Goal: Task Accomplishment & Management: Complete application form

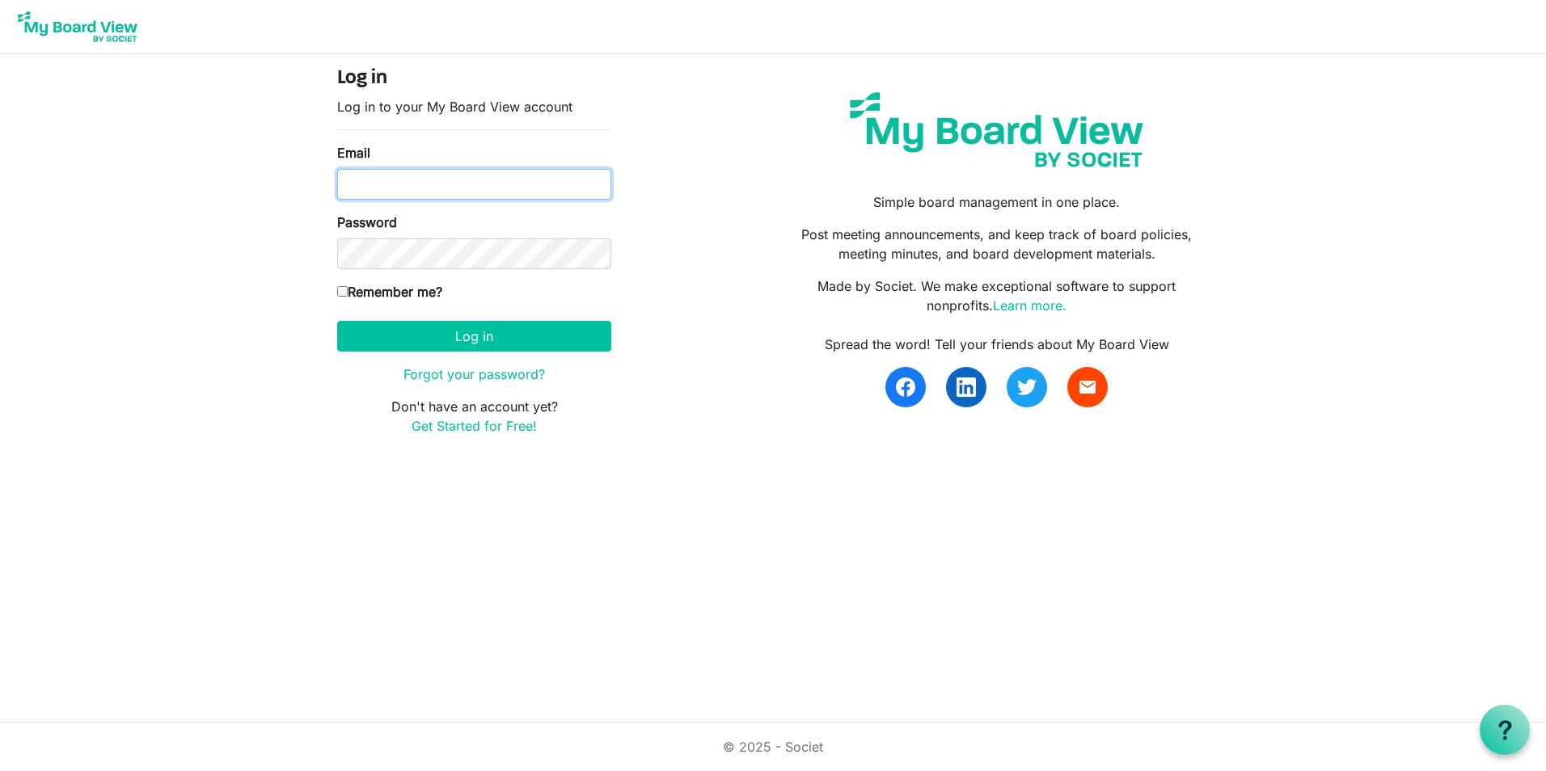
type input "kimposer@gmail.com"
click at [344, 289] on input "Remember me?" at bounding box center [342, 291] width 11 height 11
checkbox input "true"
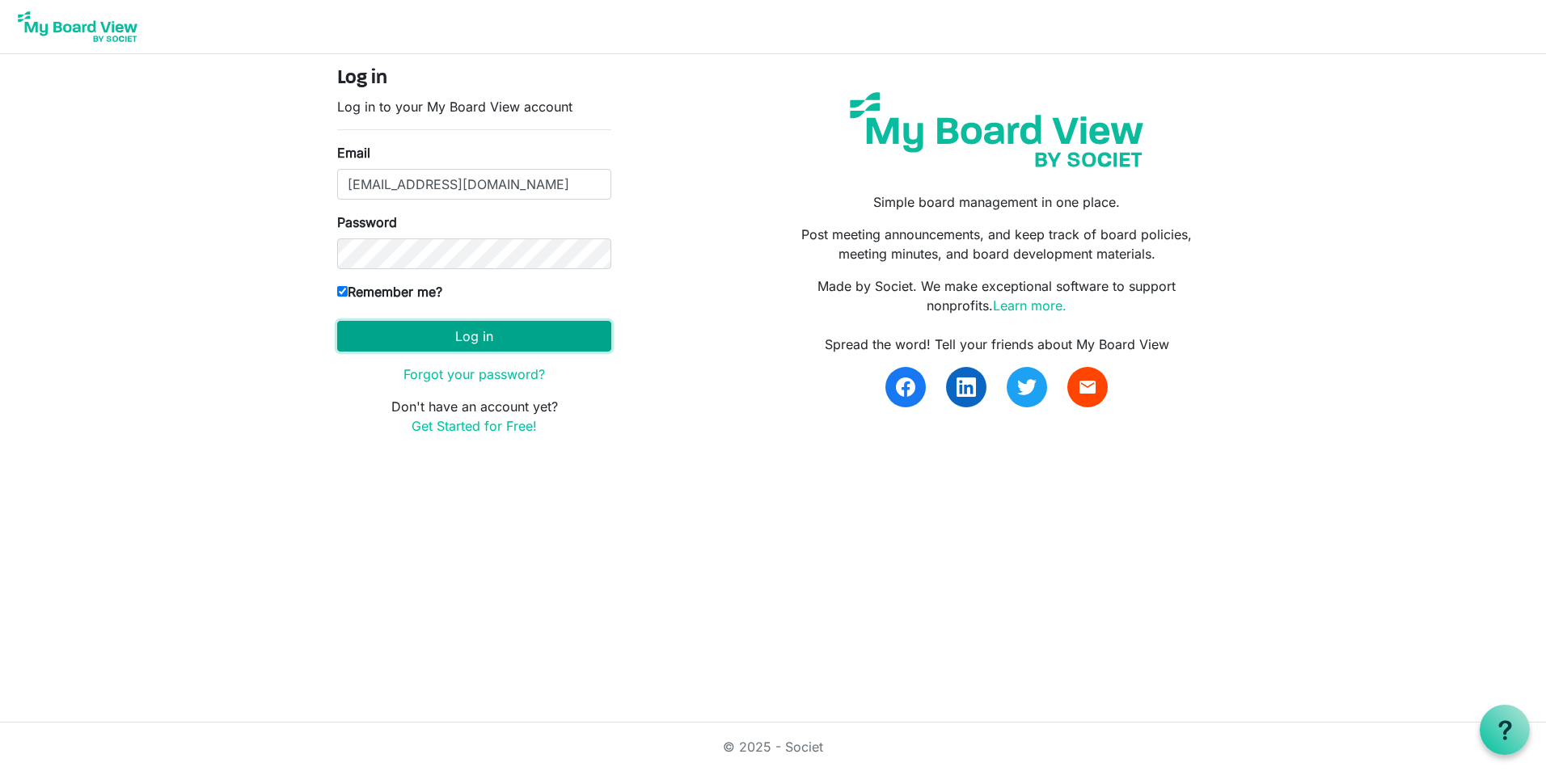
click at [411, 344] on button "Log in" at bounding box center [474, 336] width 274 height 31
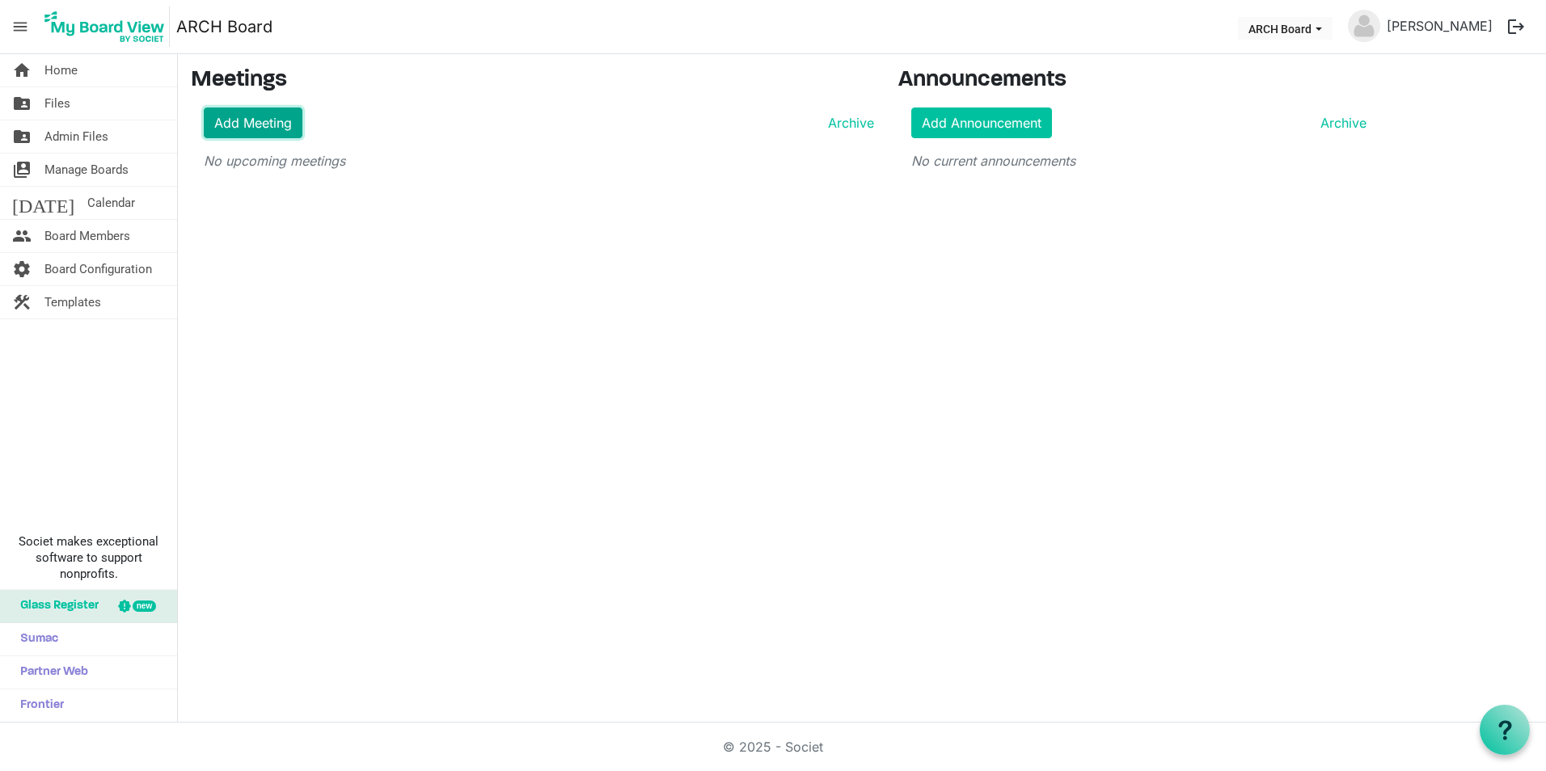
click at [246, 118] on link "Add Meeting" at bounding box center [253, 123] width 99 height 31
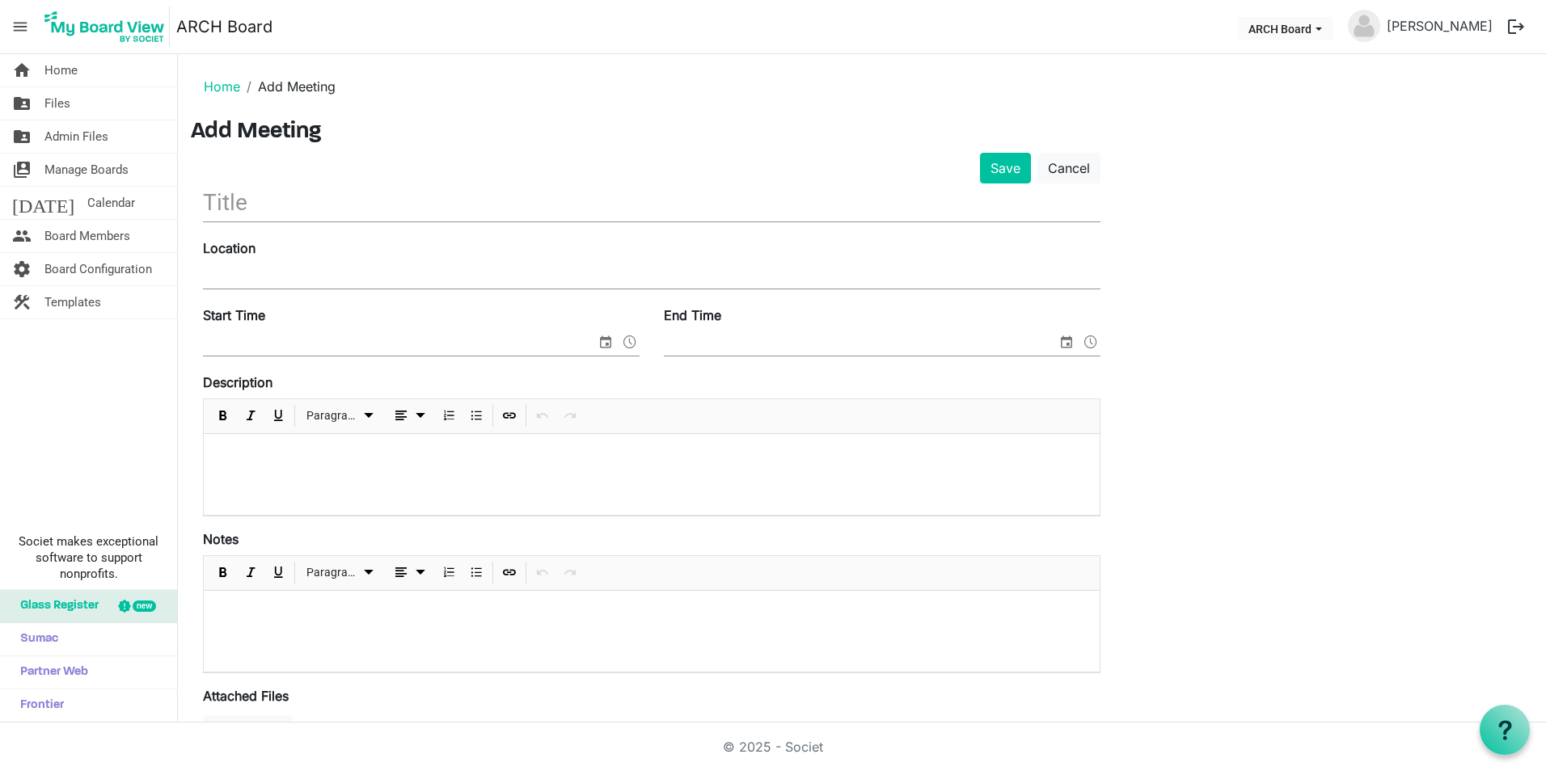
click at [332, 253] on div "Location" at bounding box center [652, 265] width 922 height 54
click at [293, 200] on input "text" at bounding box center [651, 203] width 897 height 38
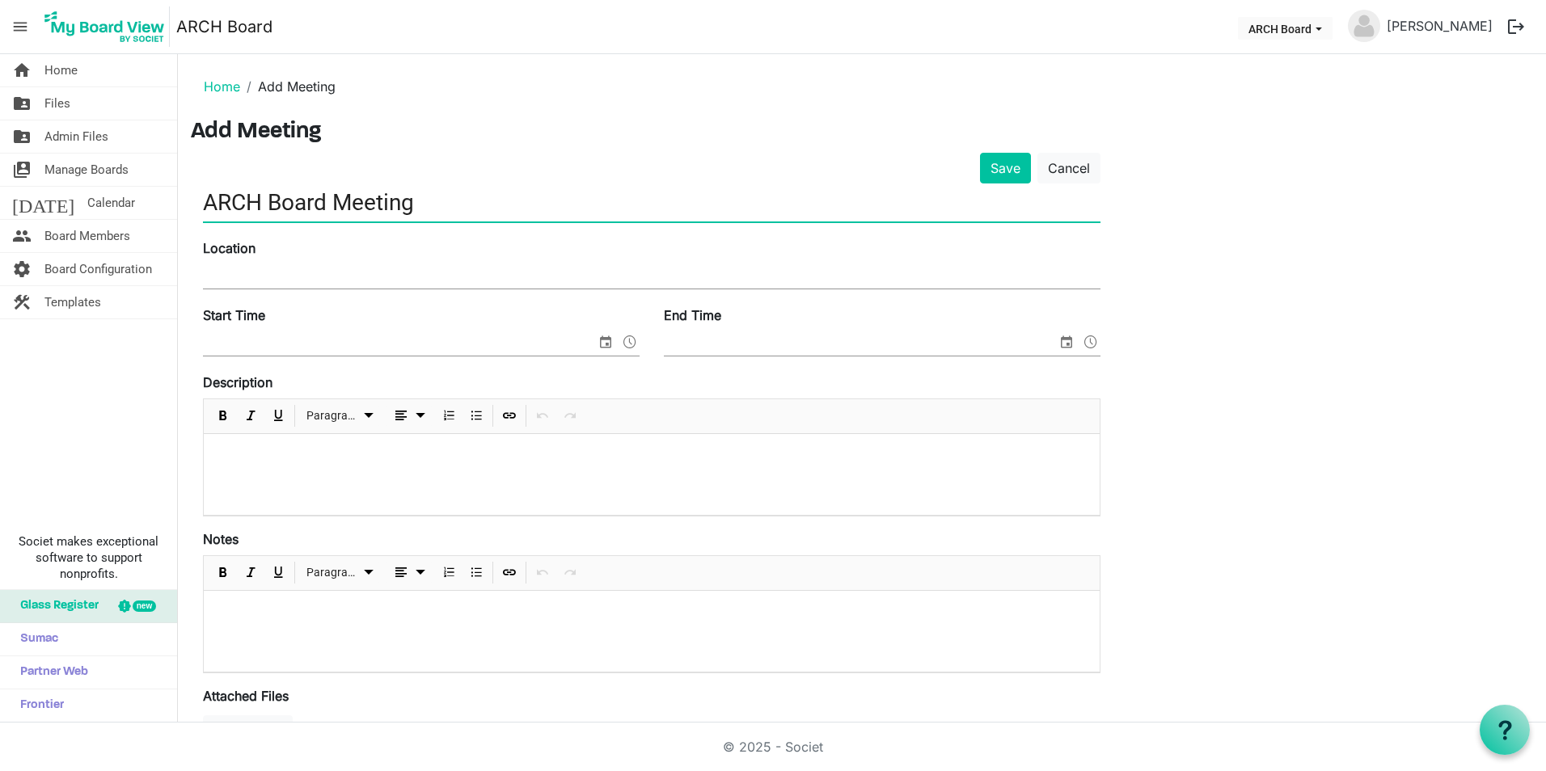
type input "ARCH Board Meeting"
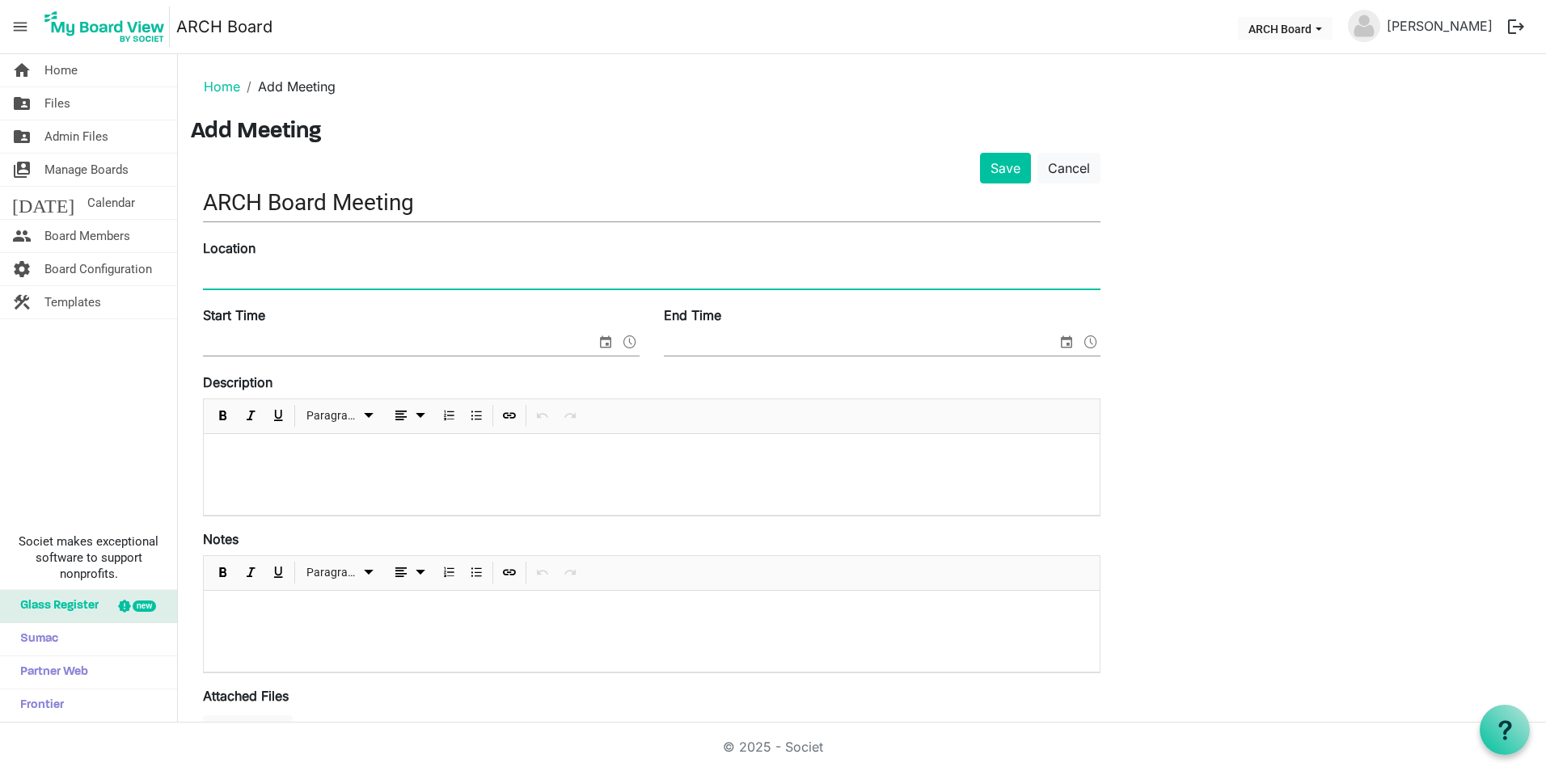
click at [306, 269] on input "Location" at bounding box center [651, 276] width 897 height 24
type input "ARCH Garden Room and Virtual"
click at [353, 340] on input "Start Time" at bounding box center [399, 343] width 393 height 24
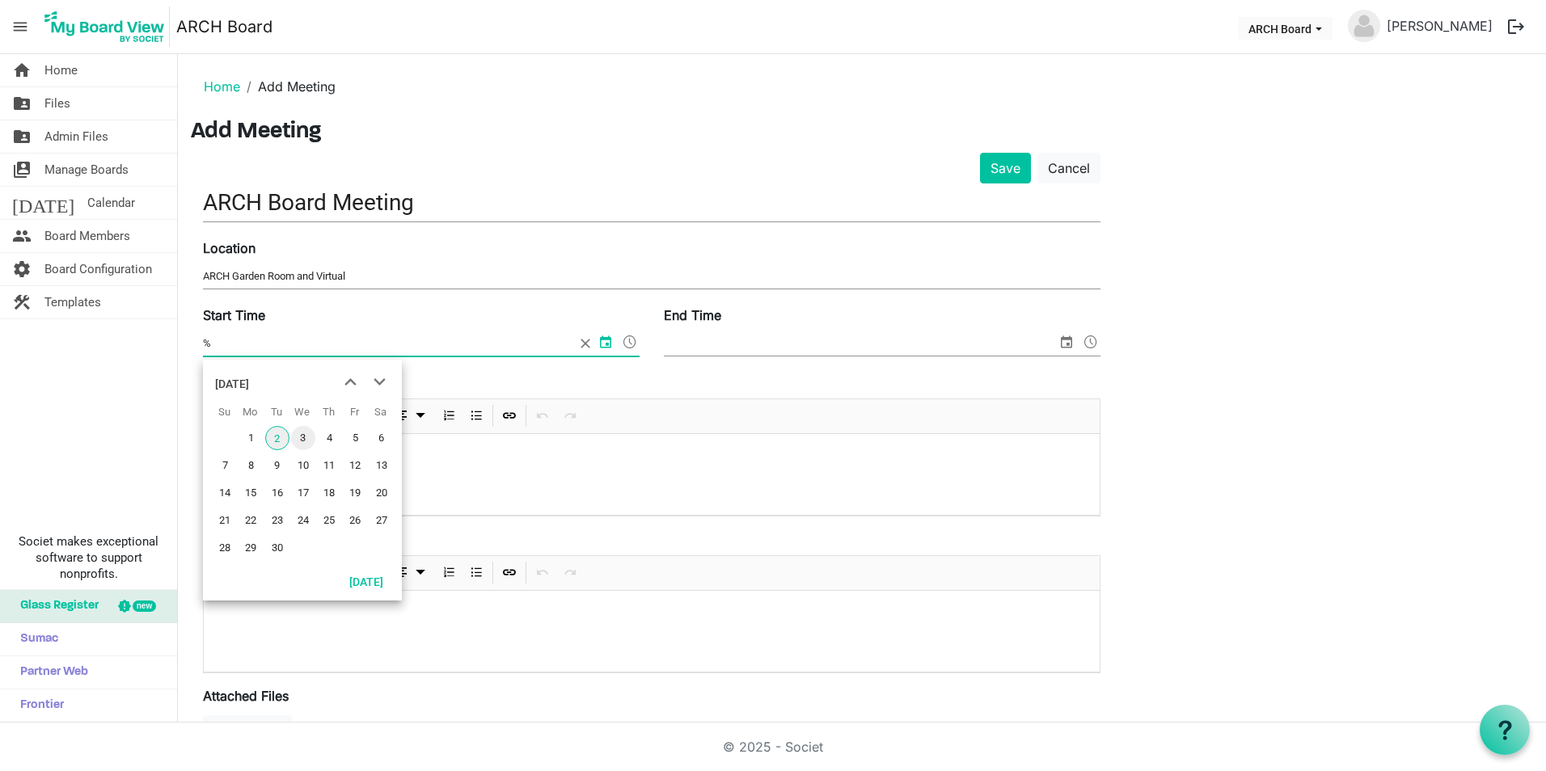
click at [307, 435] on span "3" at bounding box center [303, 438] width 24 height 24
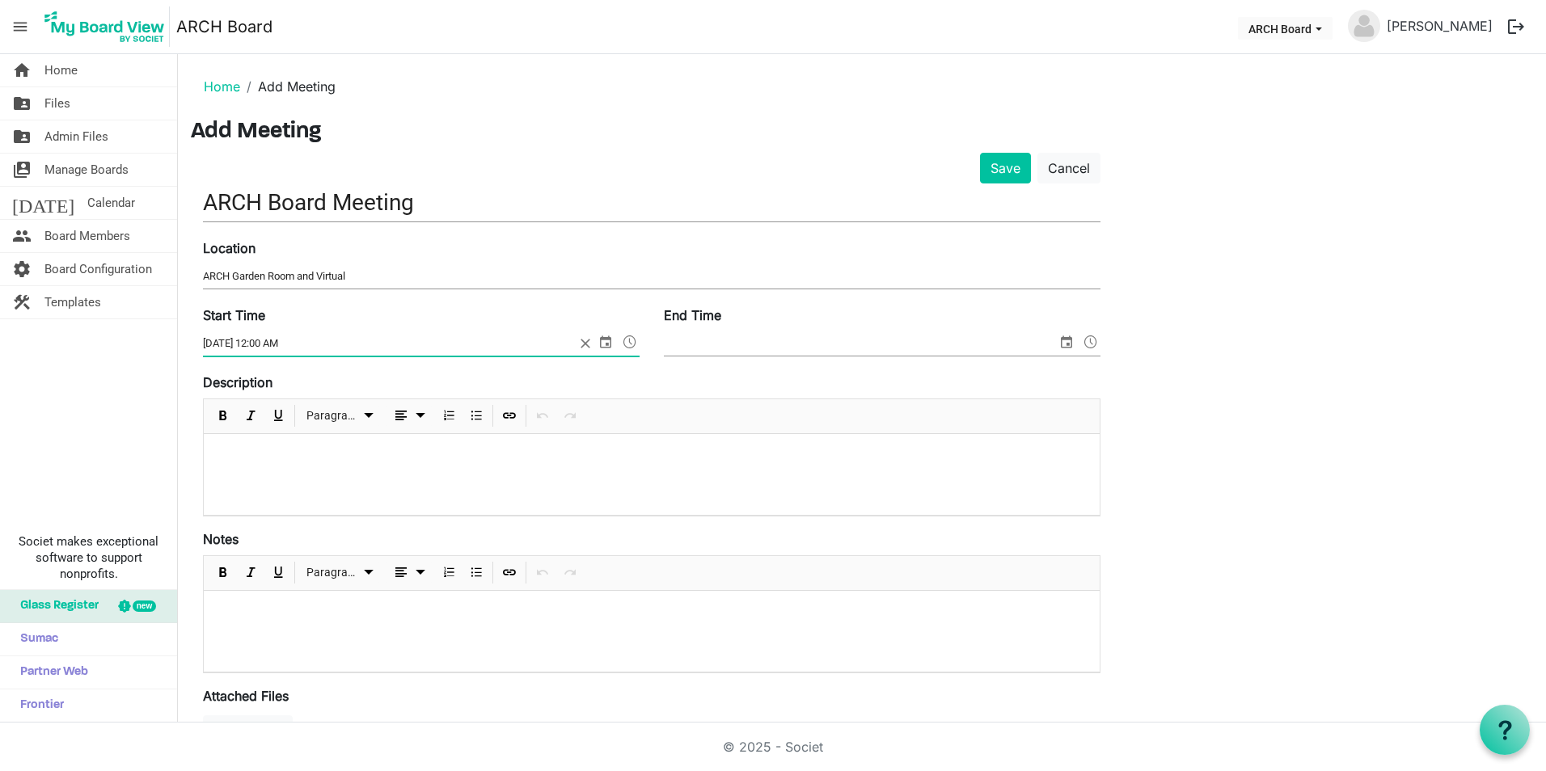
drag, startPoint x: 275, startPoint y: 340, endPoint x: 248, endPoint y: 340, distance: 26.7
click at [248, 340] on input "9/3/2025 12:00 AM" at bounding box center [389, 343] width 372 height 24
click at [247, 342] on input "9/3/20255:15 AM" at bounding box center [389, 343] width 372 height 24
type input "9/3/2025 5:15 AM"
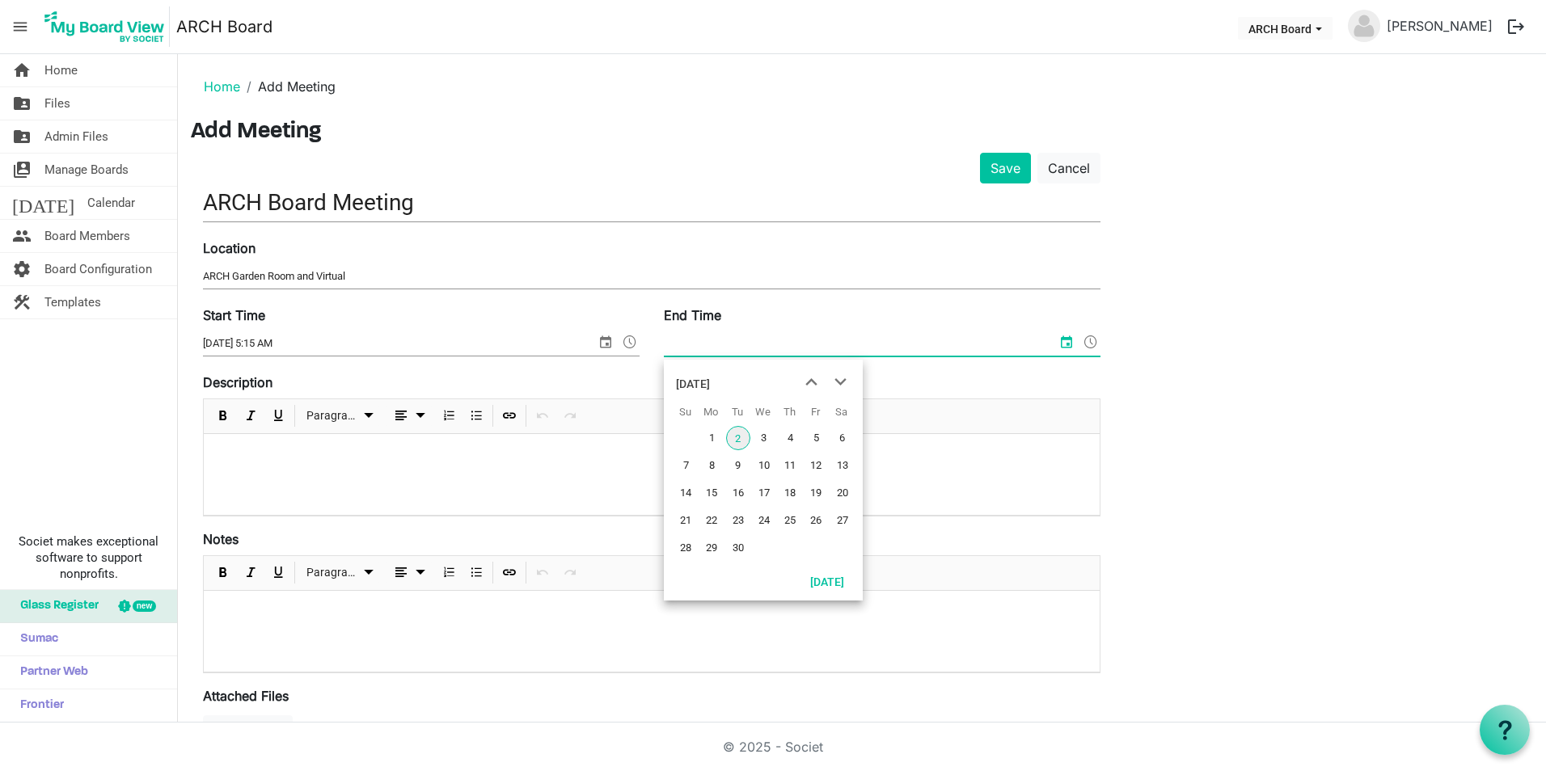
click at [750, 353] on input "End Time" at bounding box center [860, 343] width 393 height 24
click at [755, 433] on span "3" at bounding box center [764, 438] width 24 height 24
drag, startPoint x: 713, startPoint y: 342, endPoint x: 781, endPoint y: 344, distance: 67.9
click at [781, 344] on input "9/3/2025 12:00 AM" at bounding box center [850, 343] width 372 height 24
type input "9/3/2025 12:00 AM"
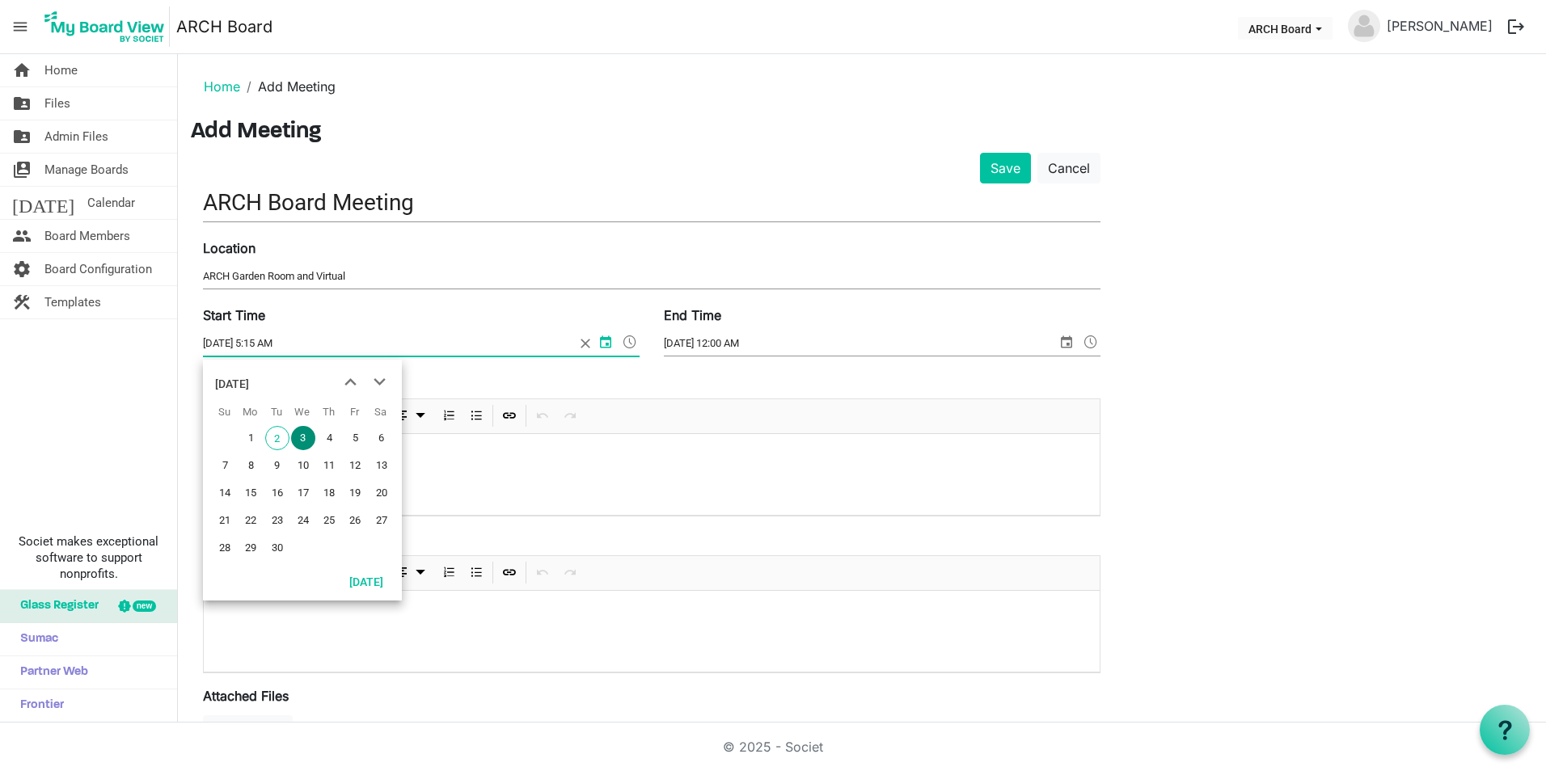
click at [278, 345] on input "9/3/2025 5:15 AM" at bounding box center [389, 343] width 372 height 24
type input "9/3/2025 5:15 PM"
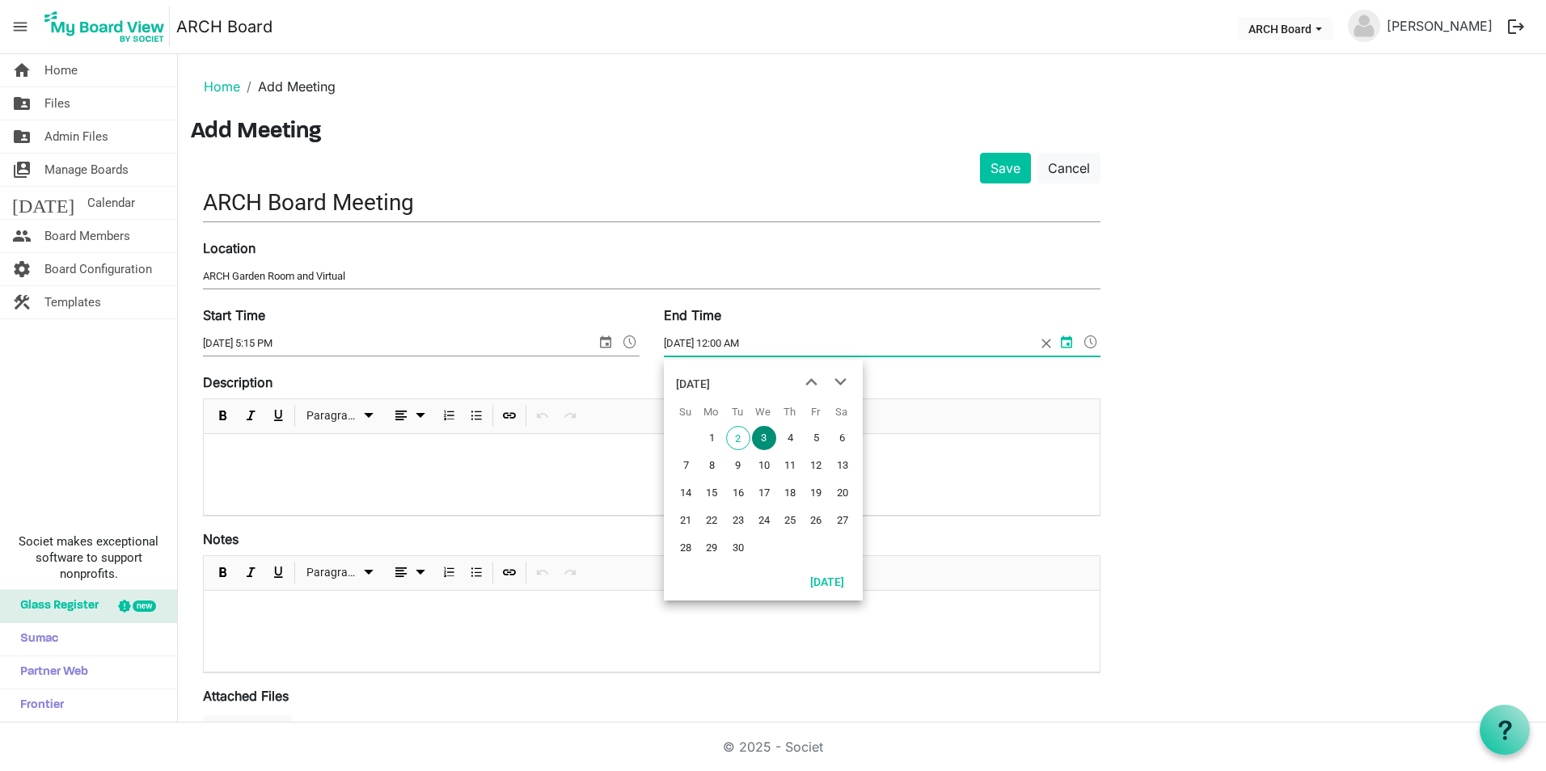
drag, startPoint x: 736, startPoint y: 341, endPoint x: 711, endPoint y: 342, distance: 25.9
click at [711, 342] on input "9/3/2025 12:00 AM" at bounding box center [850, 343] width 372 height 24
click at [738, 343] on input "9/3/2025 6:15 AM" at bounding box center [850, 343] width 372 height 24
click at [323, 492] on div at bounding box center [652, 474] width 896 height 81
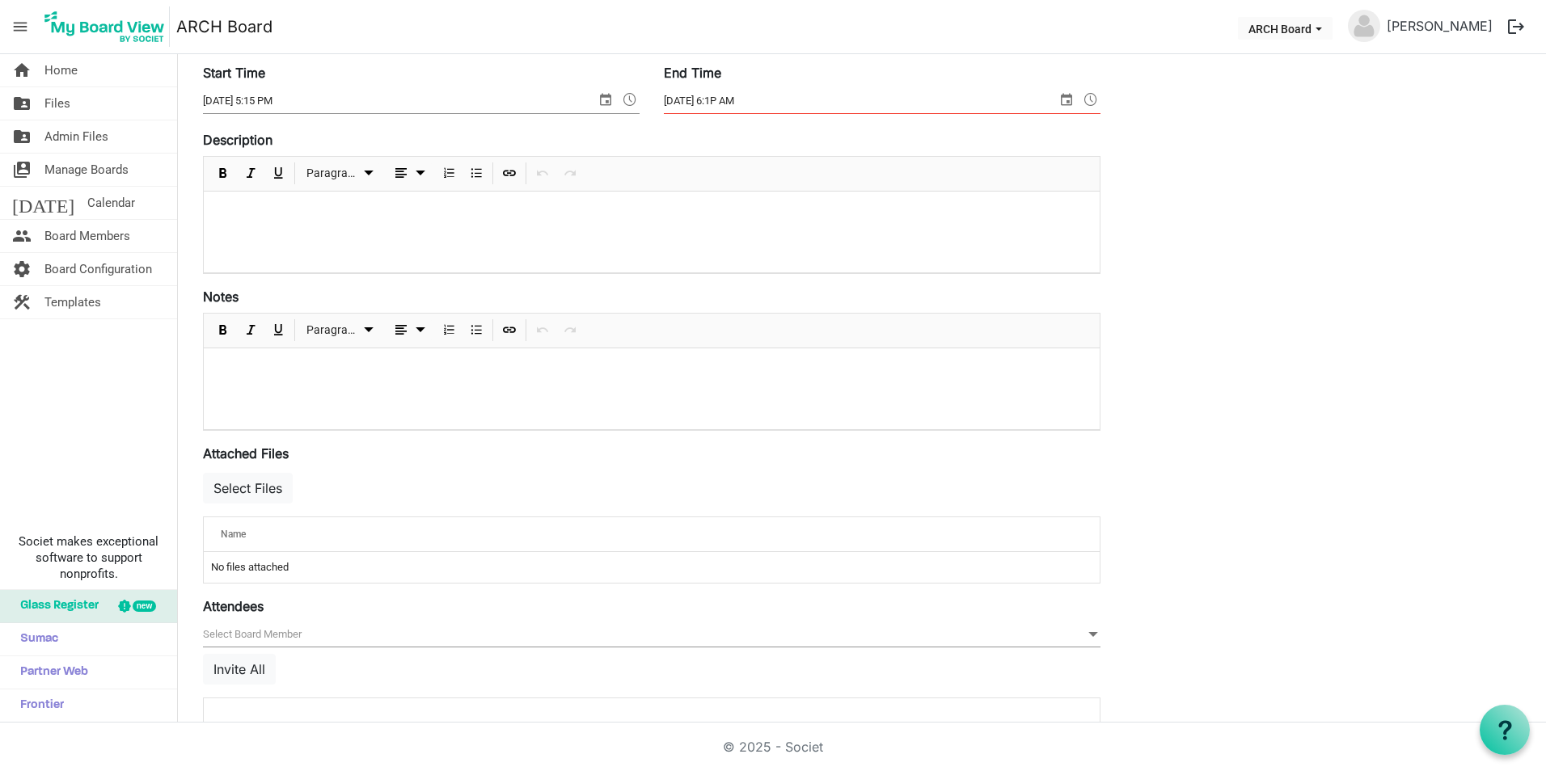
scroll to position [310, 0]
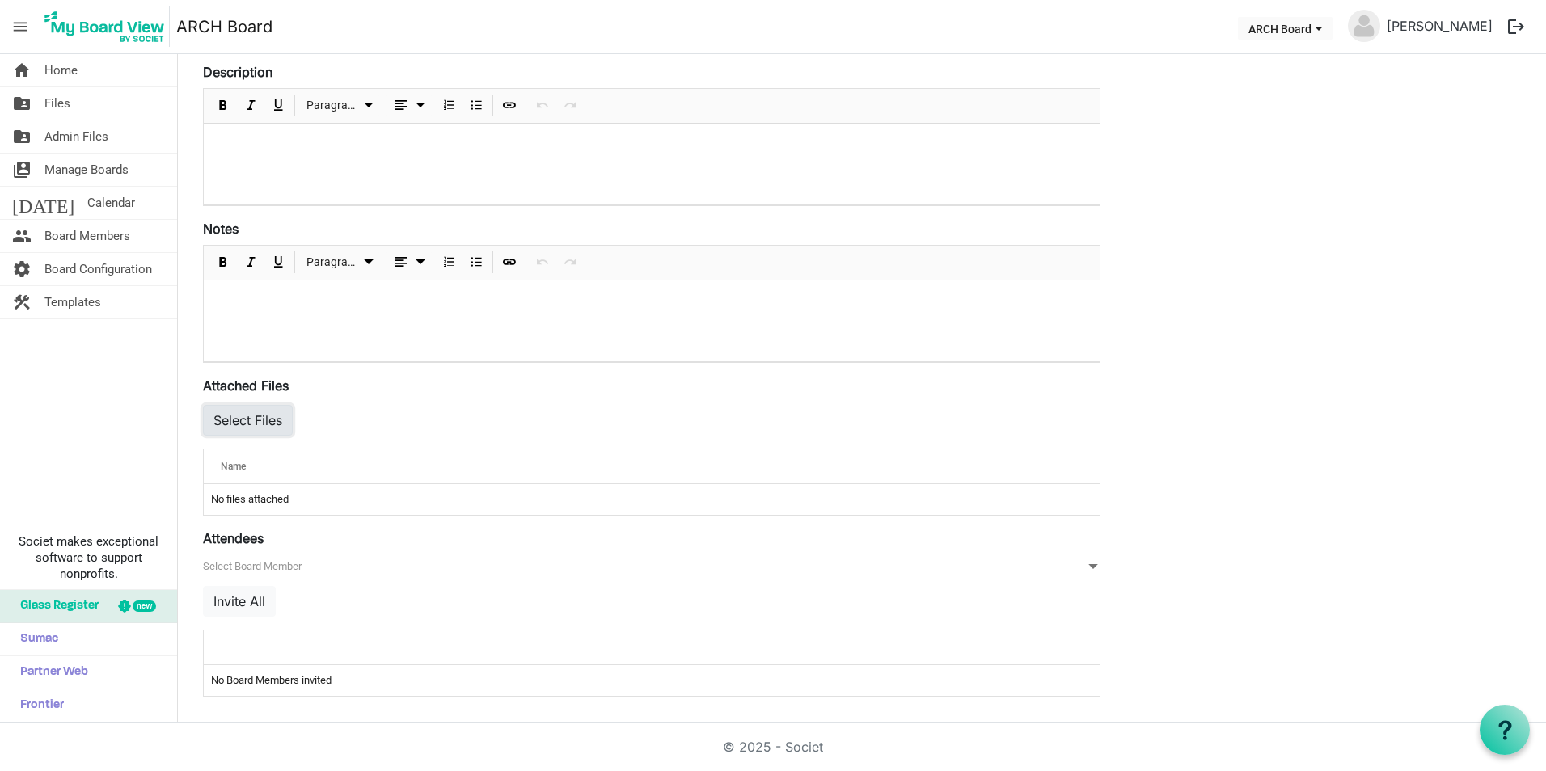
click at [233, 420] on button "Select Files" at bounding box center [248, 420] width 90 height 31
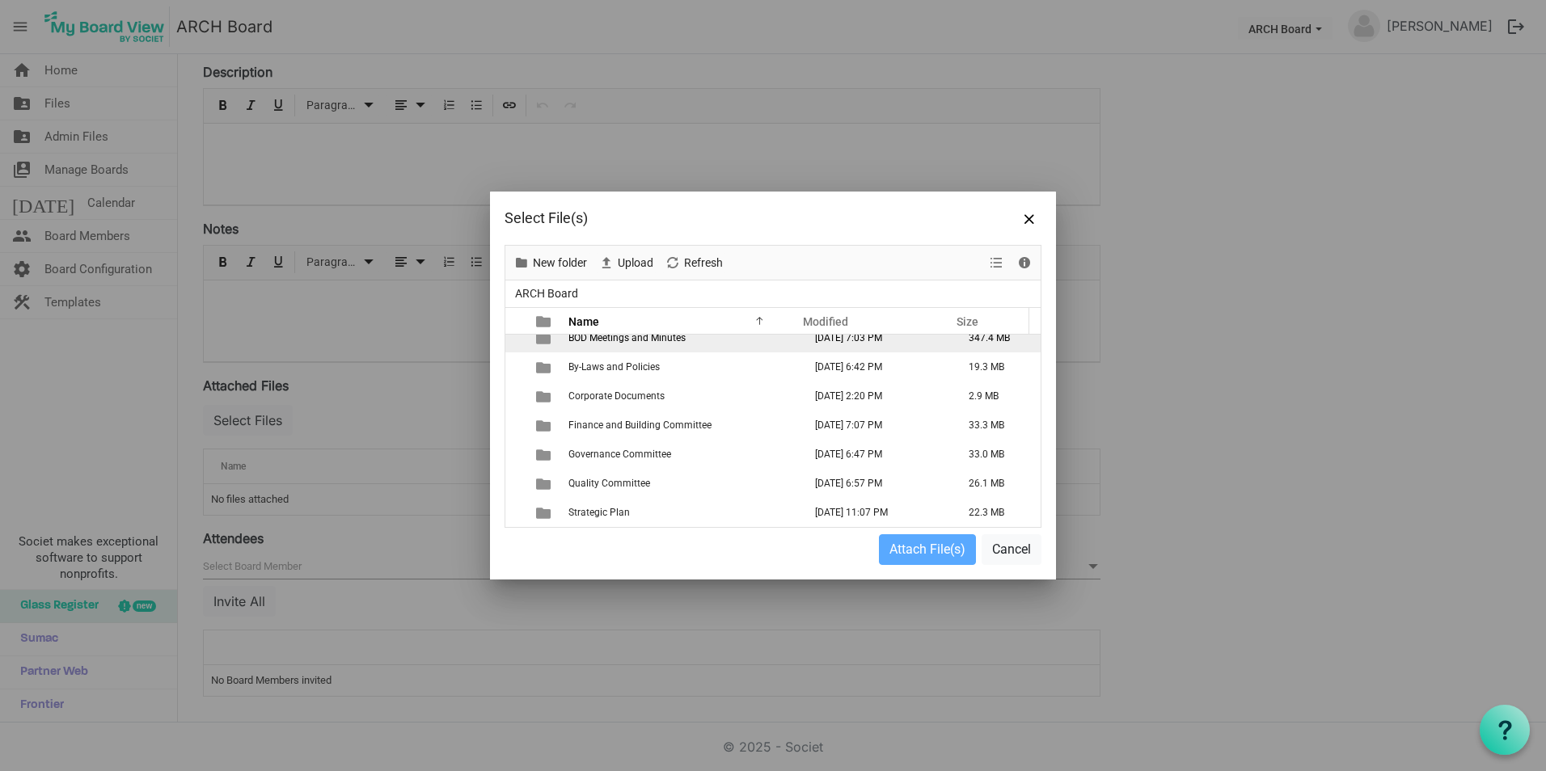
scroll to position [0, 0]
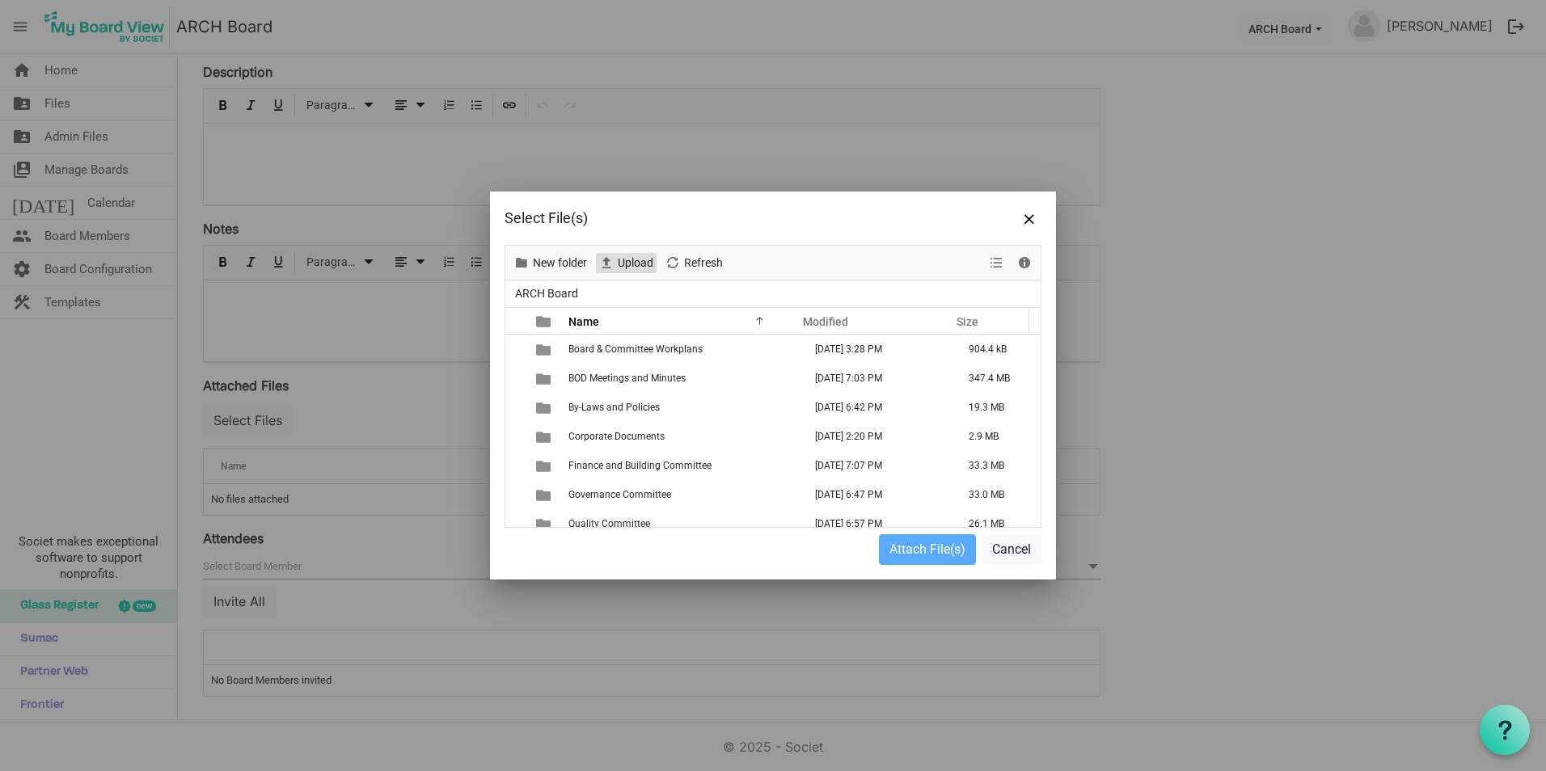
click at [628, 257] on span "Upload" at bounding box center [635, 263] width 39 height 20
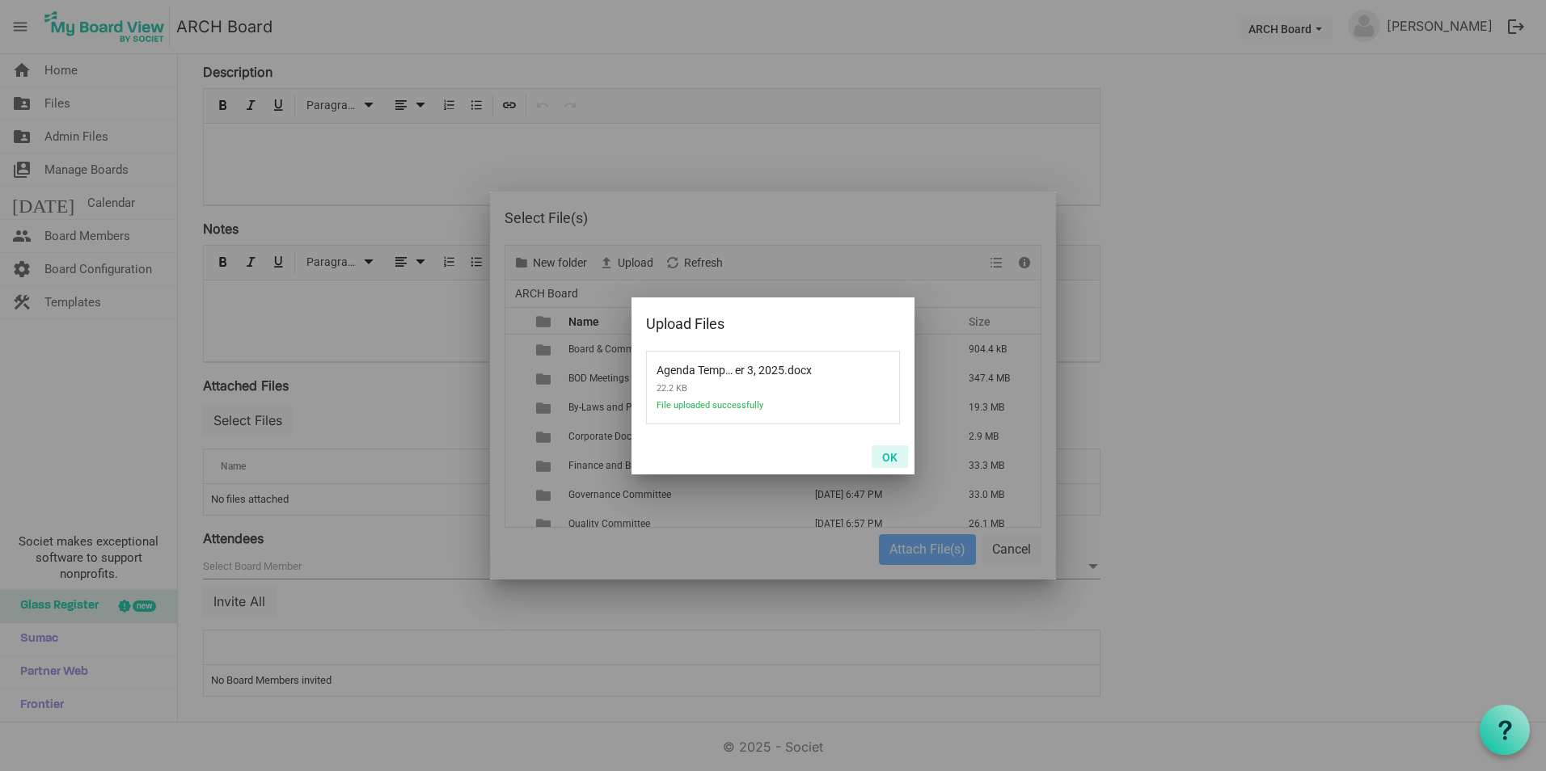
click at [891, 453] on button "OK" at bounding box center [889, 456] width 36 height 23
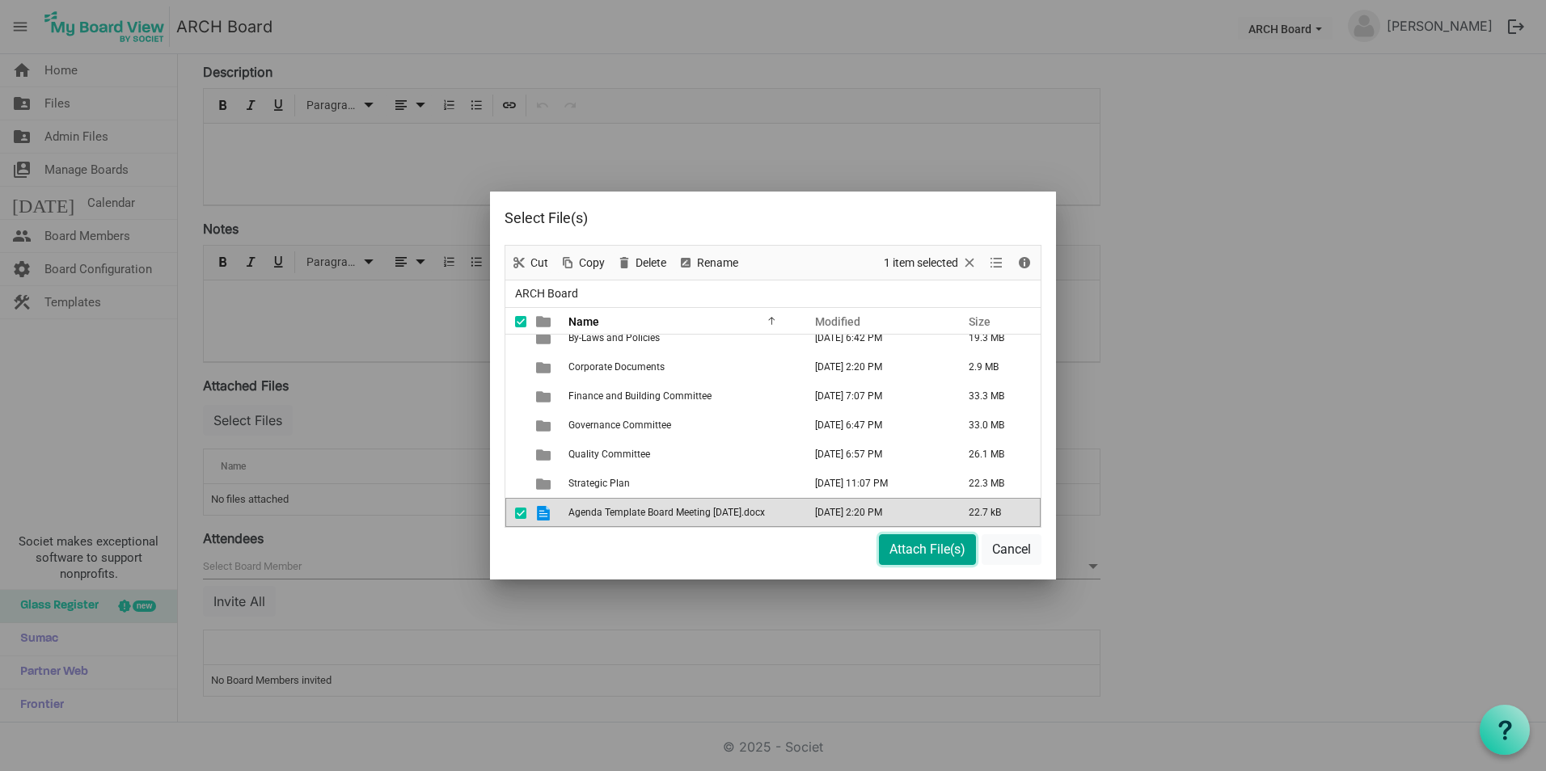
click at [914, 543] on button "Attach File(s)" at bounding box center [927, 549] width 97 height 31
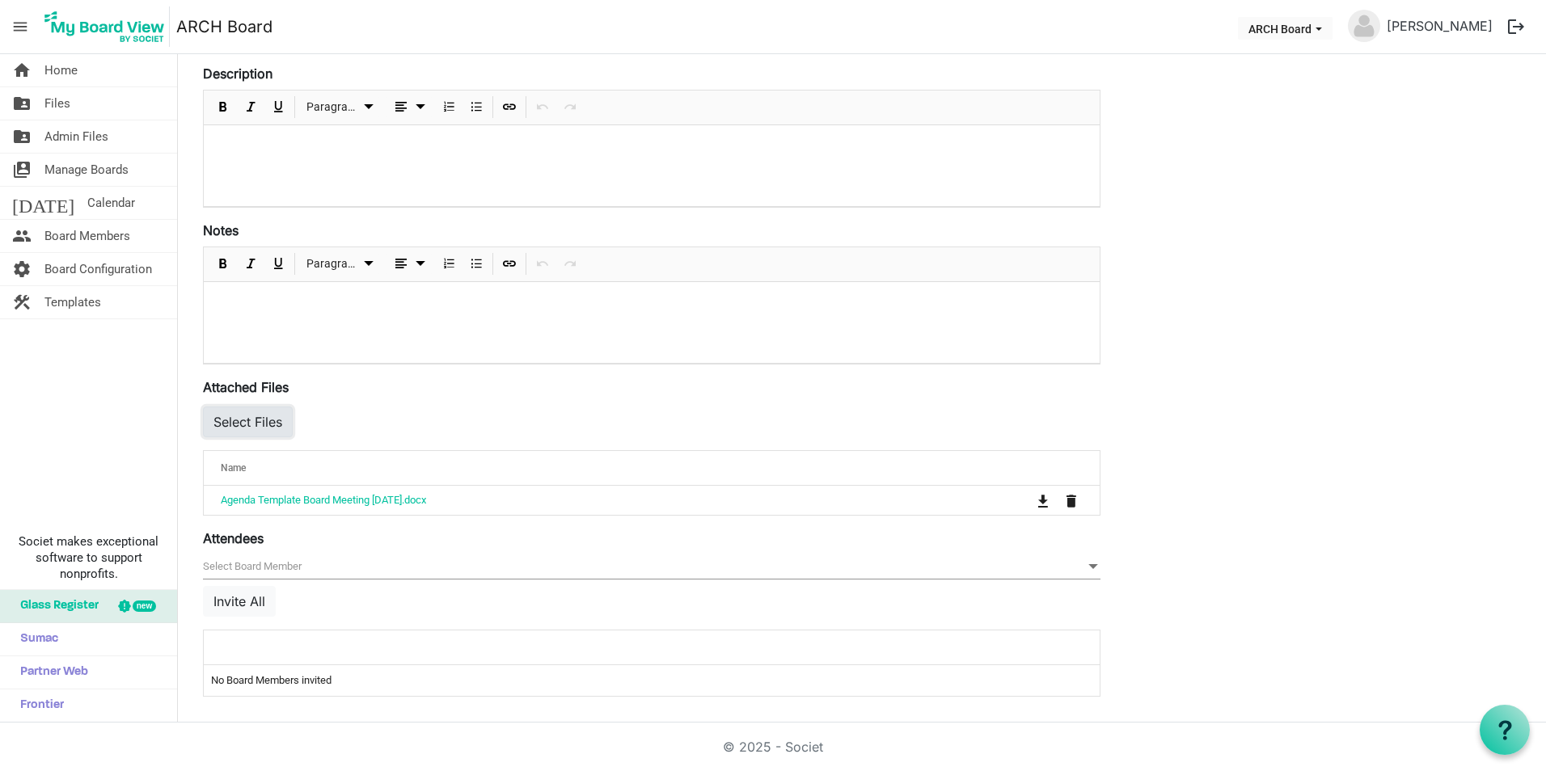
click at [230, 428] on button "Select Files" at bounding box center [248, 422] width 90 height 31
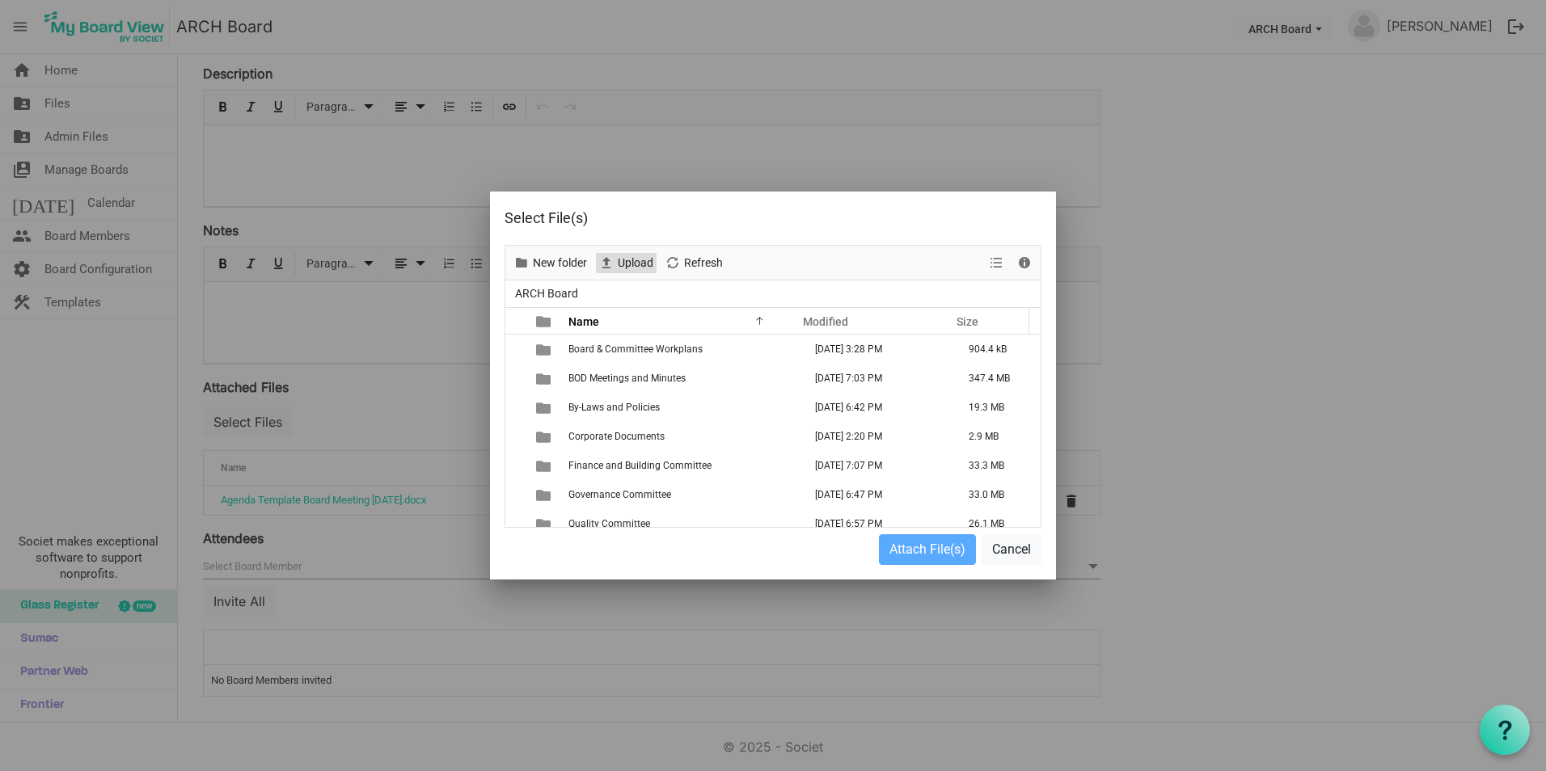
click at [626, 267] on span "Upload" at bounding box center [635, 263] width 39 height 20
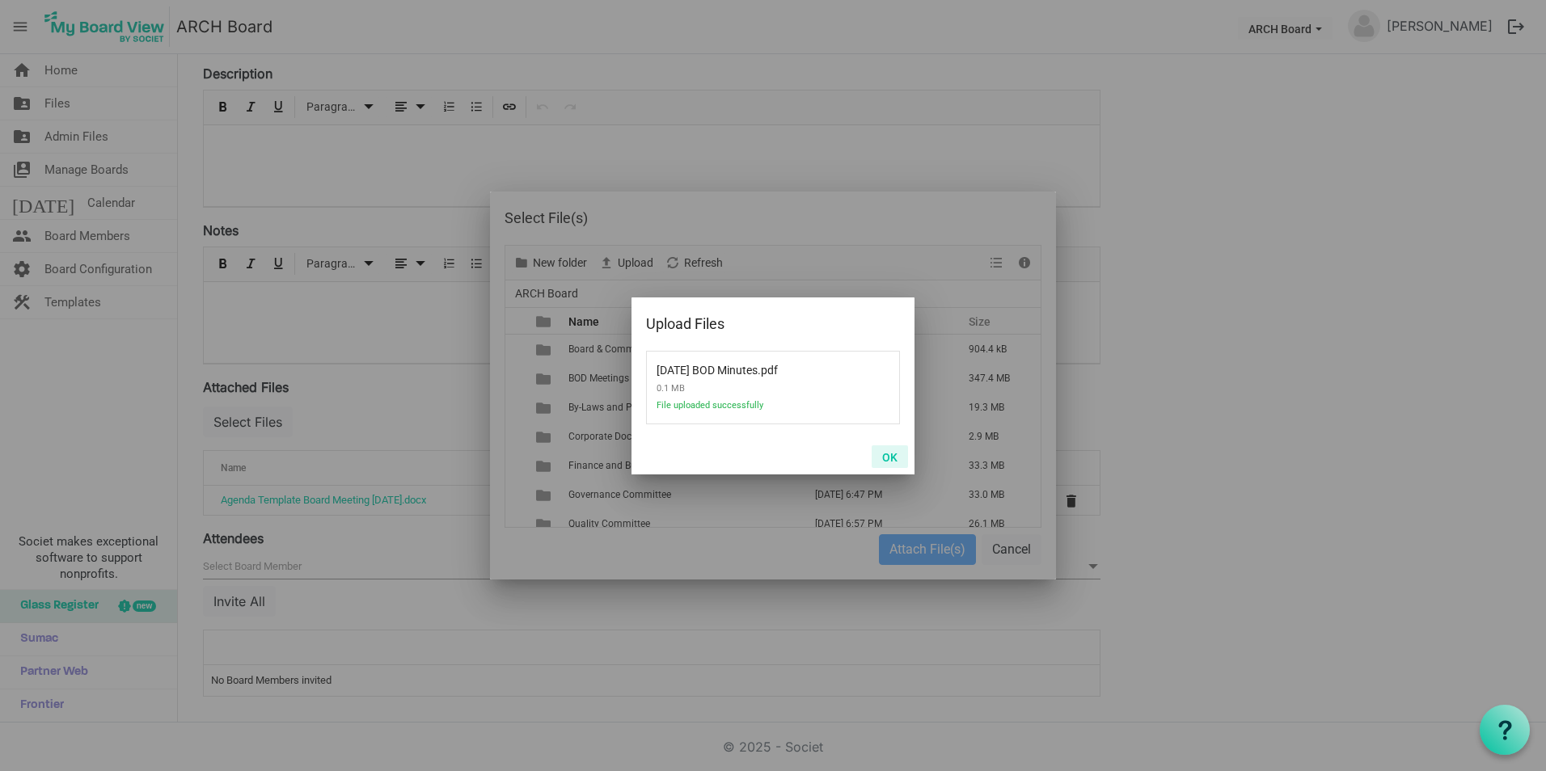
click at [891, 447] on button "OK" at bounding box center [889, 456] width 36 height 23
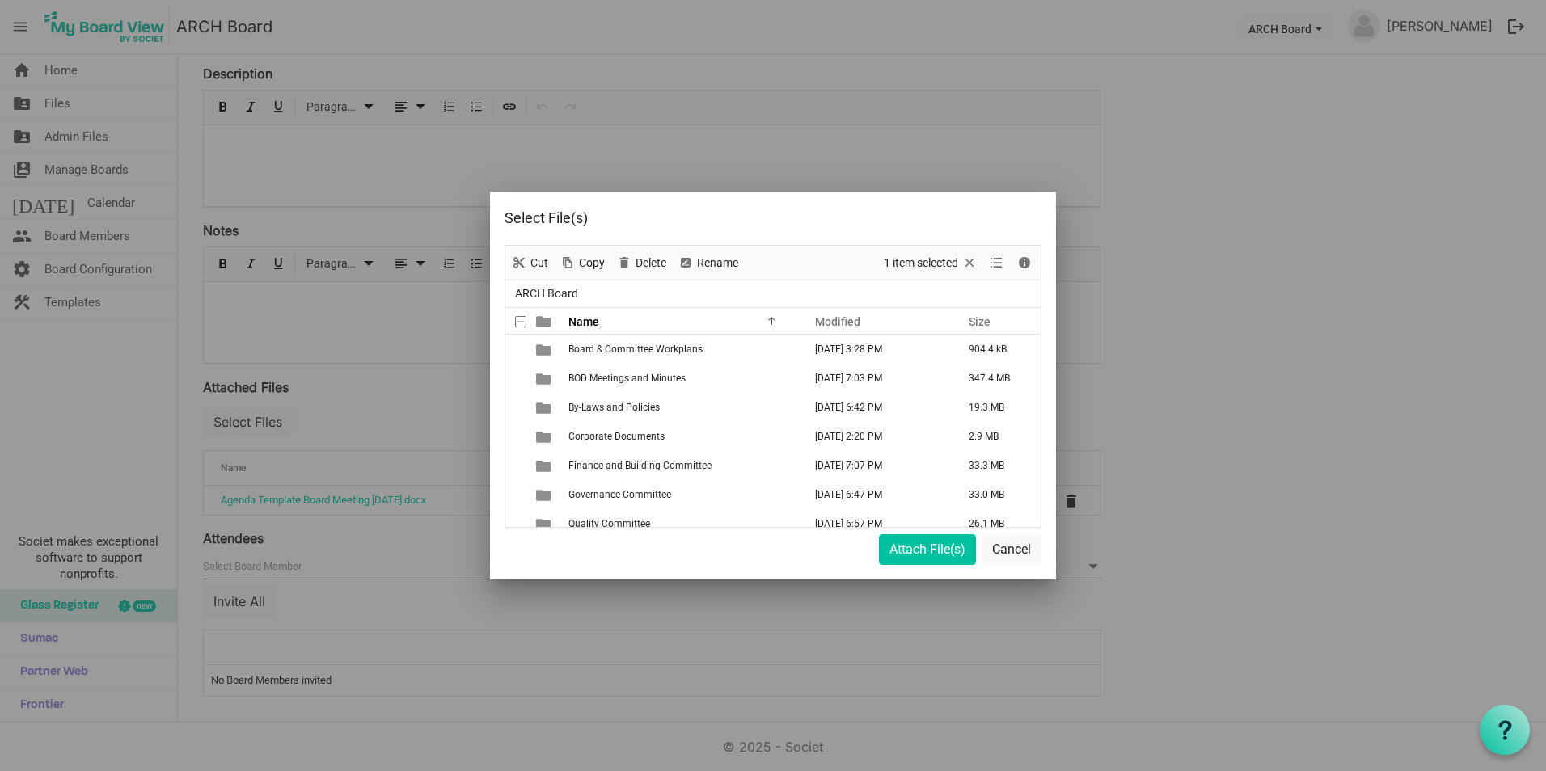
scroll to position [99, 0]
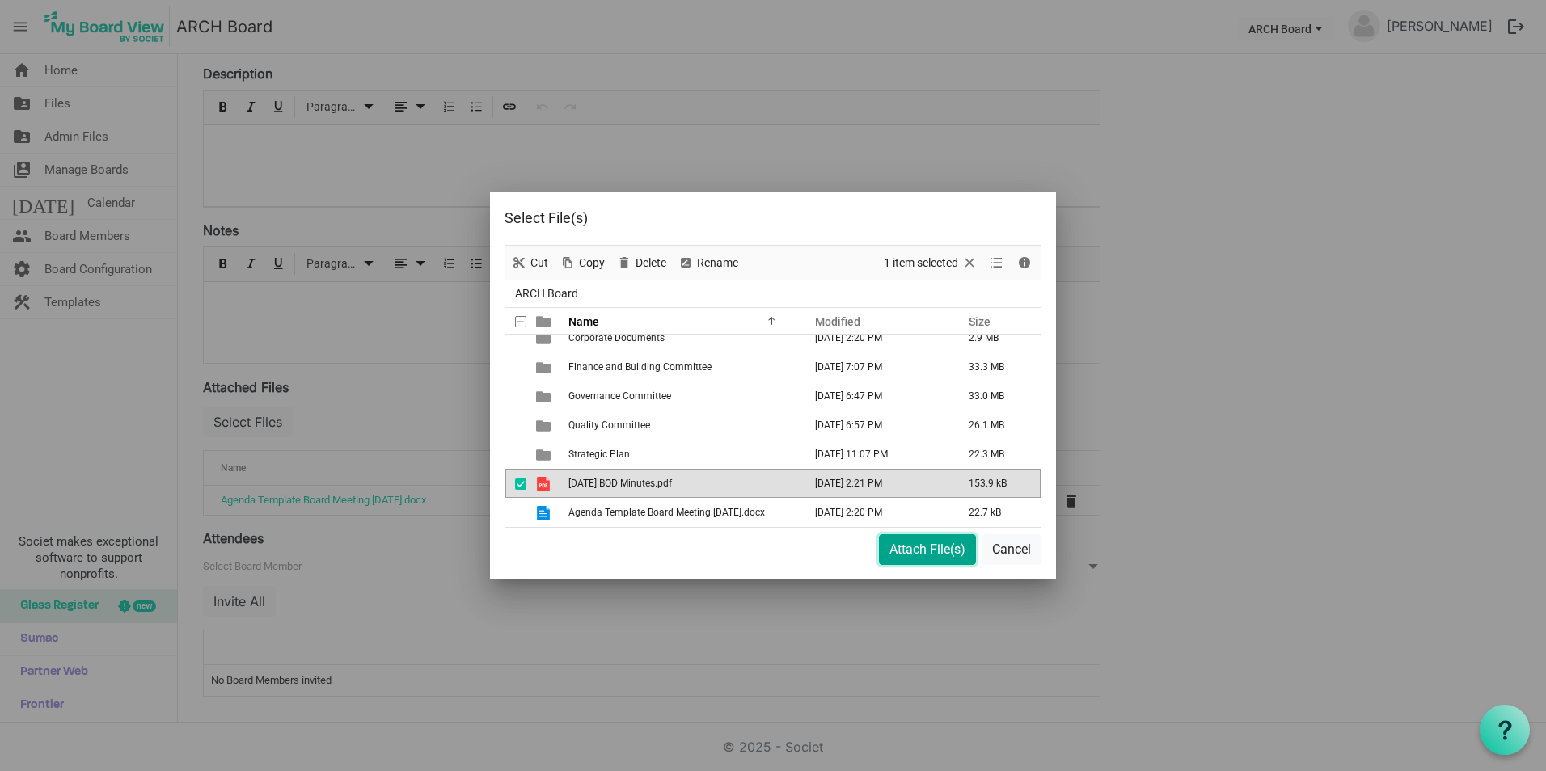
click at [910, 546] on button "Attach File(s)" at bounding box center [927, 549] width 97 height 31
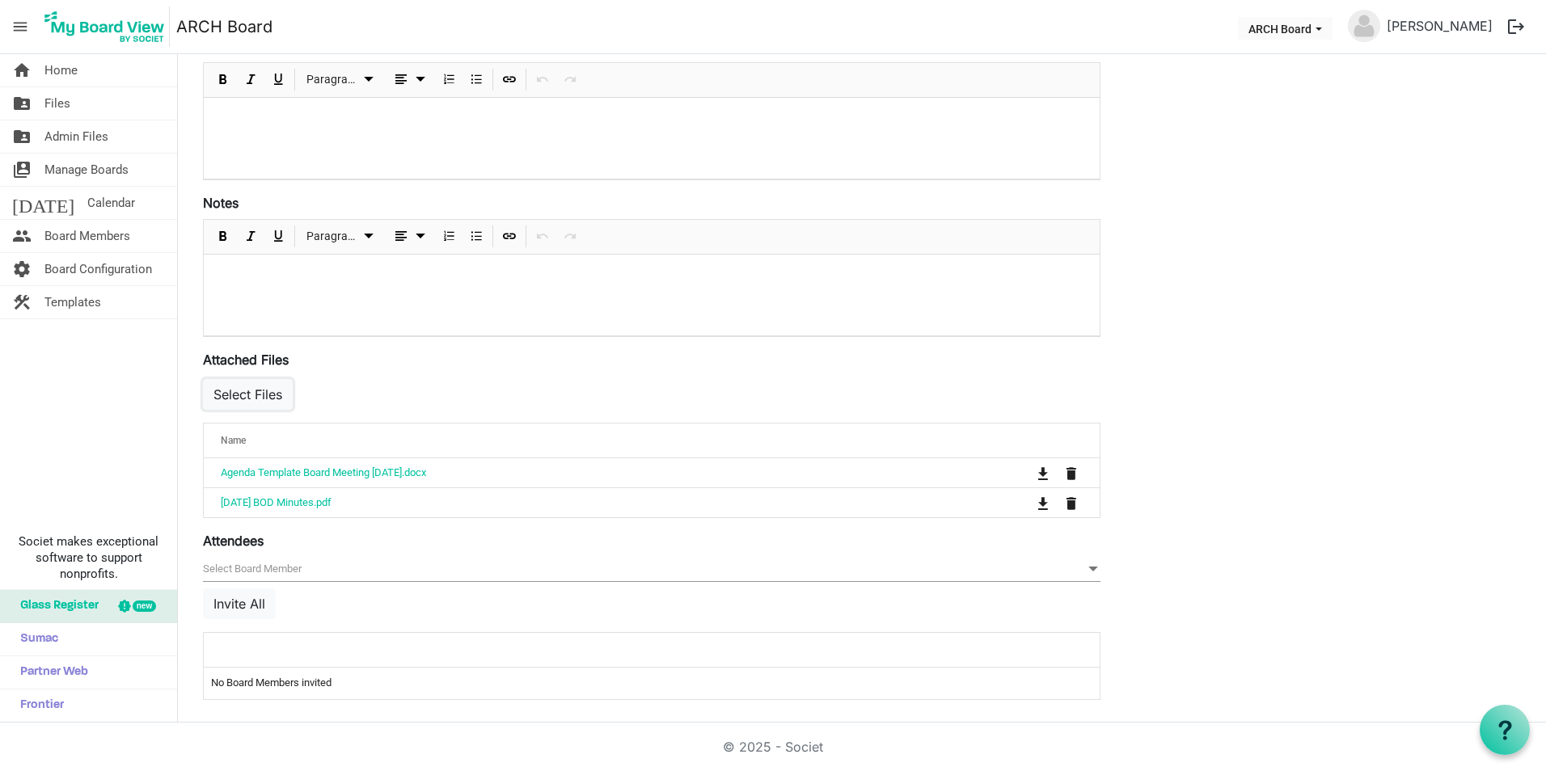
scroll to position [339, 0]
click at [242, 395] on button "Select Files" at bounding box center [248, 392] width 90 height 31
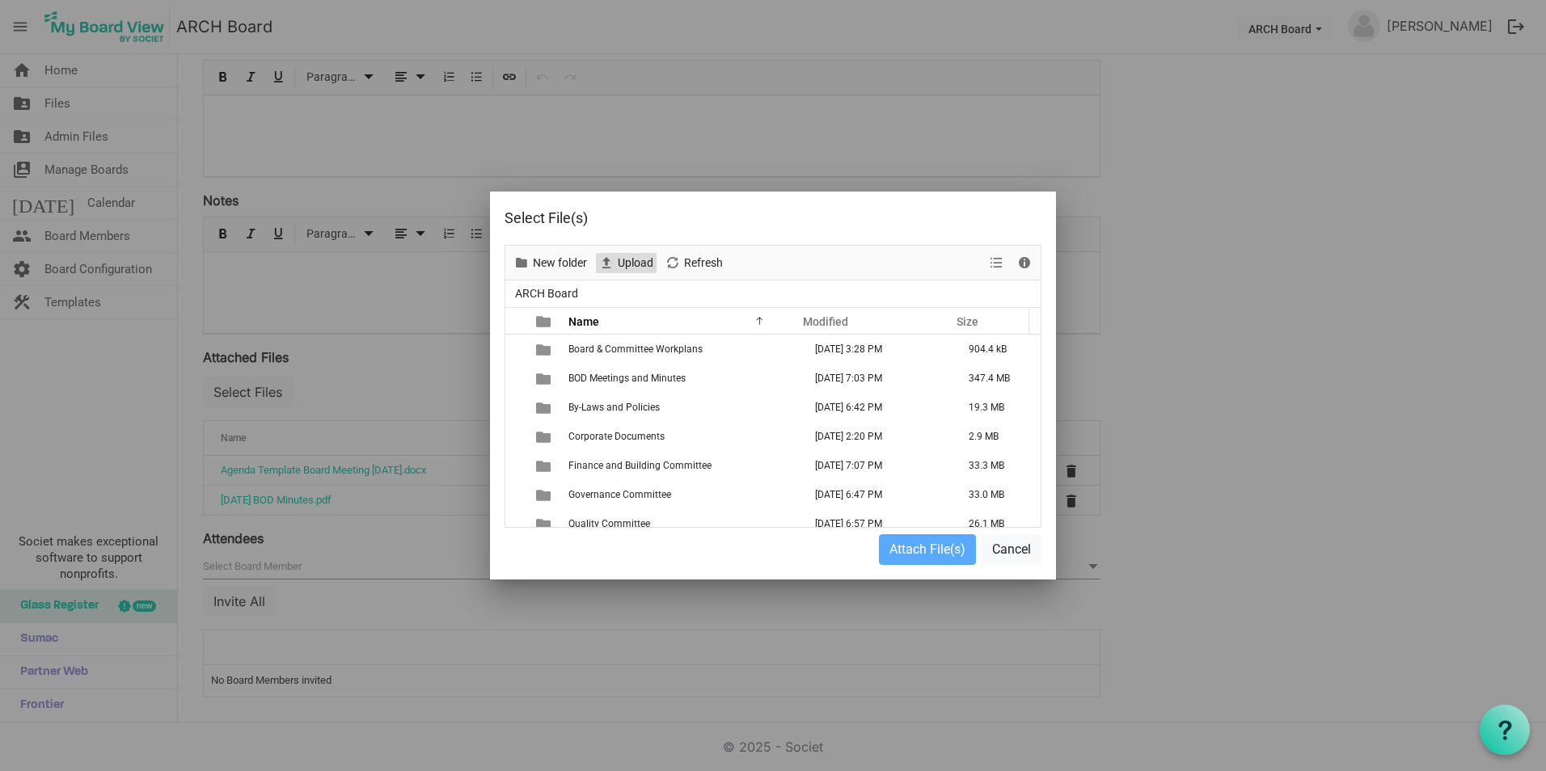
click at [633, 262] on span "Upload" at bounding box center [635, 263] width 39 height 20
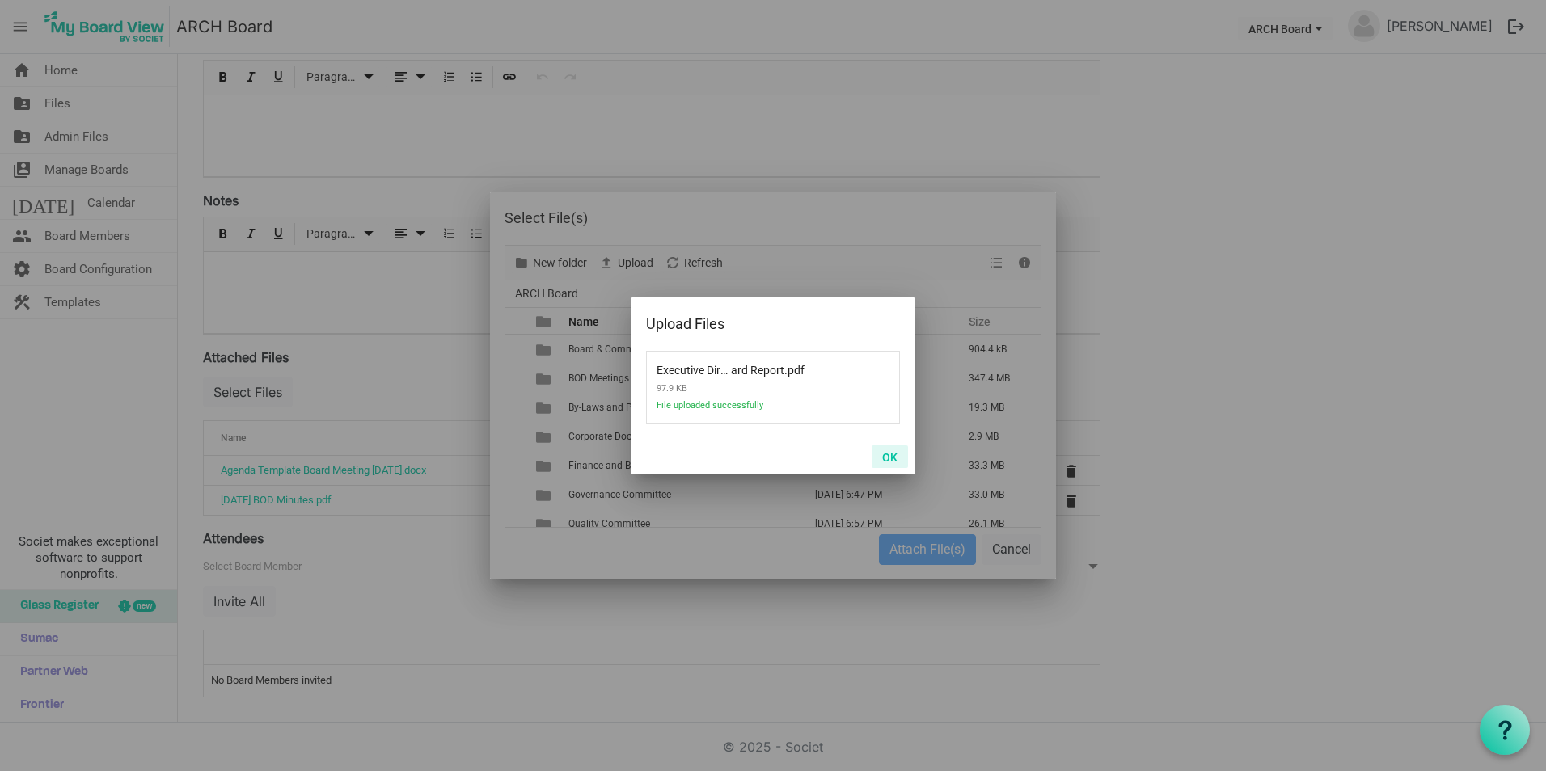
click at [891, 450] on button "OK" at bounding box center [889, 456] width 36 height 23
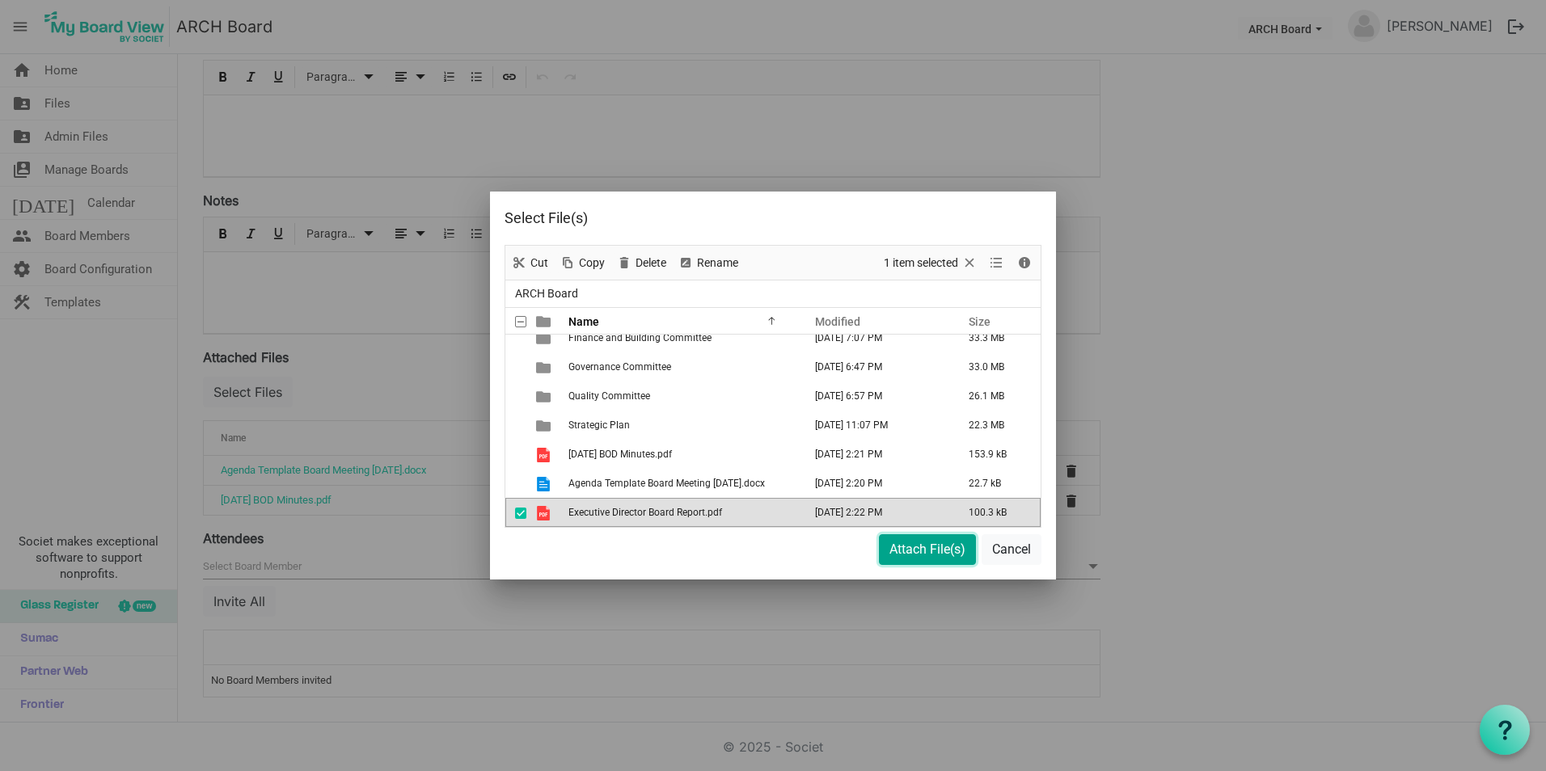
click at [915, 554] on button "Attach File(s)" at bounding box center [927, 549] width 97 height 31
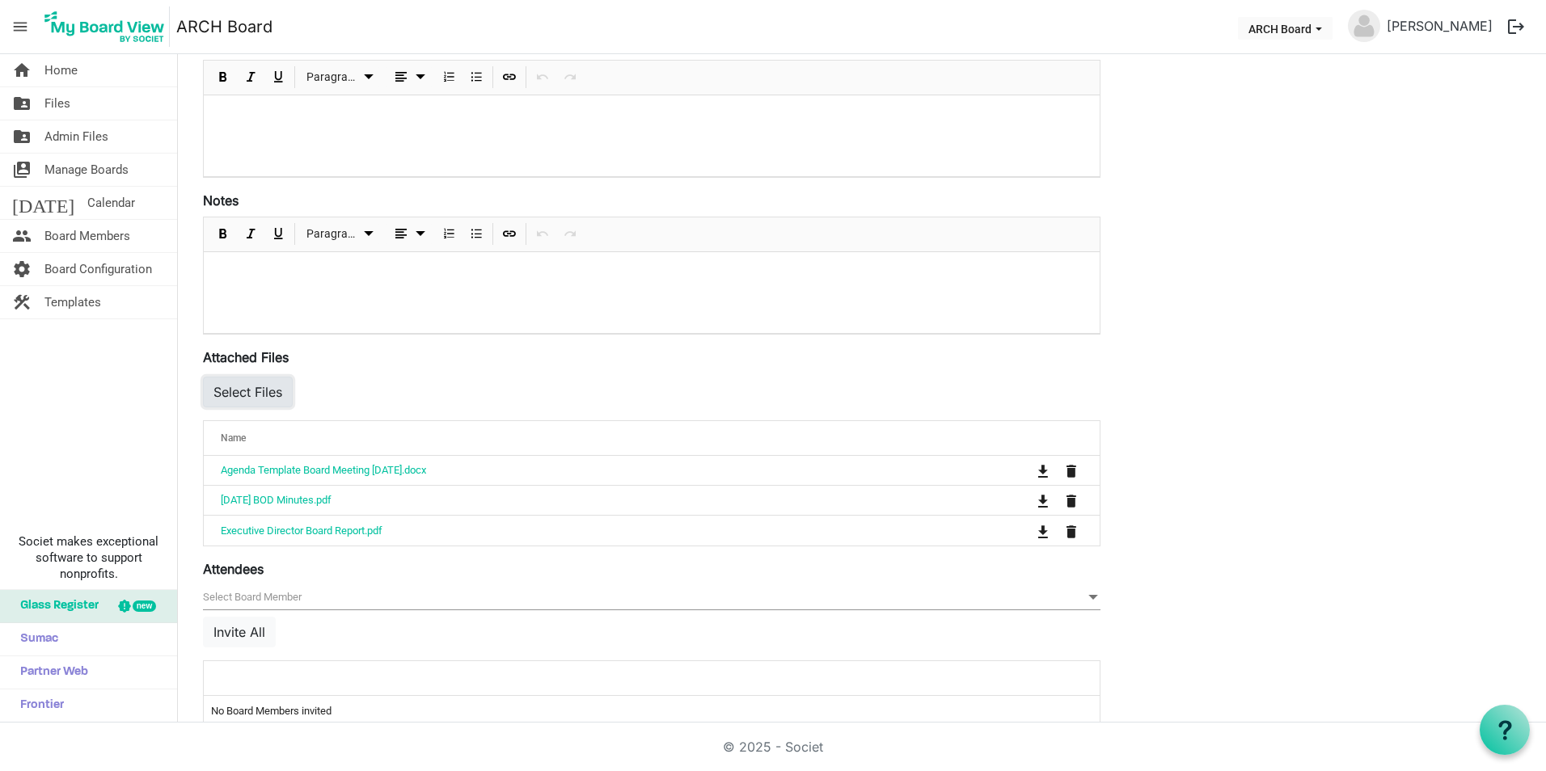
click at [233, 389] on button "Select Files" at bounding box center [248, 392] width 90 height 31
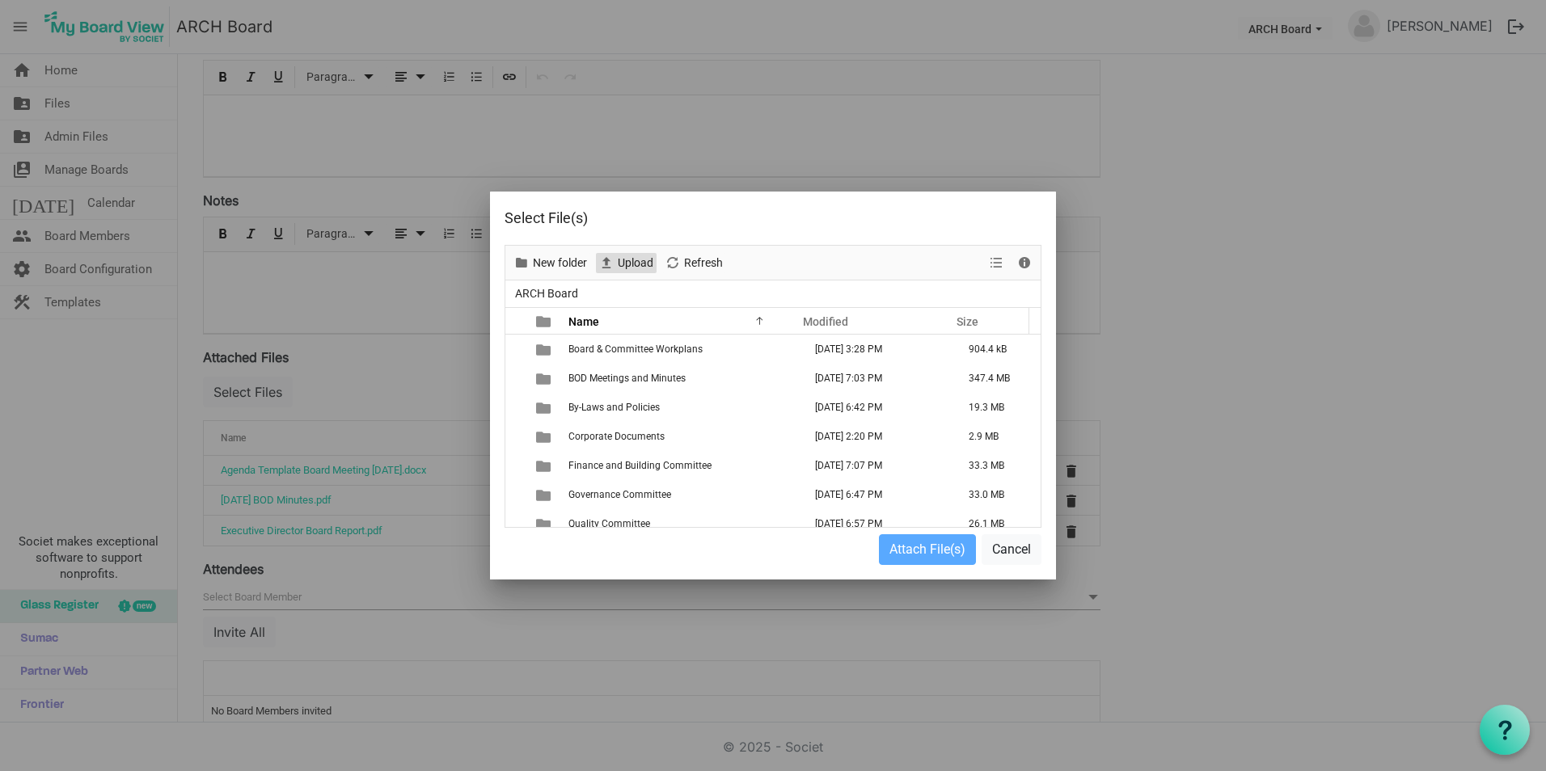
click at [631, 265] on span "Upload" at bounding box center [635, 263] width 39 height 20
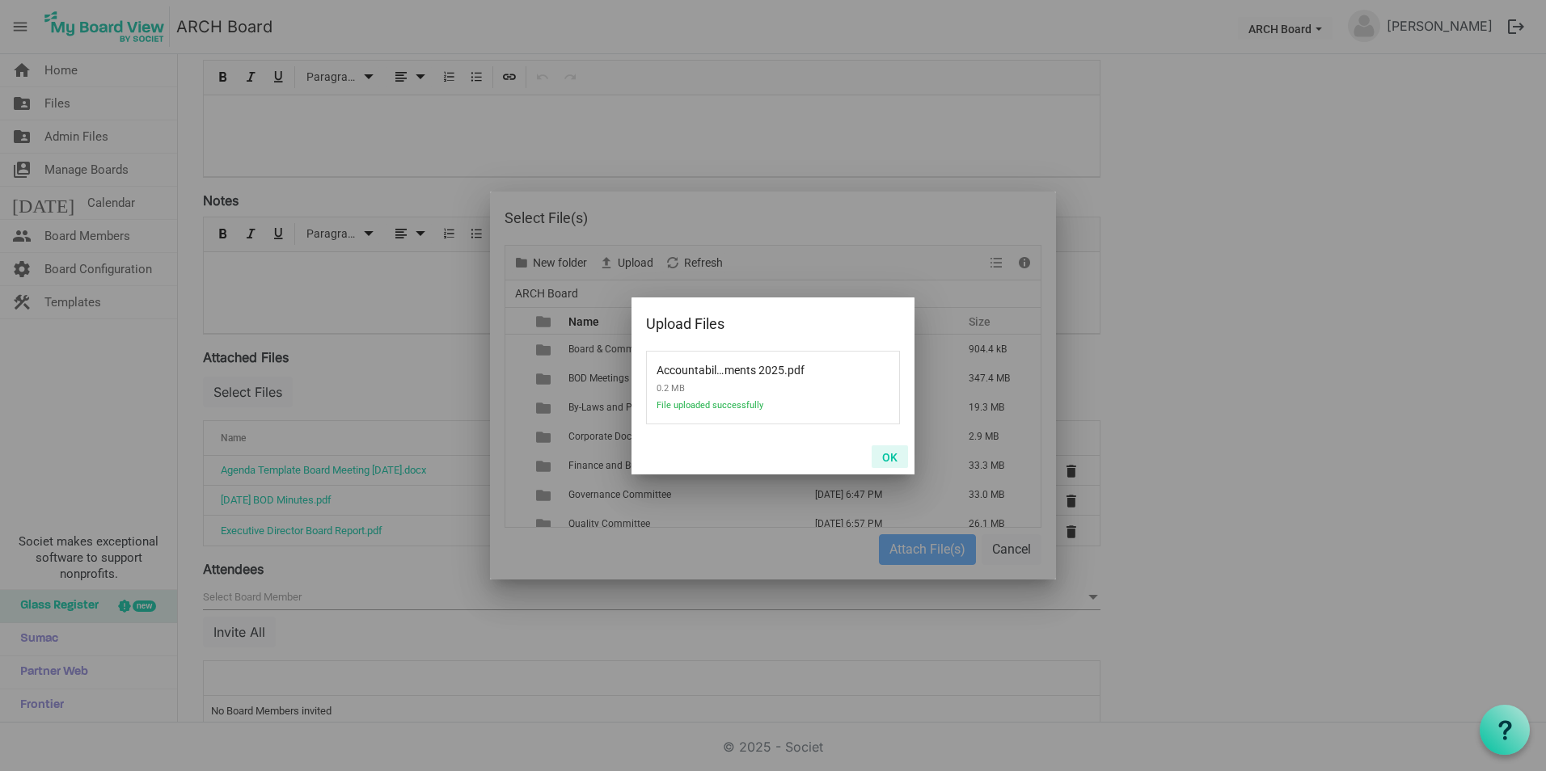
click at [890, 453] on button "OK" at bounding box center [889, 456] width 36 height 23
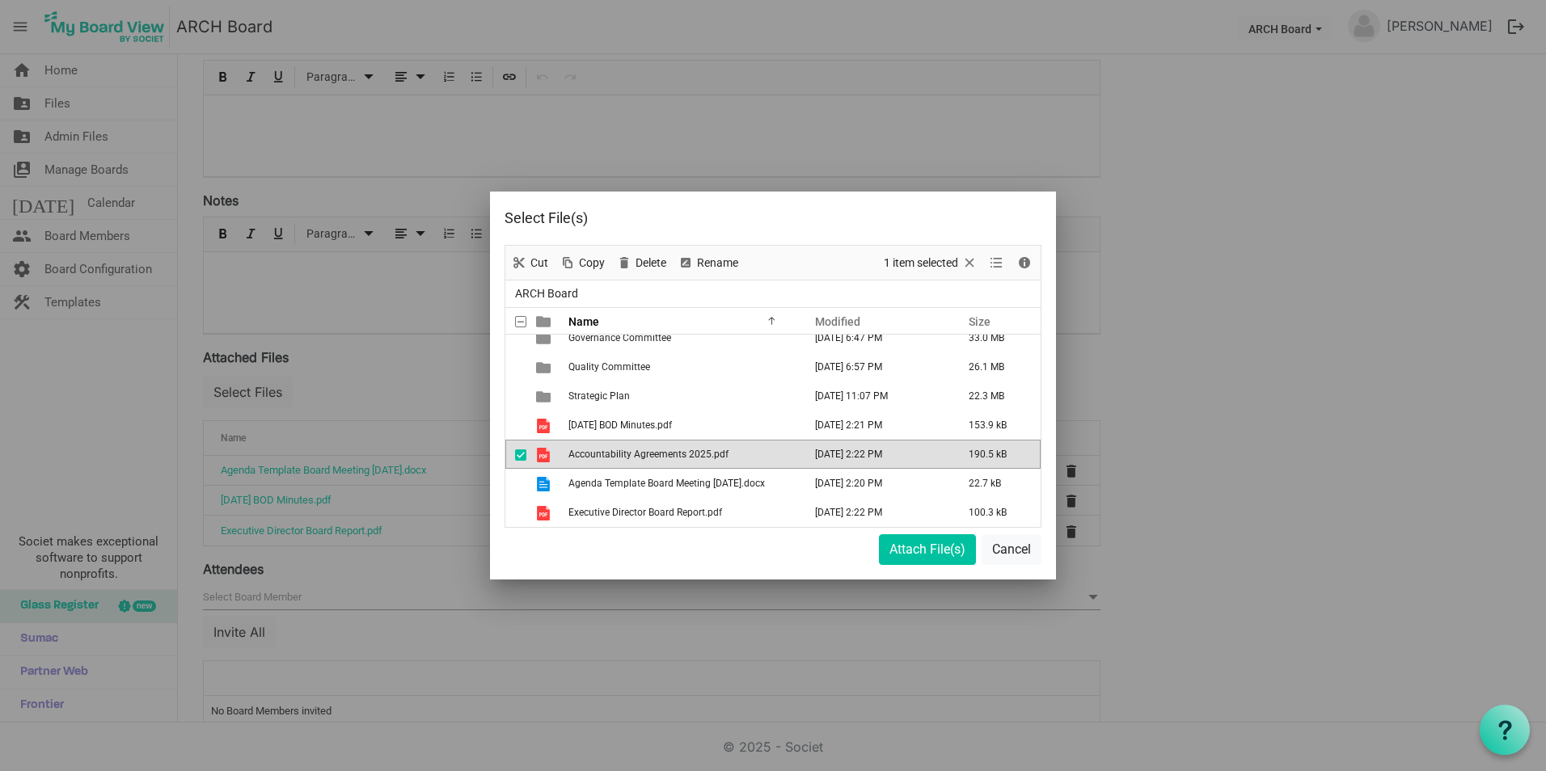
click at [725, 454] on span "Accountability Agreements 2025.pdf" at bounding box center [648, 454] width 160 height 11
click at [646, 458] on span "Accountability Agreements 2025.pdf" at bounding box center [648, 454] width 160 height 11
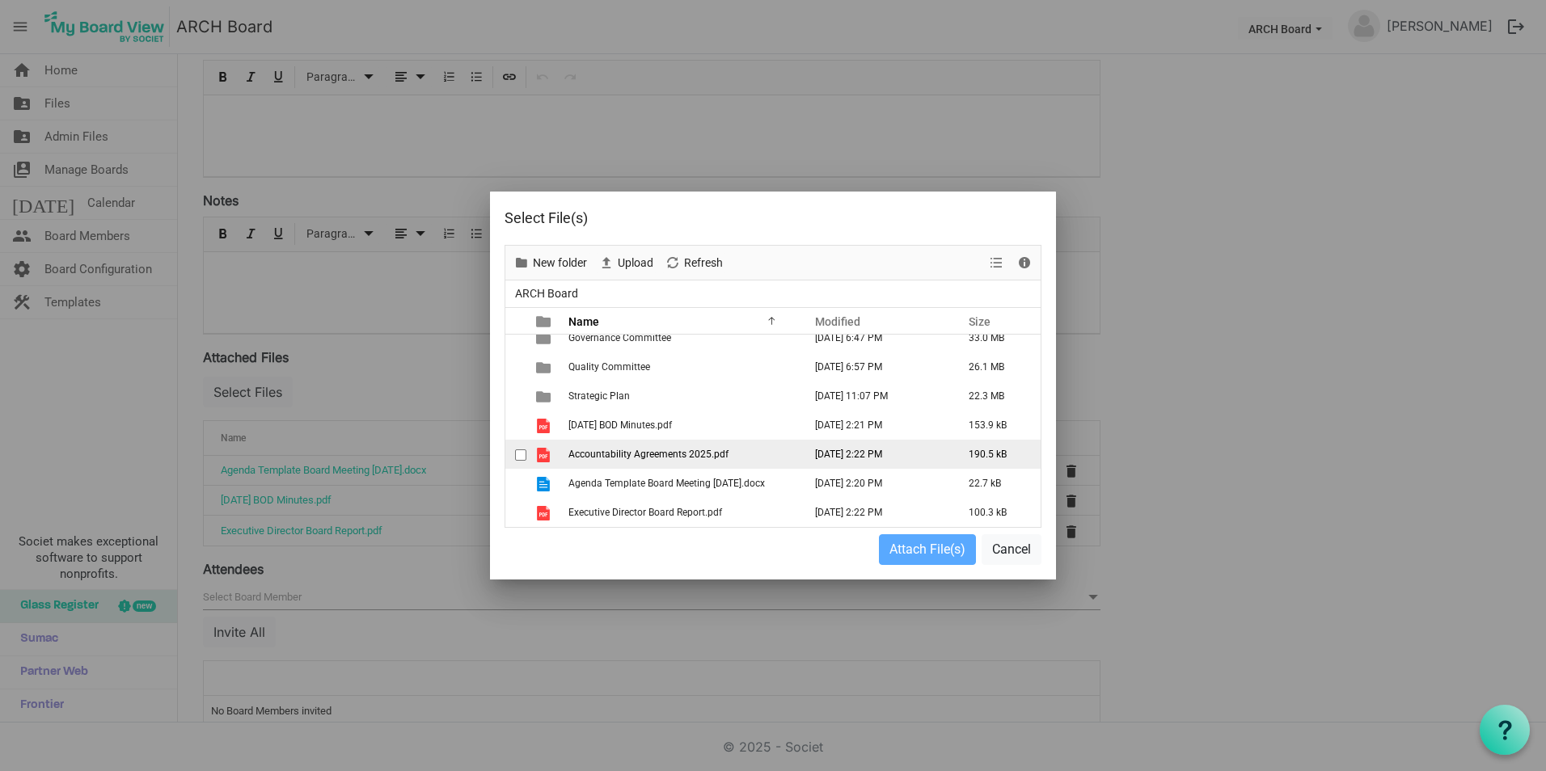
click at [646, 458] on span "Accountability Agreements 2025.pdf" at bounding box center [648, 454] width 160 height 11
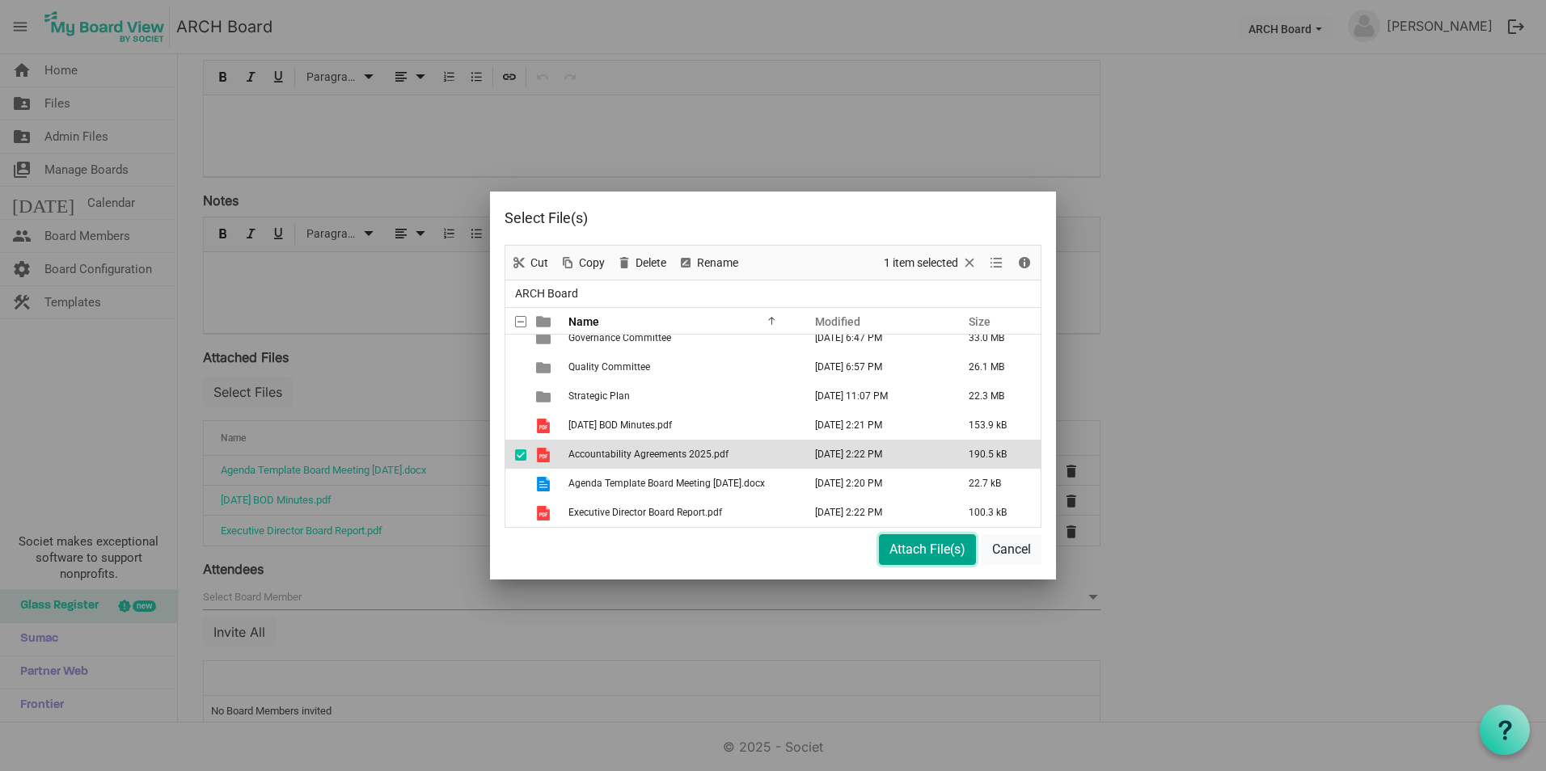
click at [916, 548] on button "Attach File(s)" at bounding box center [927, 549] width 97 height 31
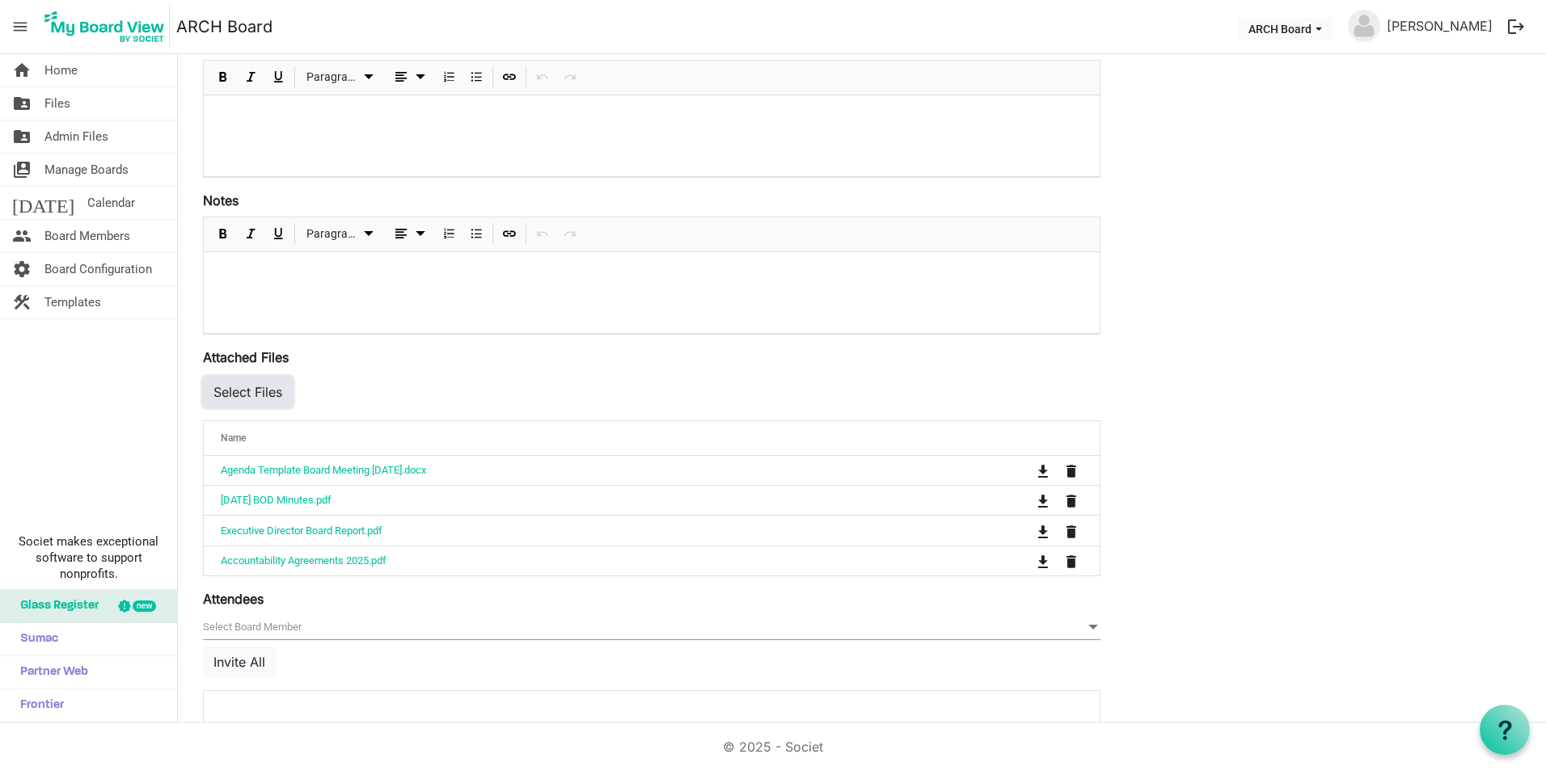
click at [230, 389] on button "Select Files" at bounding box center [248, 392] width 90 height 31
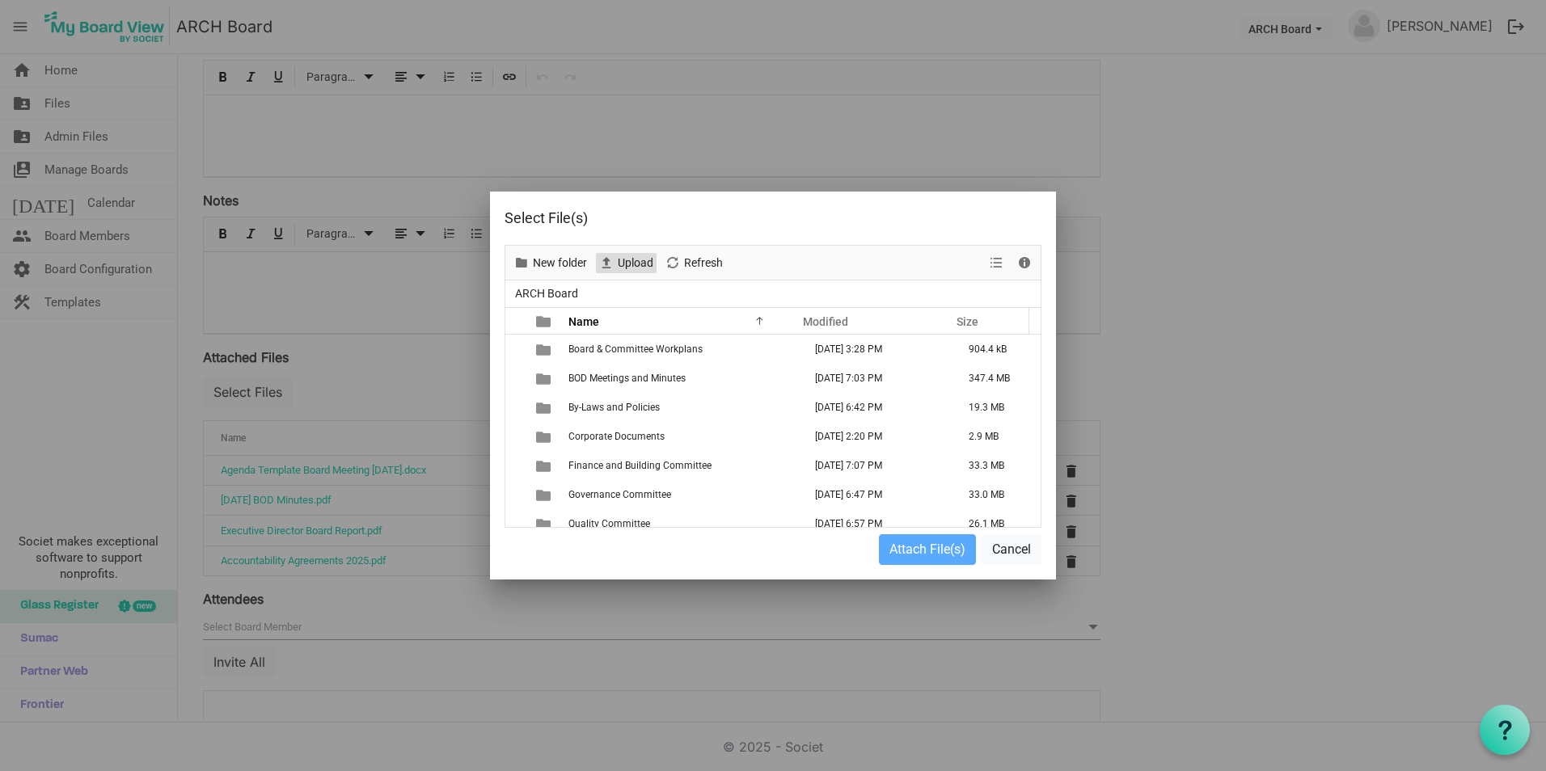
click at [623, 253] on span "Upload" at bounding box center [635, 263] width 39 height 20
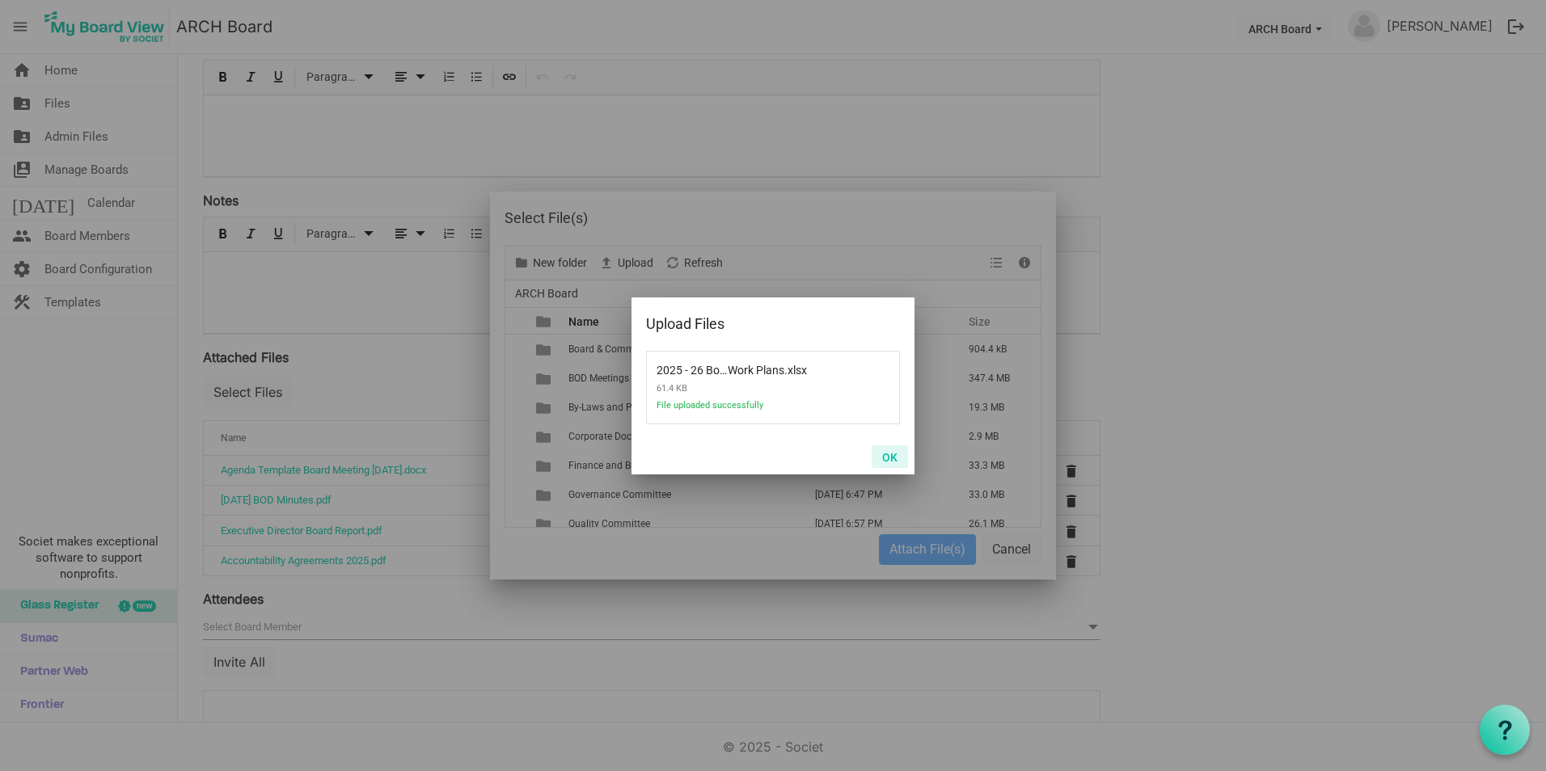
click at [889, 455] on button "OK" at bounding box center [889, 456] width 36 height 23
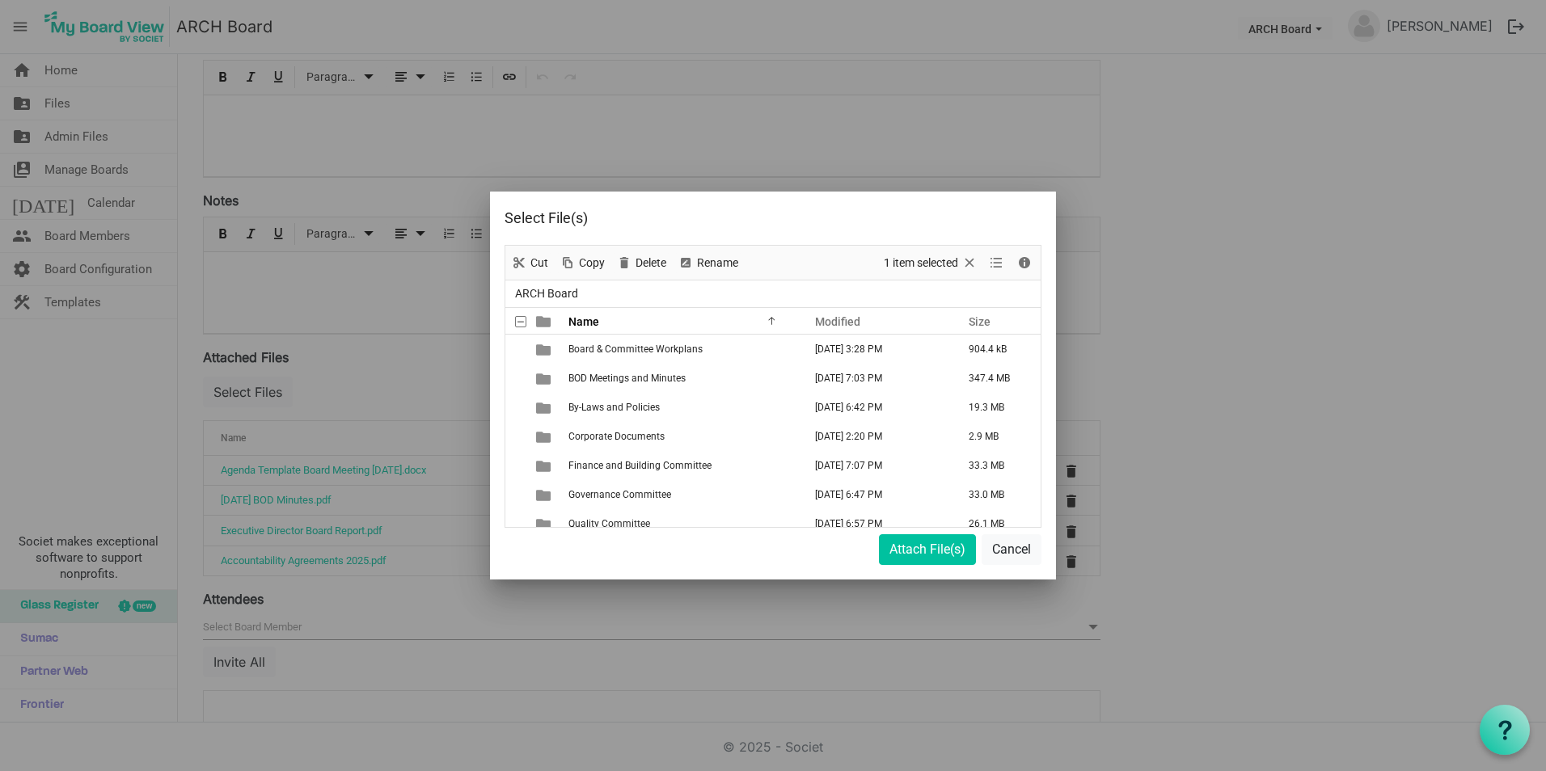
scroll to position [149, 0]
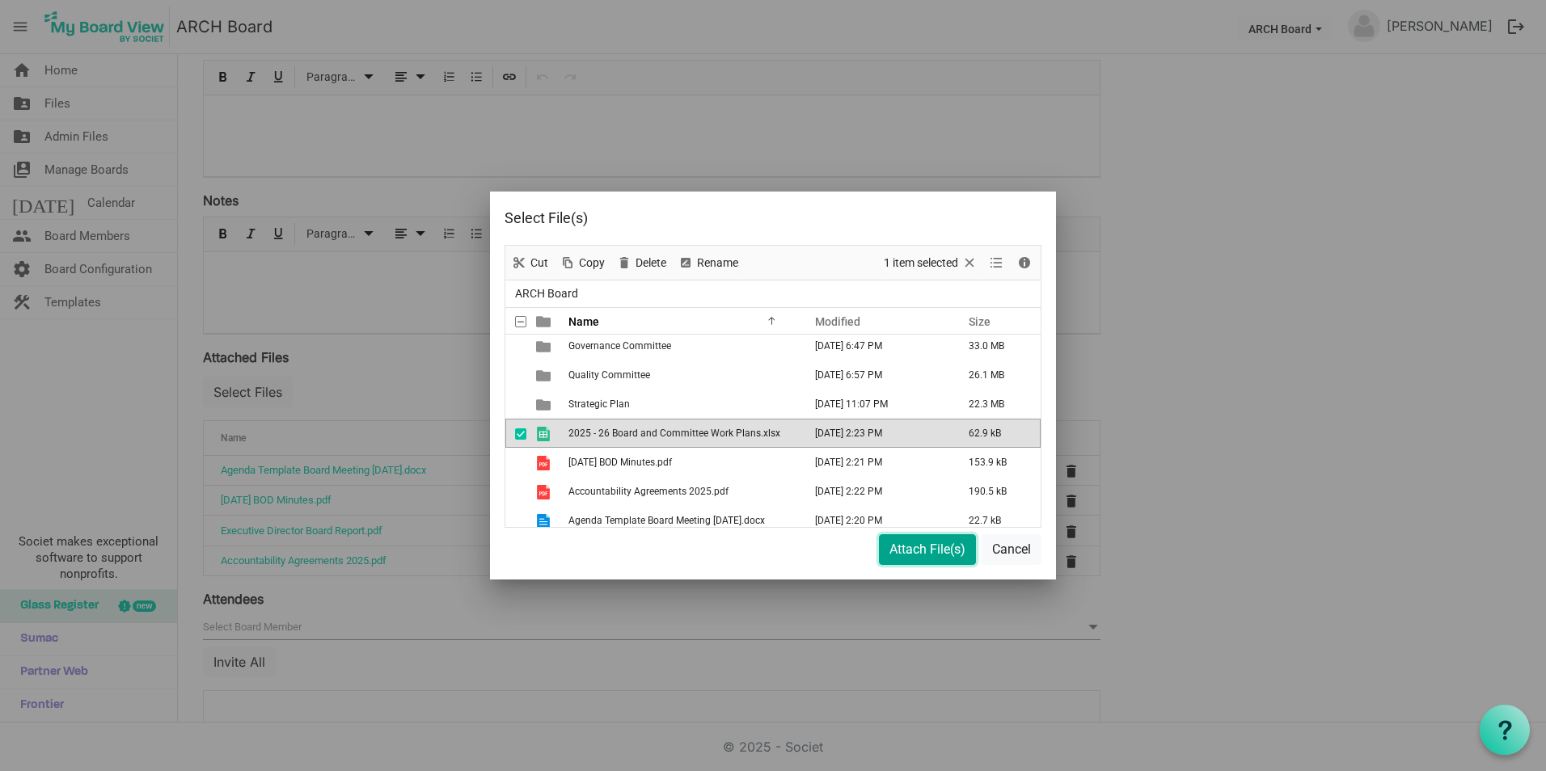
click at [913, 554] on button "Attach File(s)" at bounding box center [927, 549] width 97 height 31
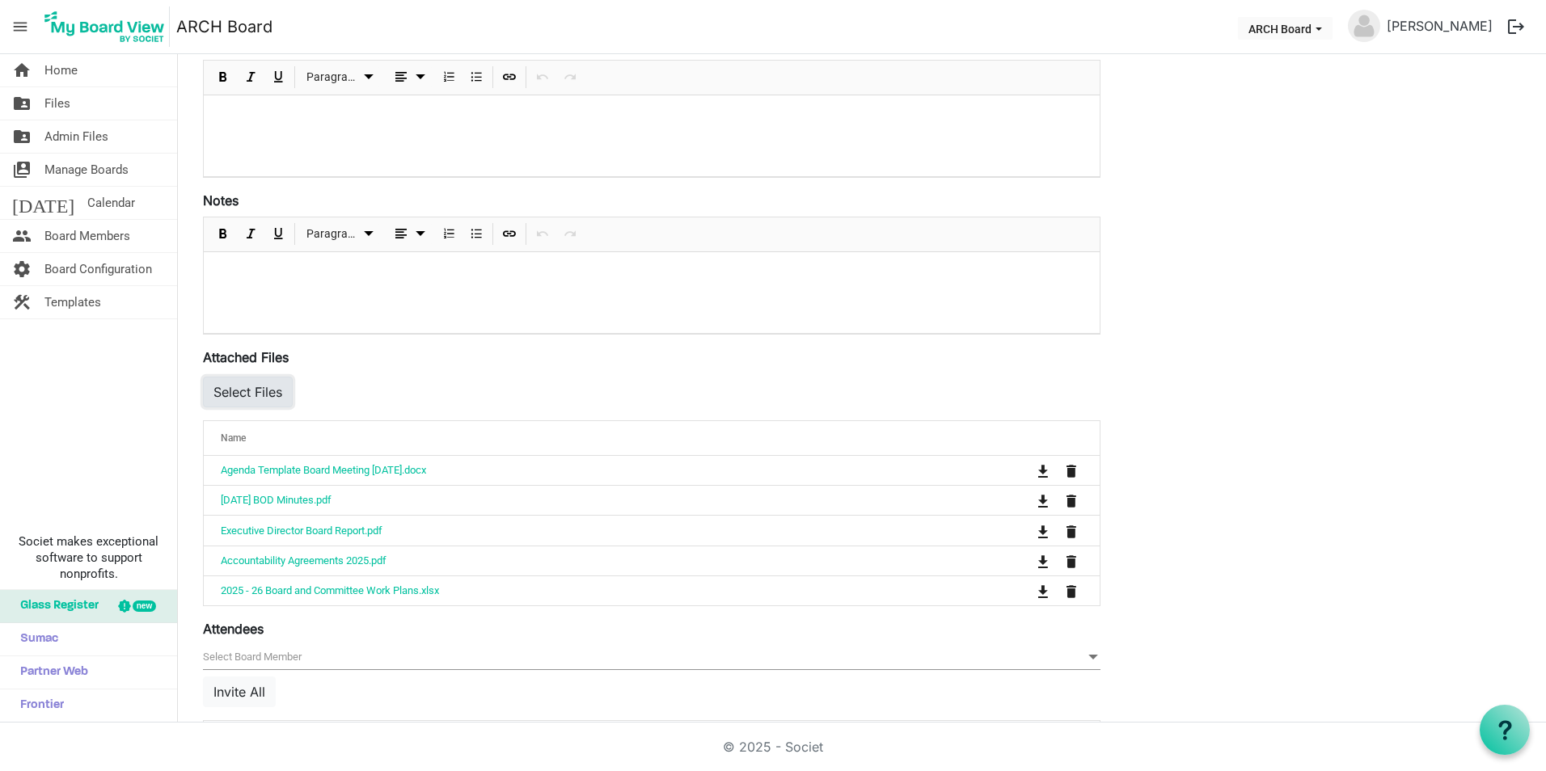
click at [242, 389] on button "Select Files" at bounding box center [248, 392] width 90 height 31
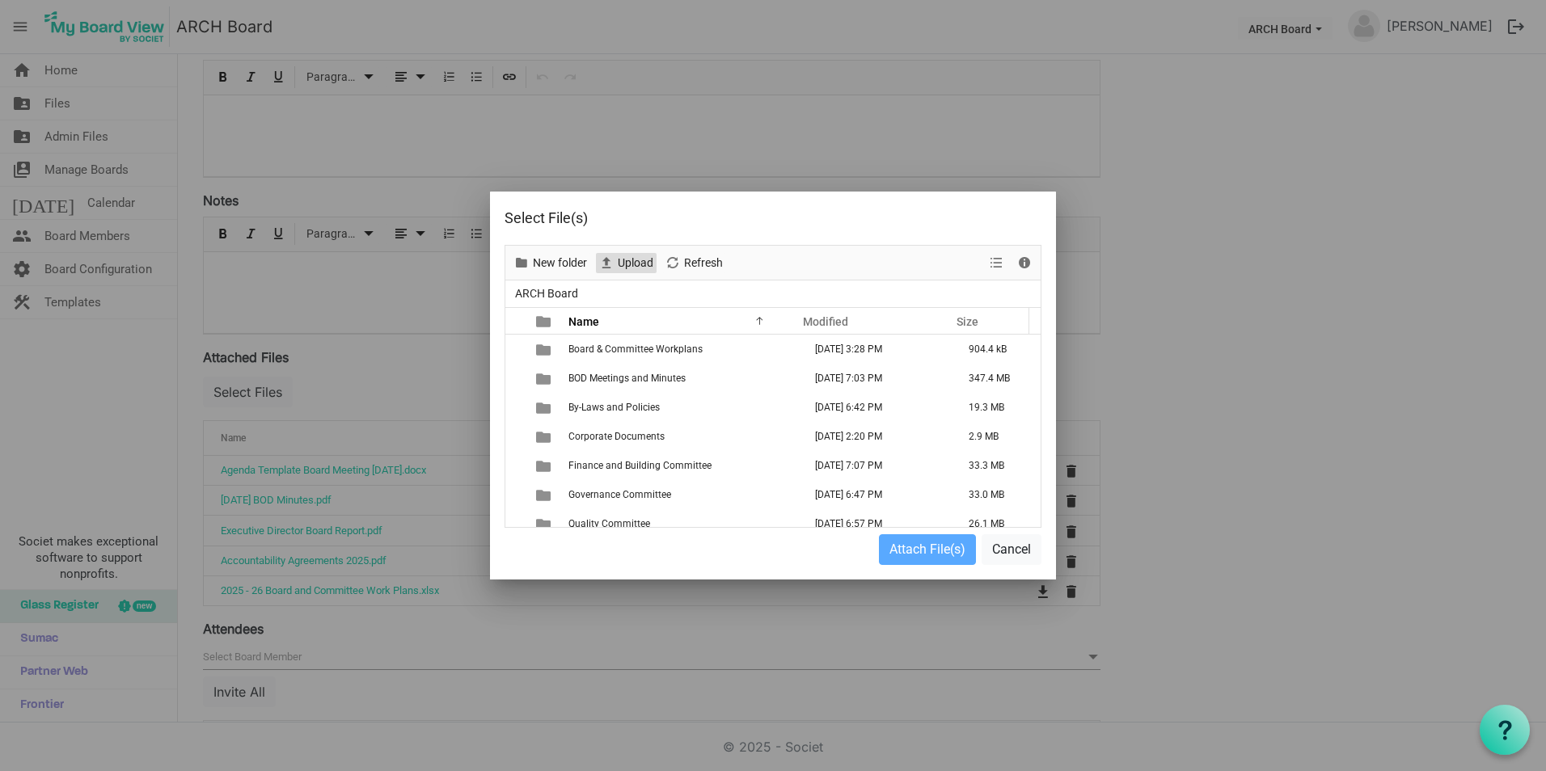
click at [619, 262] on span "Upload" at bounding box center [635, 263] width 39 height 20
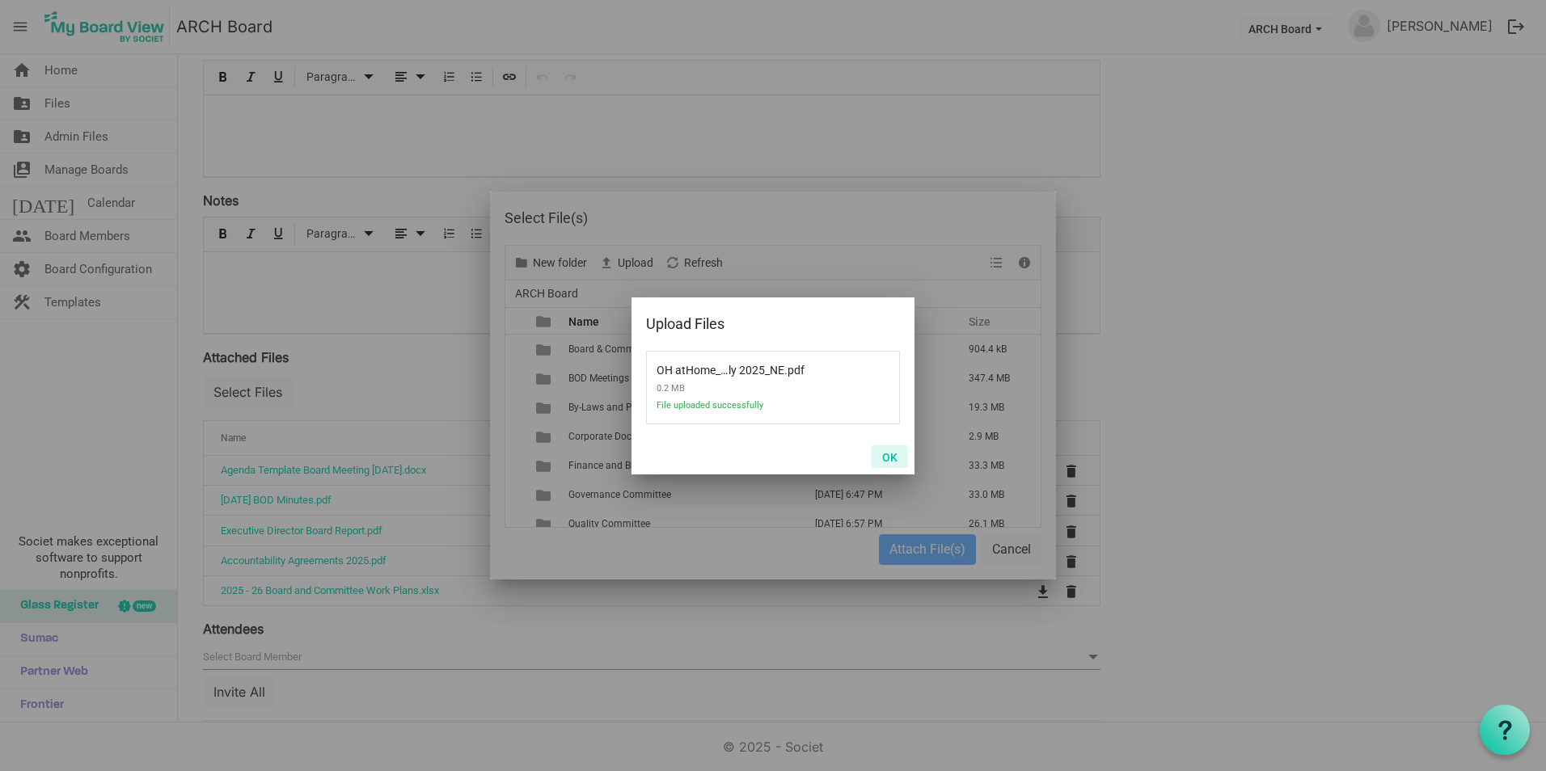
click at [893, 453] on button "OK" at bounding box center [889, 456] width 36 height 23
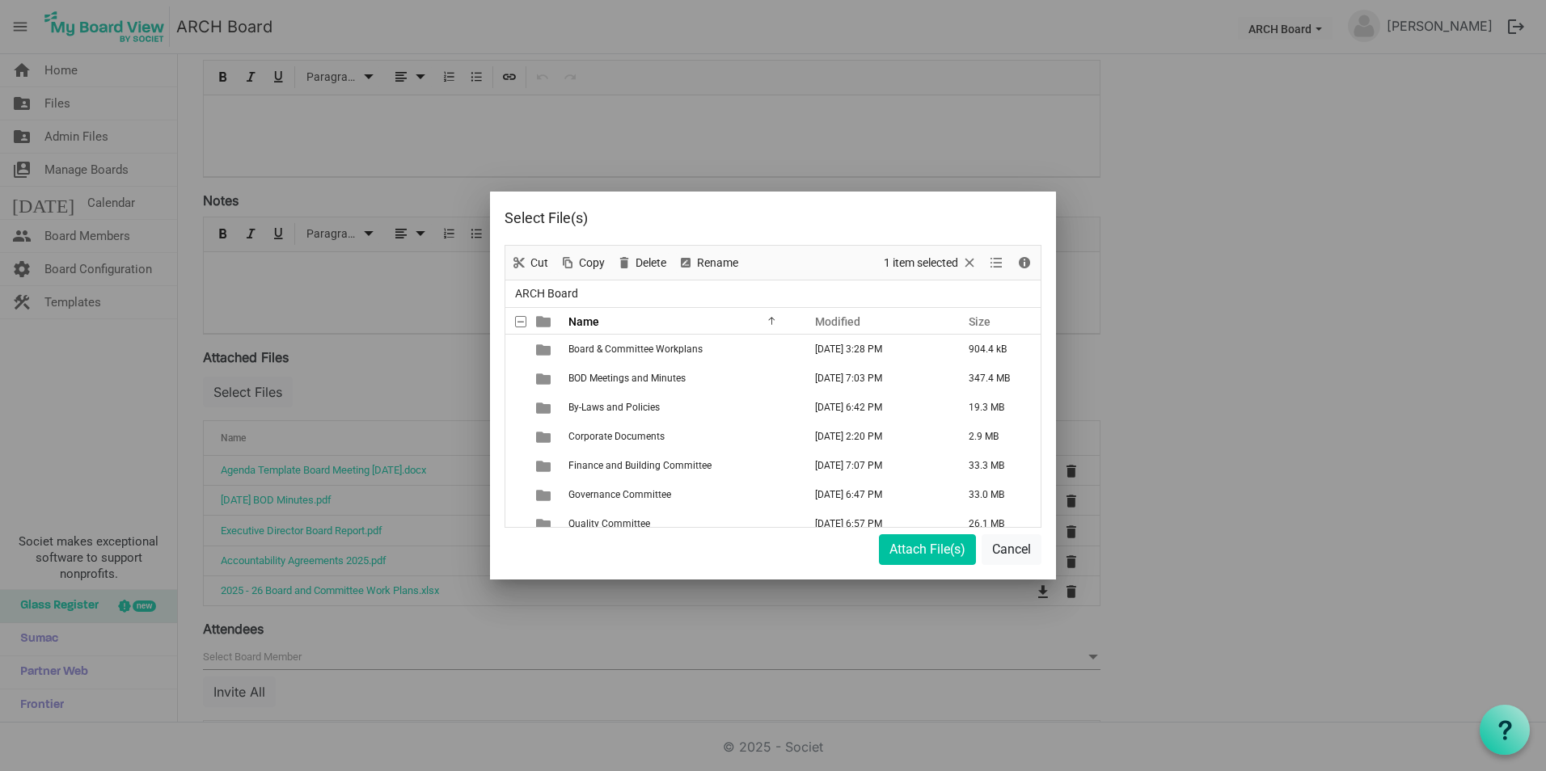
scroll to position [215, 0]
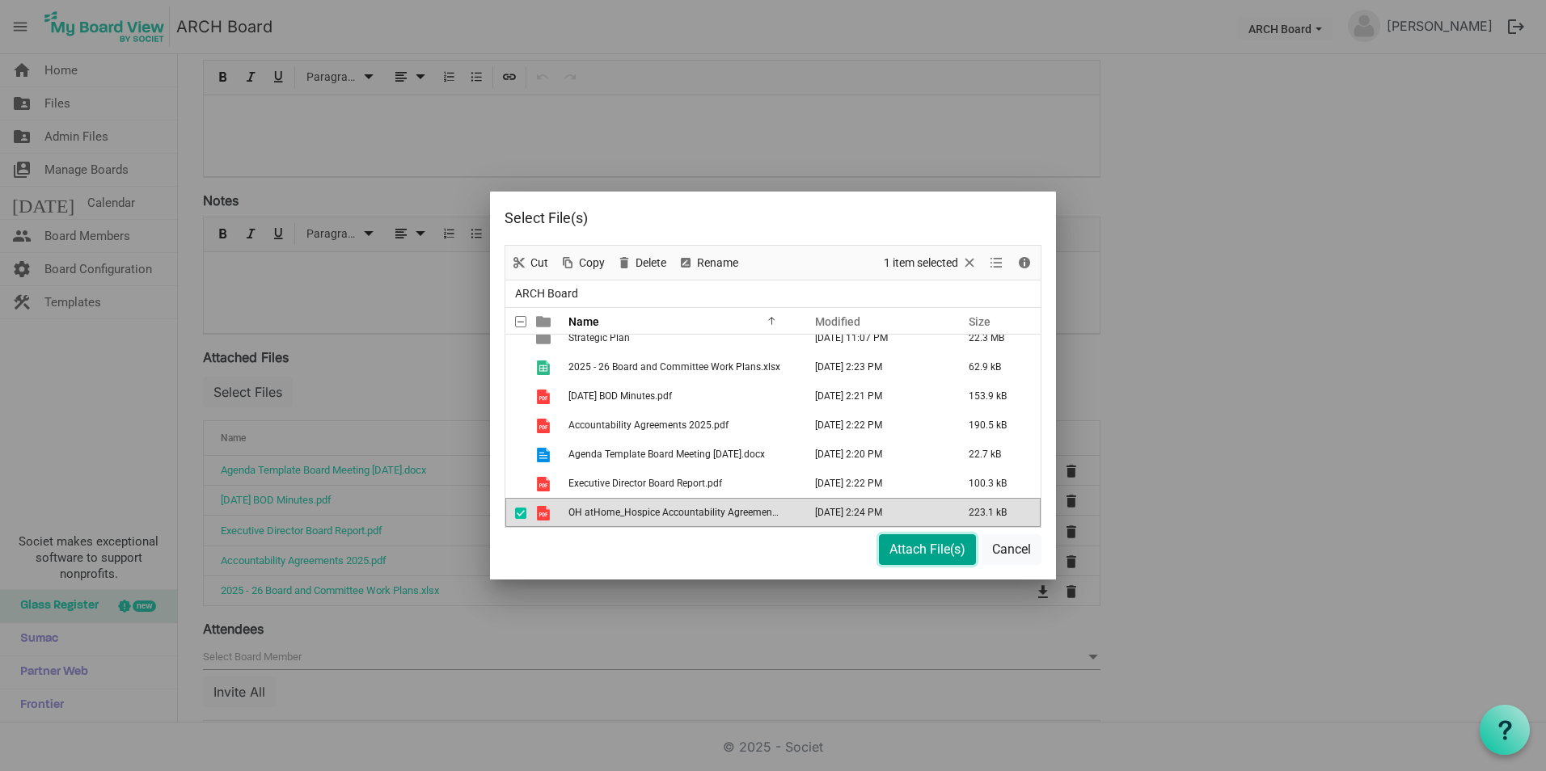
click at [912, 538] on button "Attach File(s)" at bounding box center [927, 549] width 97 height 31
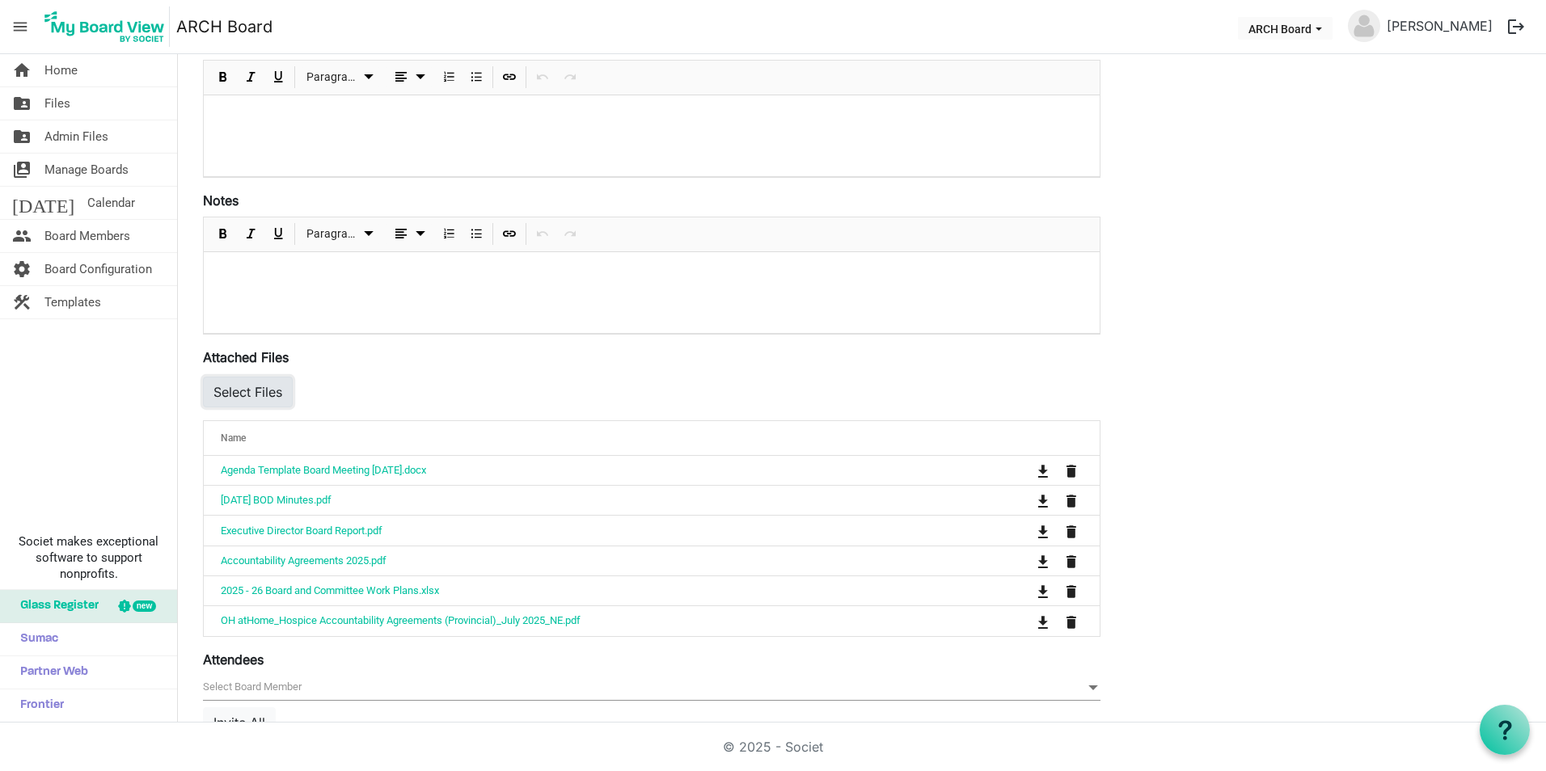
click at [235, 391] on button "Select Files" at bounding box center [248, 392] width 90 height 31
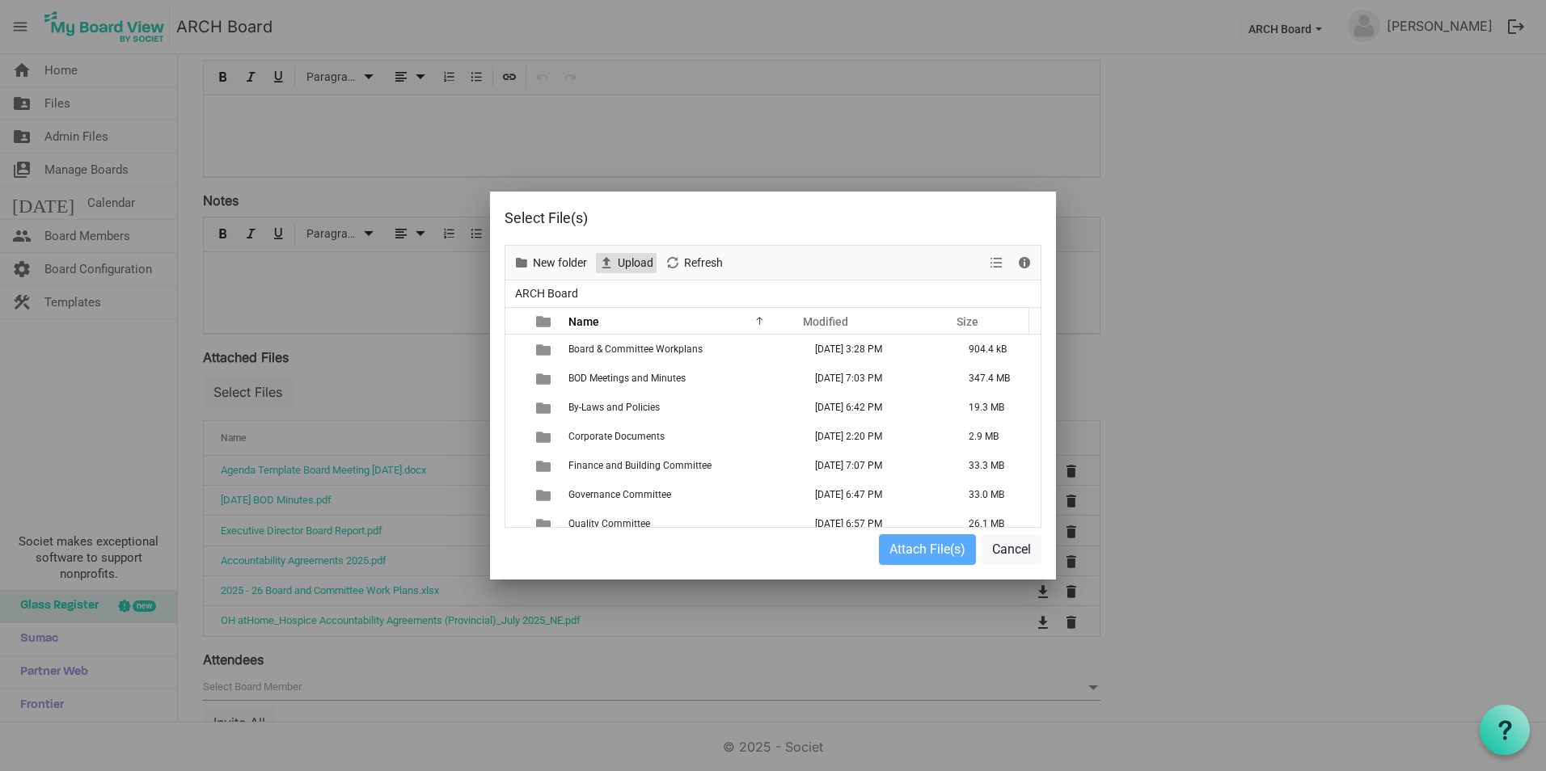
click at [622, 259] on span "Upload" at bounding box center [635, 263] width 39 height 20
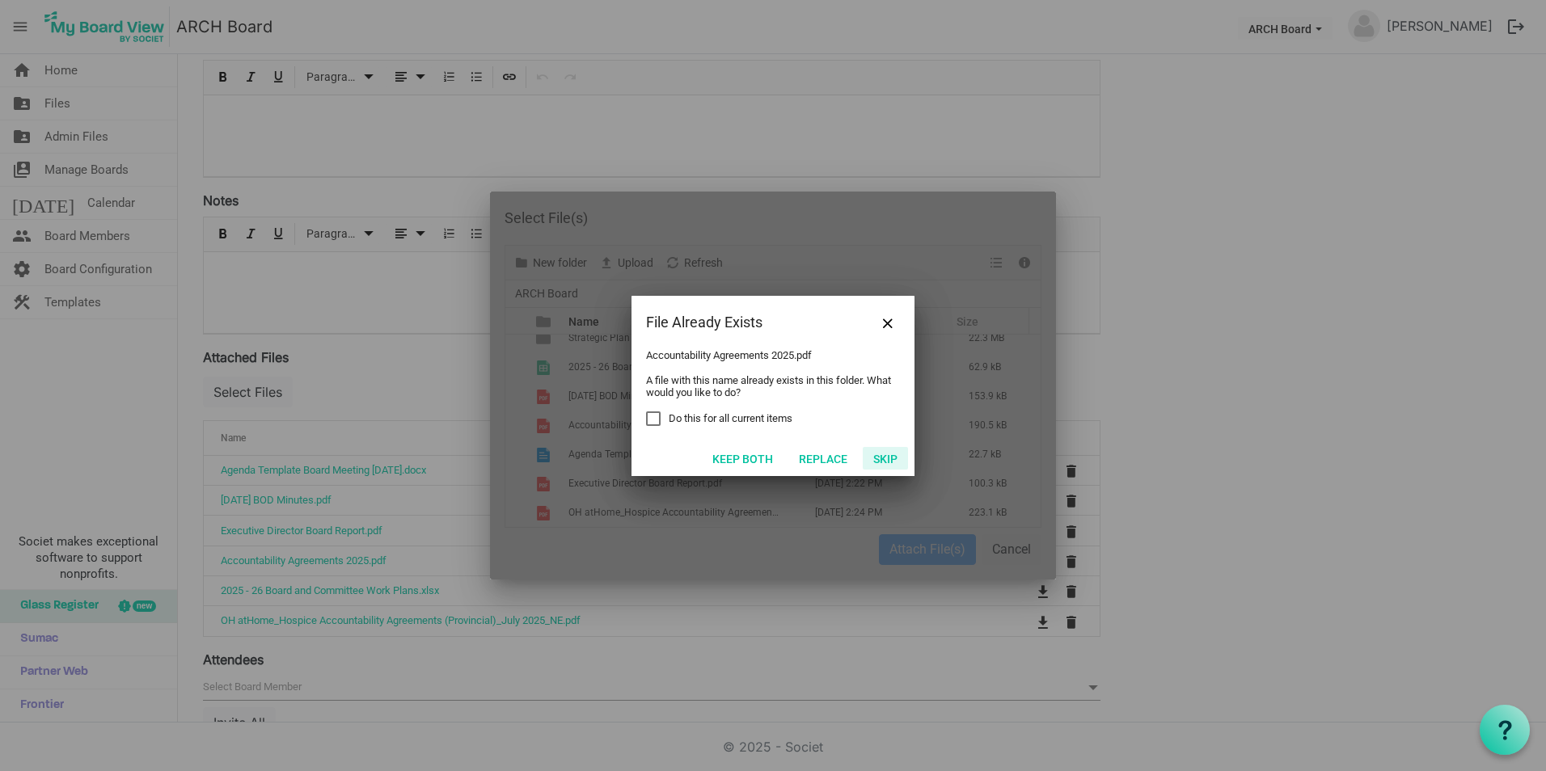
click at [884, 451] on button "Skip" at bounding box center [885, 458] width 45 height 23
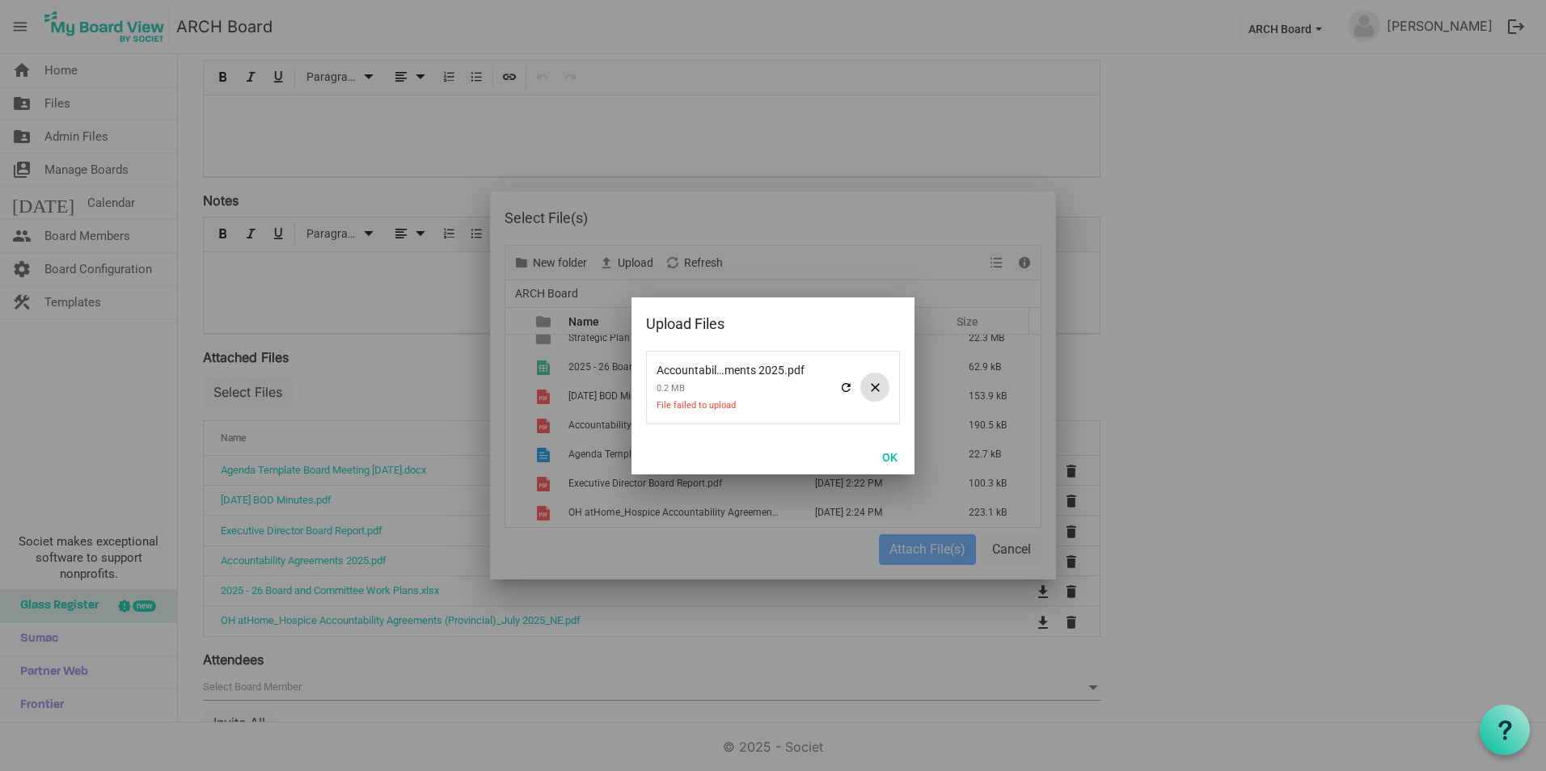
click at [875, 395] on span at bounding box center [874, 387] width 29 height 29
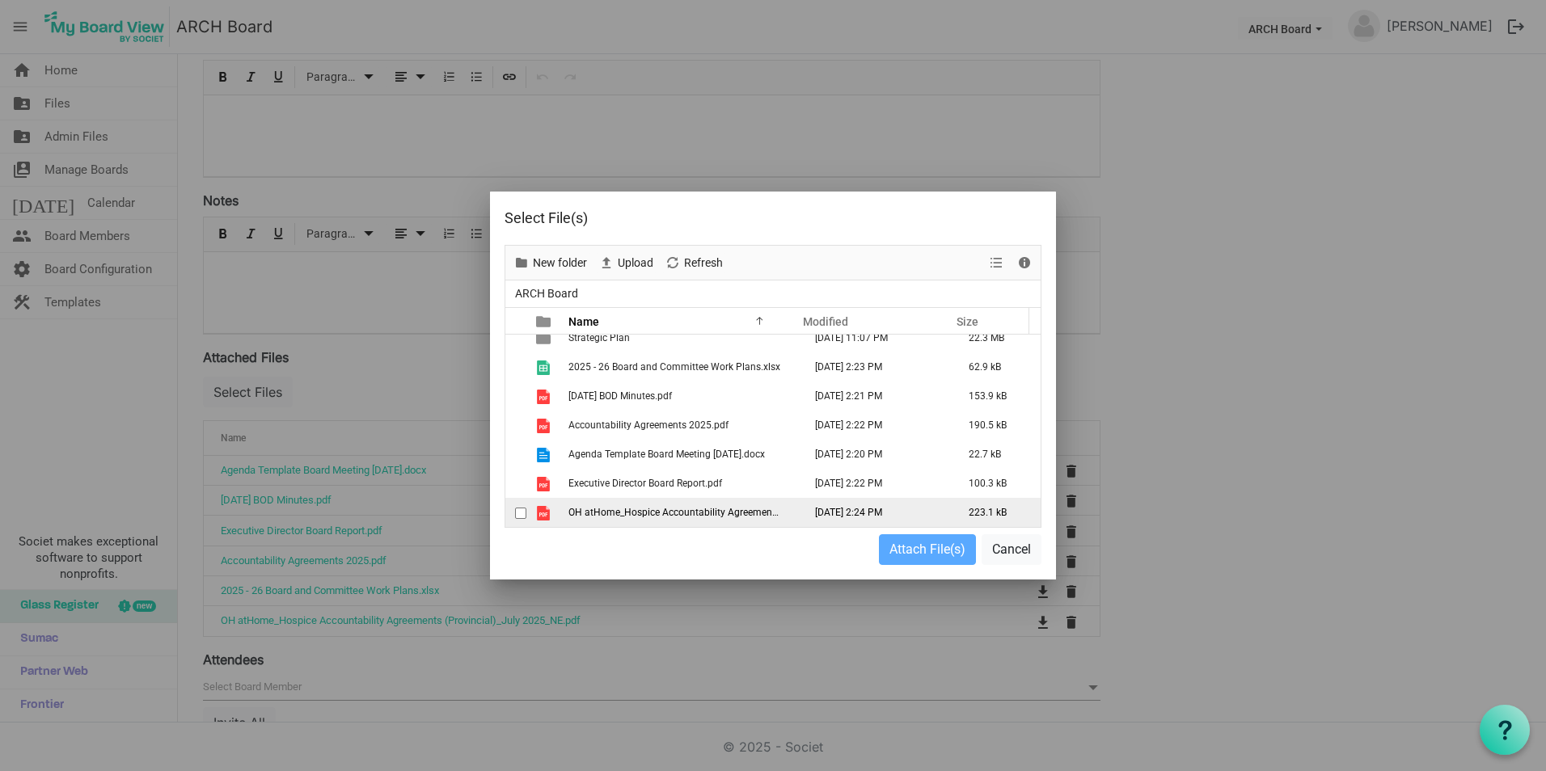
click at [753, 513] on span "OH atHome_Hospice Accountability Agreements (Provincial)_July 2025_NE.pdf" at bounding box center [741, 512] width 346 height 11
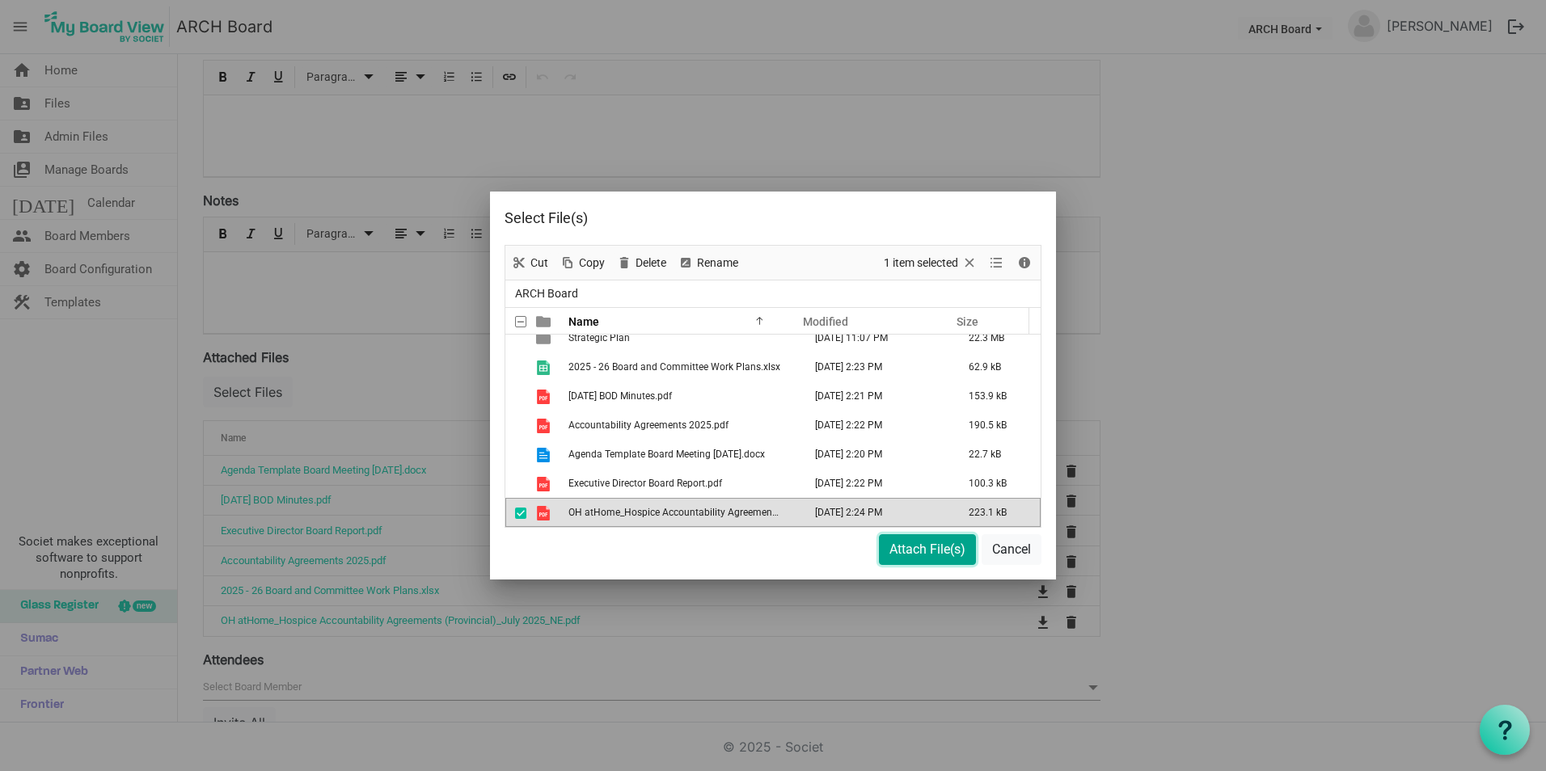
click at [908, 548] on button "Attach File(s)" at bounding box center [927, 549] width 97 height 31
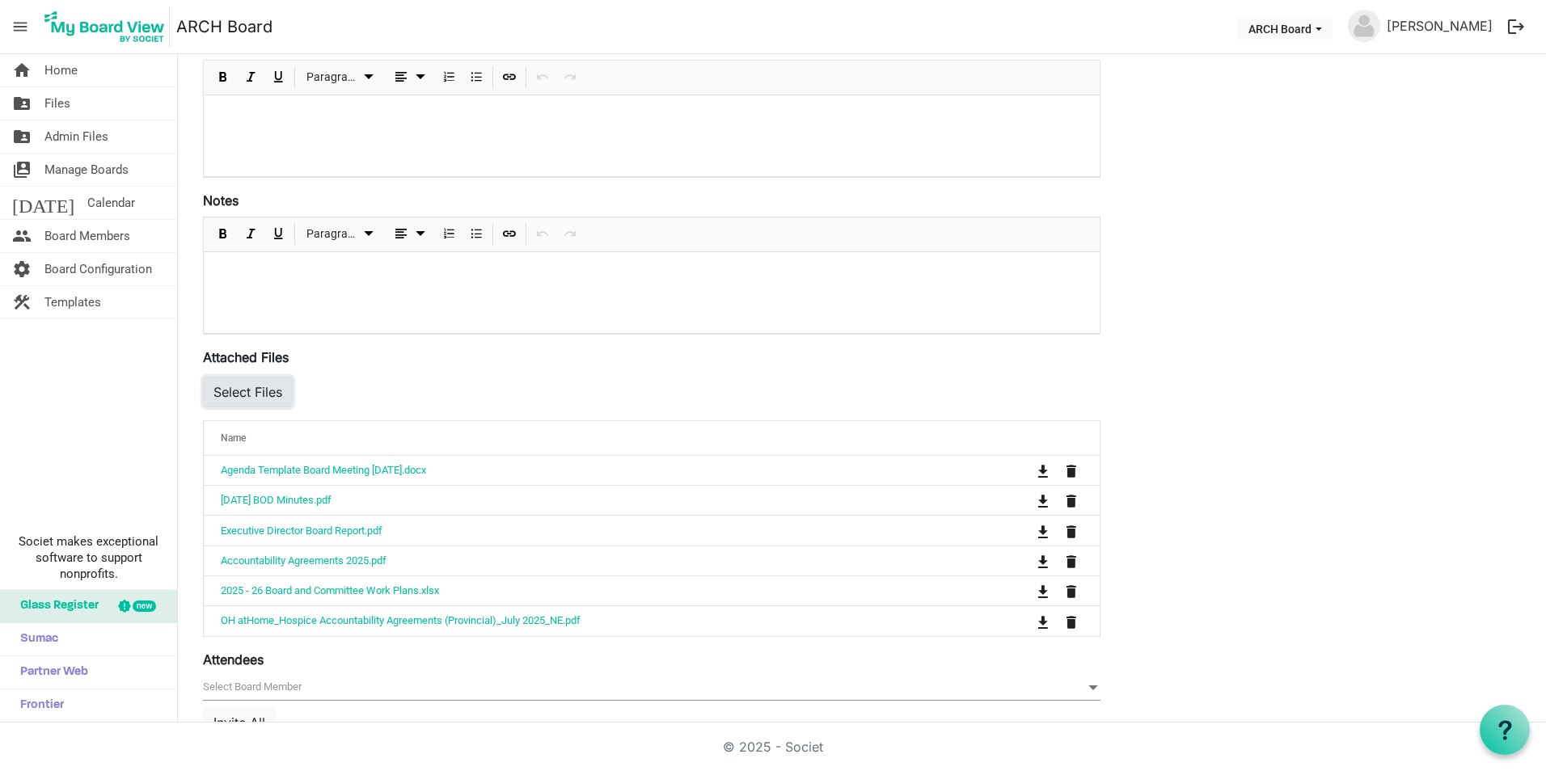
click at [241, 394] on button "Select Files" at bounding box center [248, 392] width 90 height 31
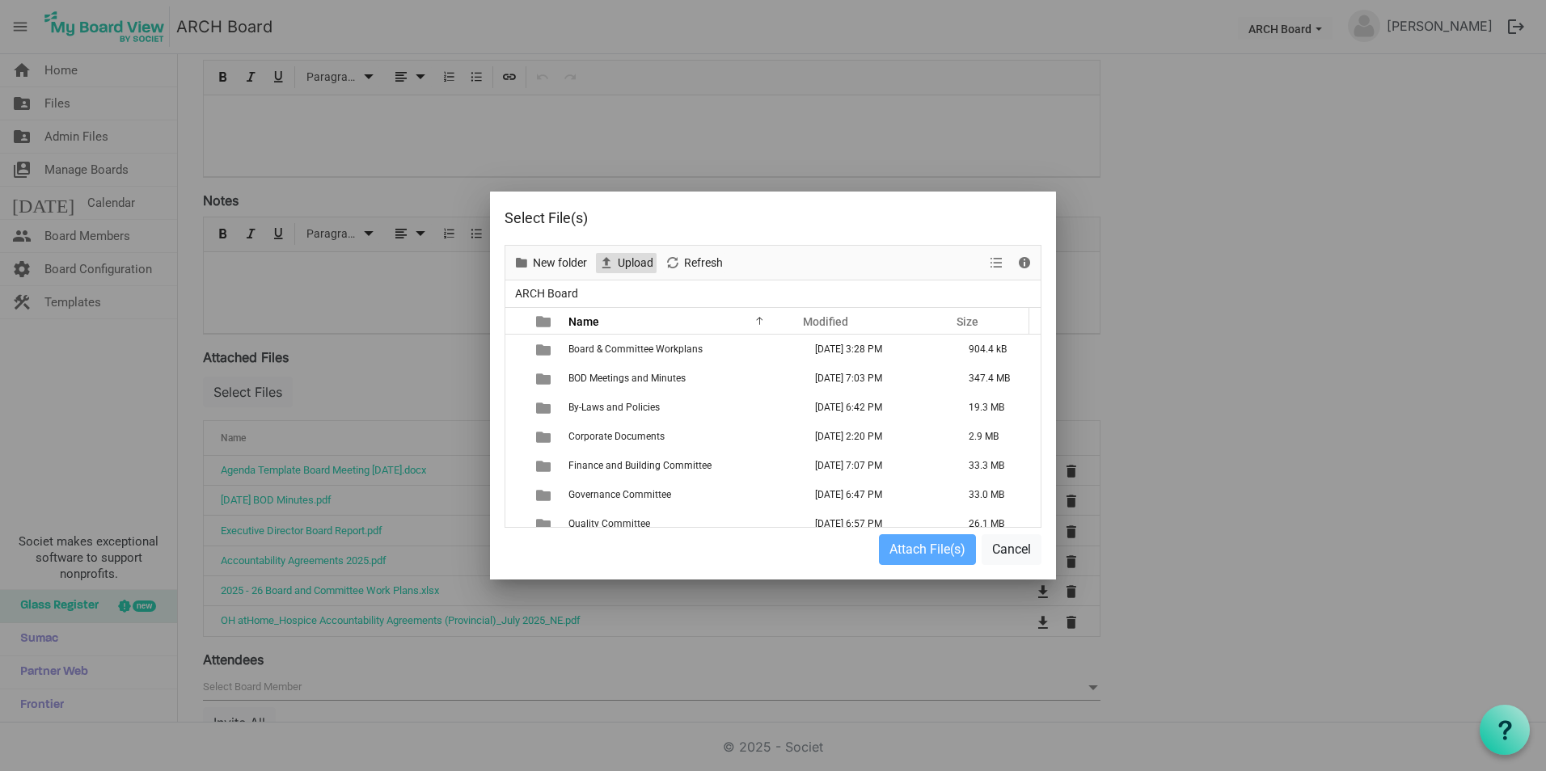
click at [629, 255] on span "Upload" at bounding box center [635, 263] width 39 height 20
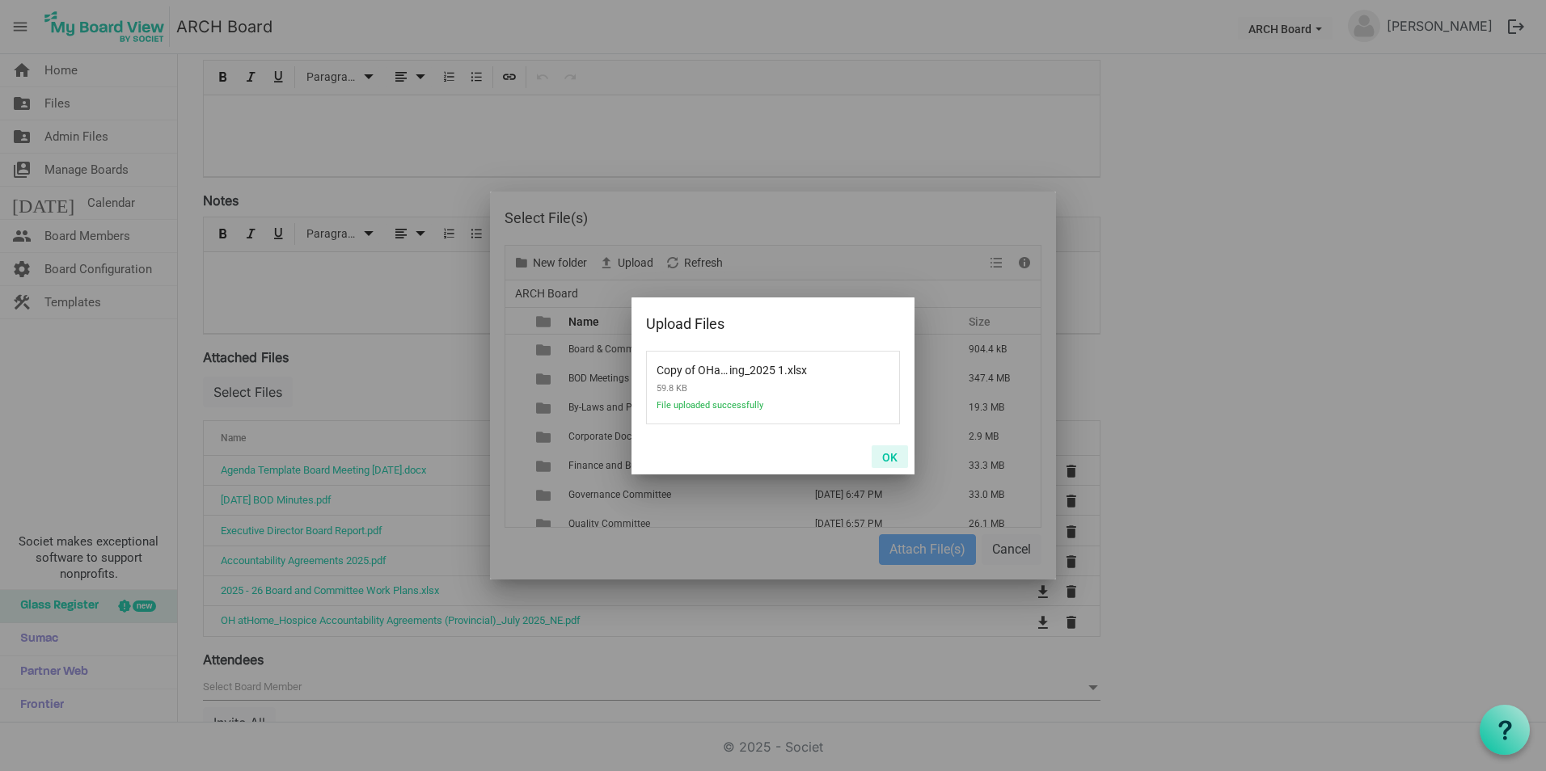
click at [891, 454] on button "OK" at bounding box center [889, 456] width 36 height 23
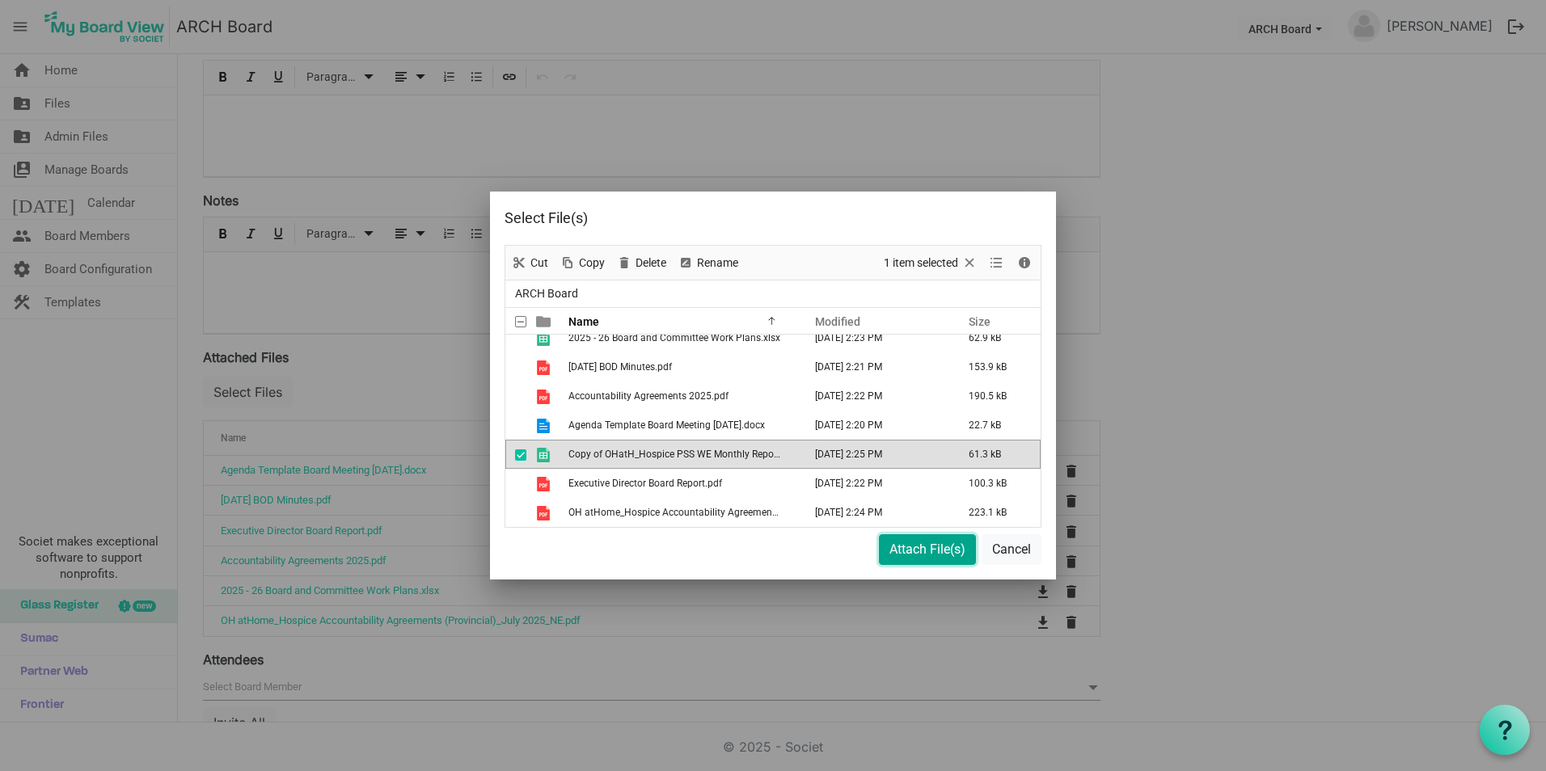
click at [915, 546] on button "Attach File(s)" at bounding box center [927, 549] width 97 height 31
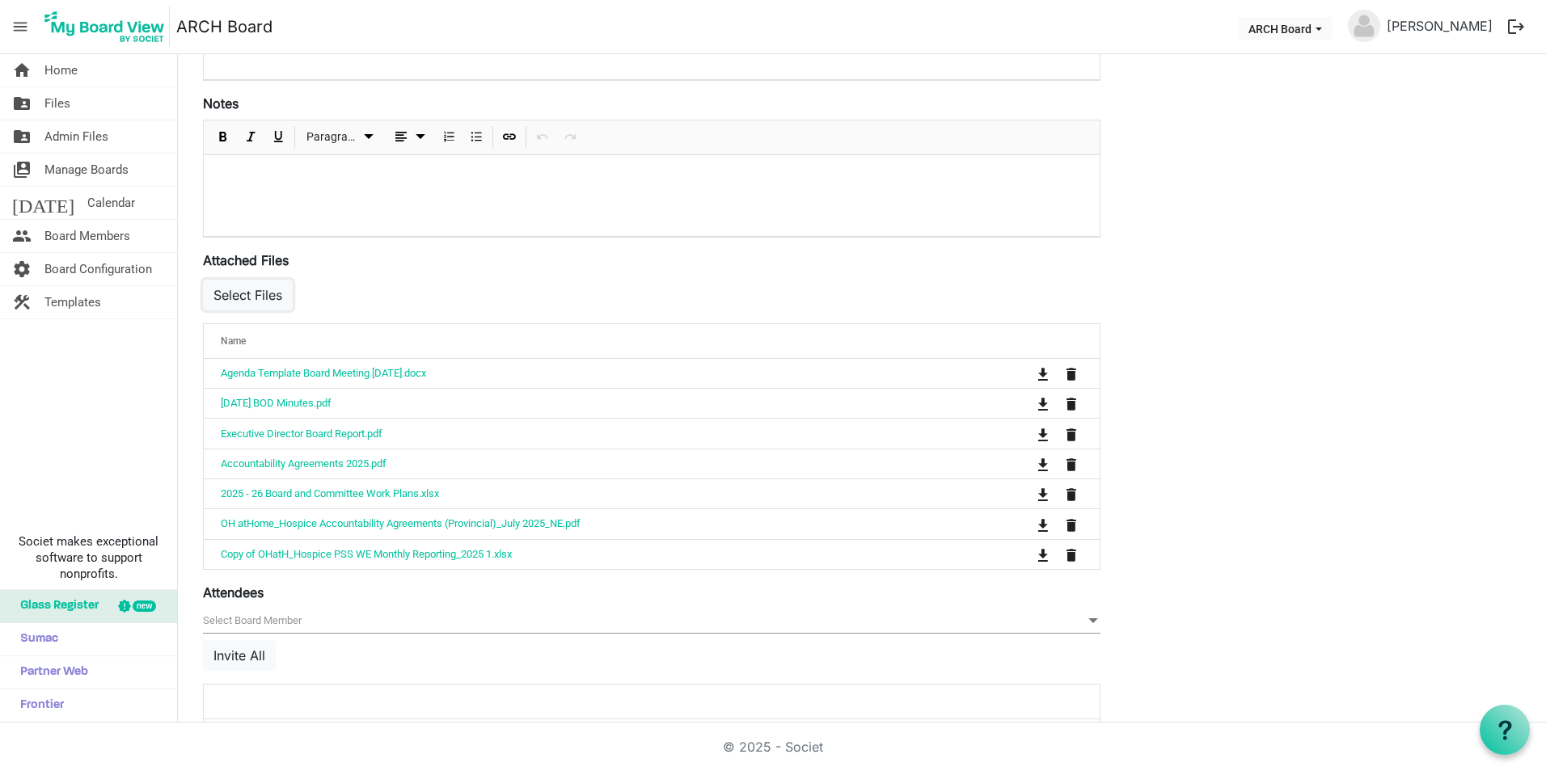
scroll to position [407, 0]
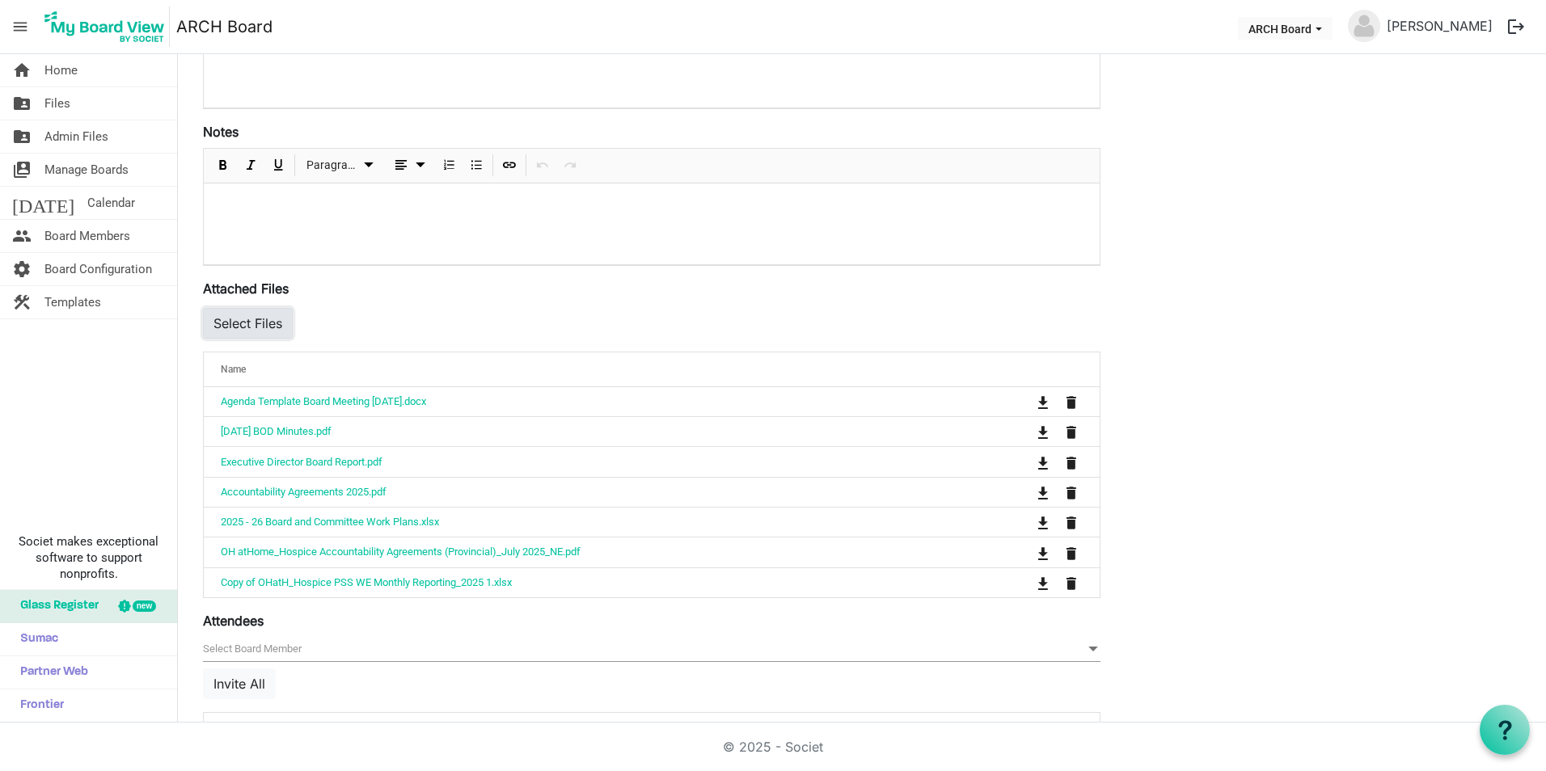
click at [247, 326] on button "Select Files" at bounding box center [248, 323] width 90 height 31
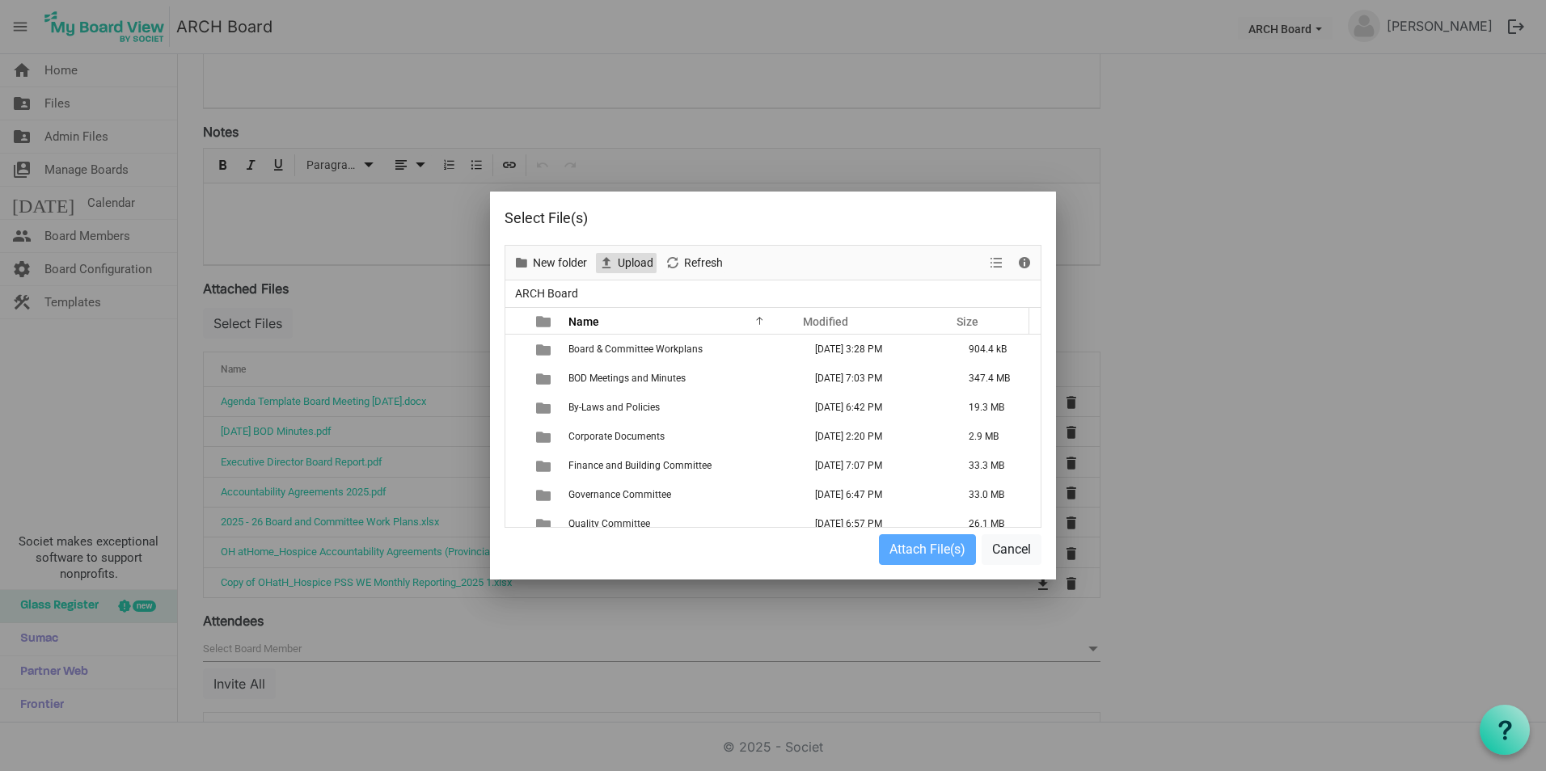
click at [631, 256] on span "Upload" at bounding box center [635, 263] width 39 height 20
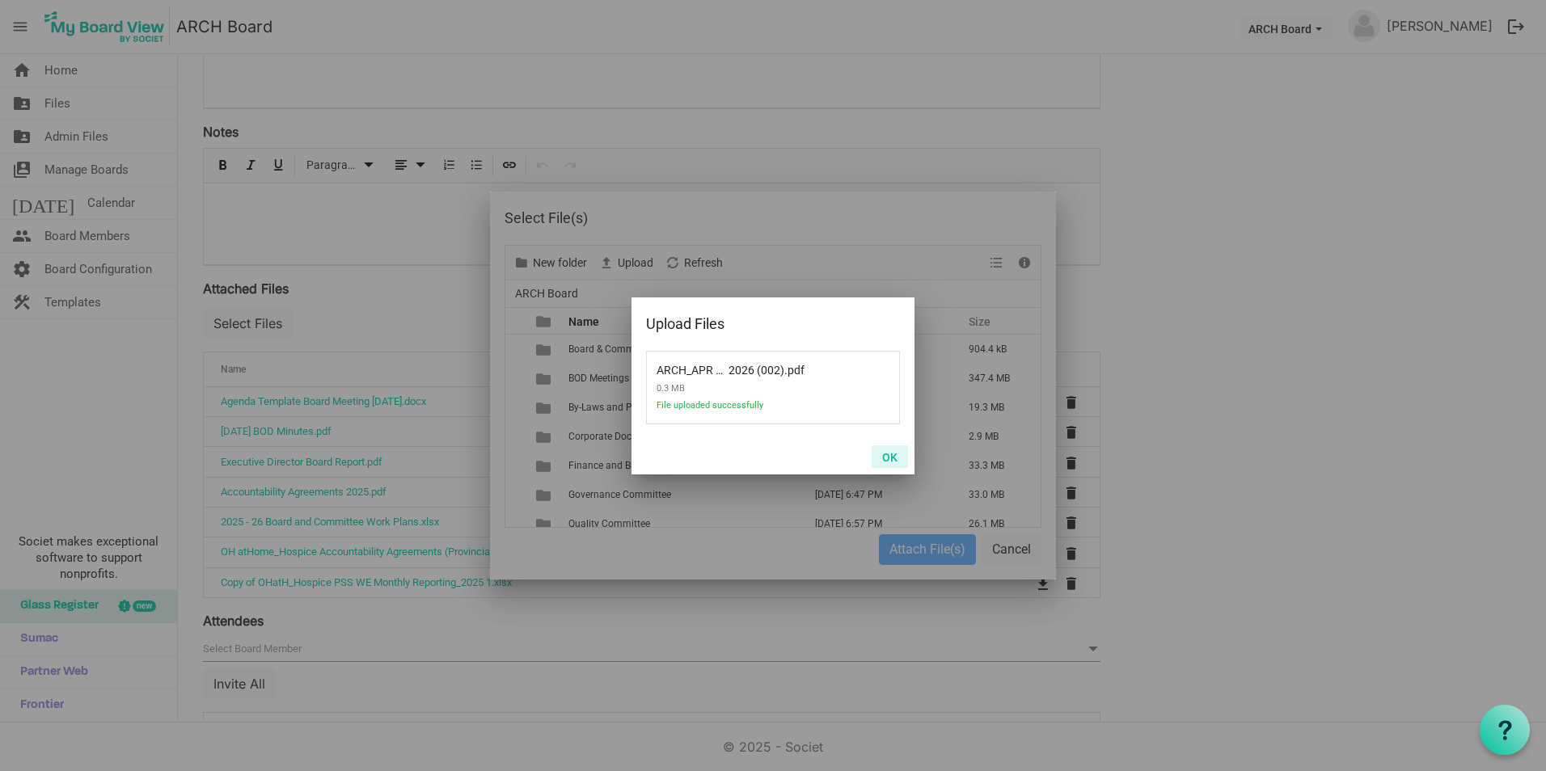
click at [890, 453] on button "OK" at bounding box center [889, 456] width 36 height 23
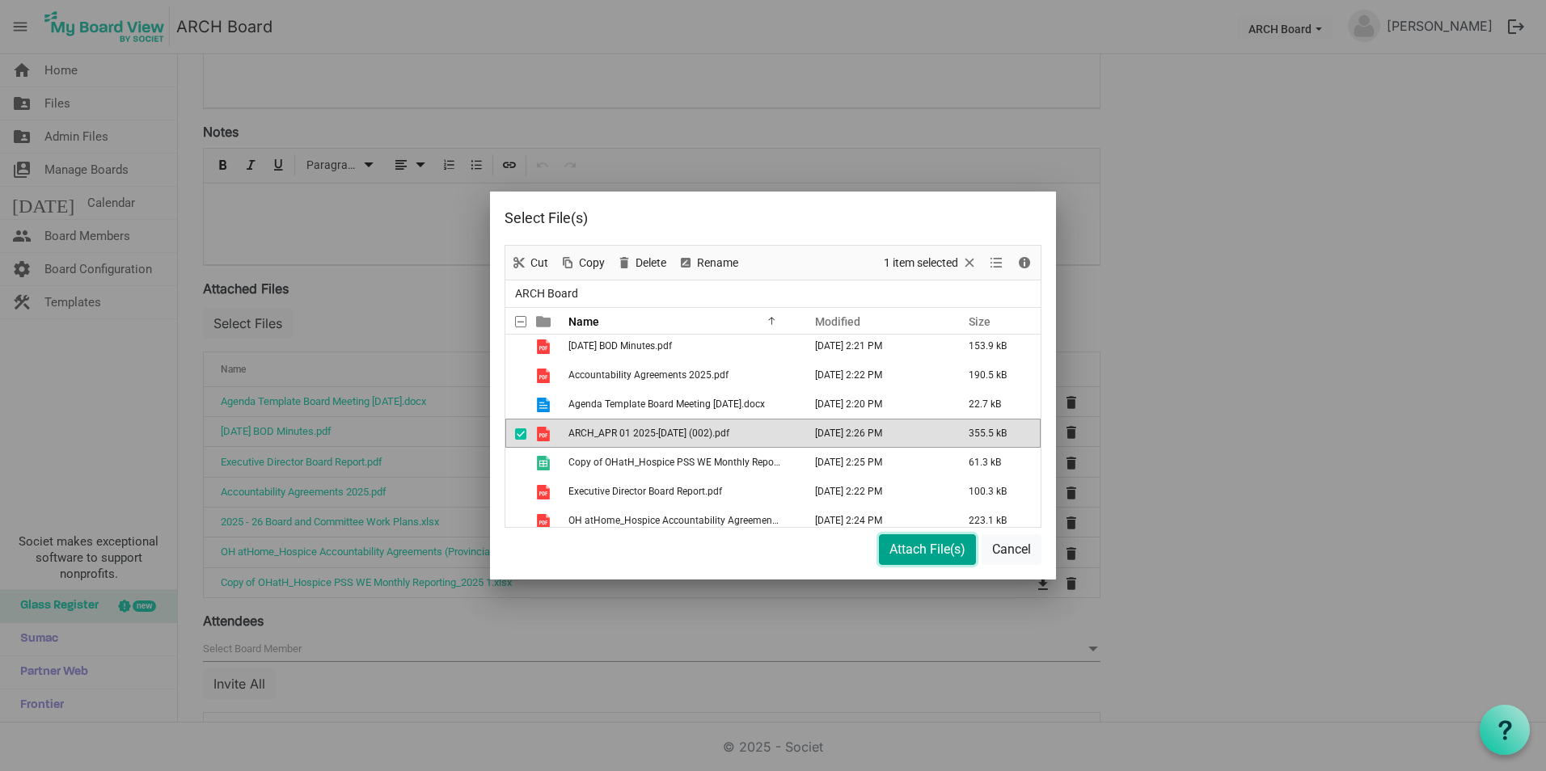
click at [914, 549] on button "Attach File(s)" at bounding box center [927, 549] width 97 height 31
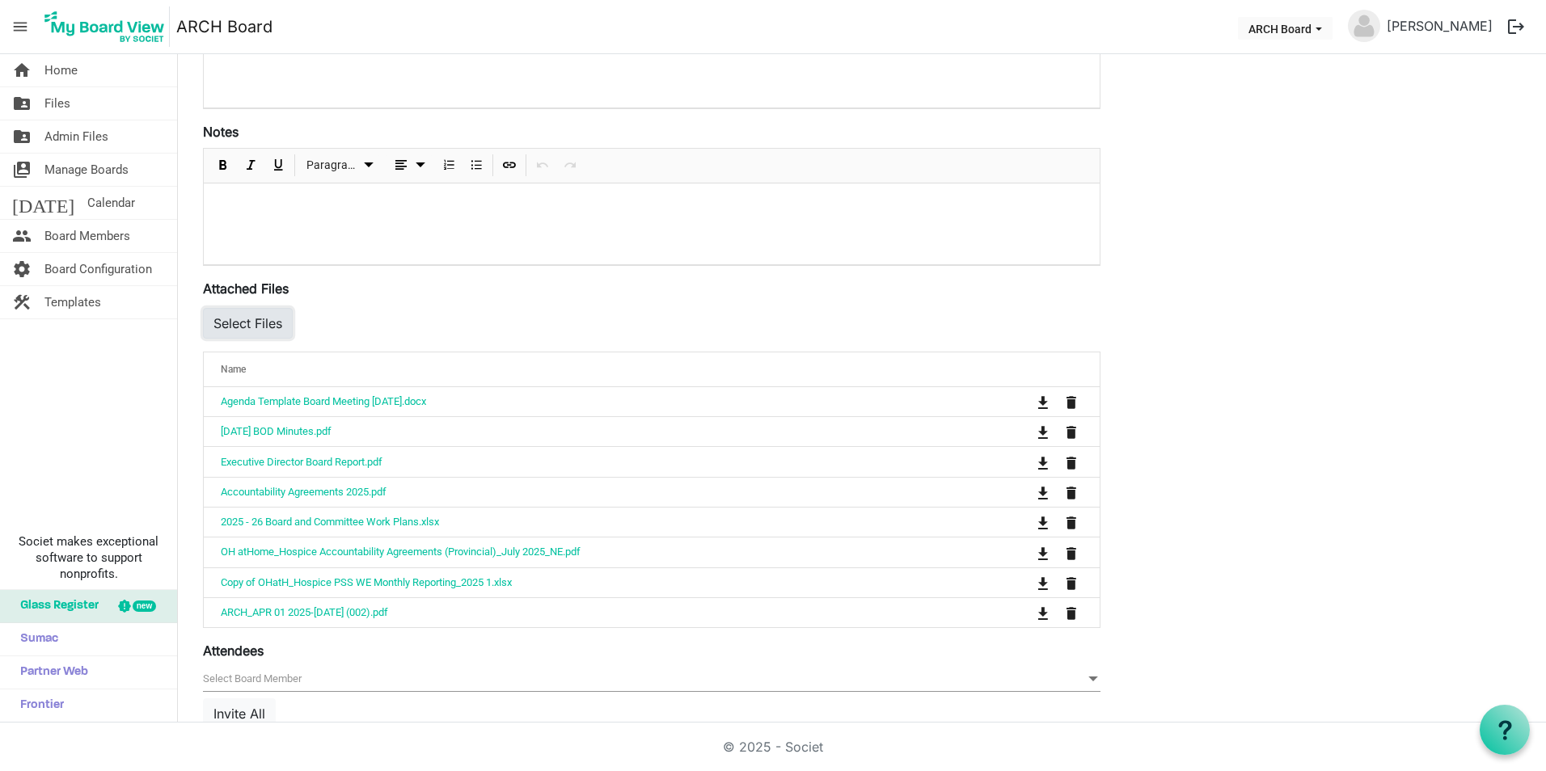
click at [268, 323] on button "Select Files" at bounding box center [248, 323] width 90 height 31
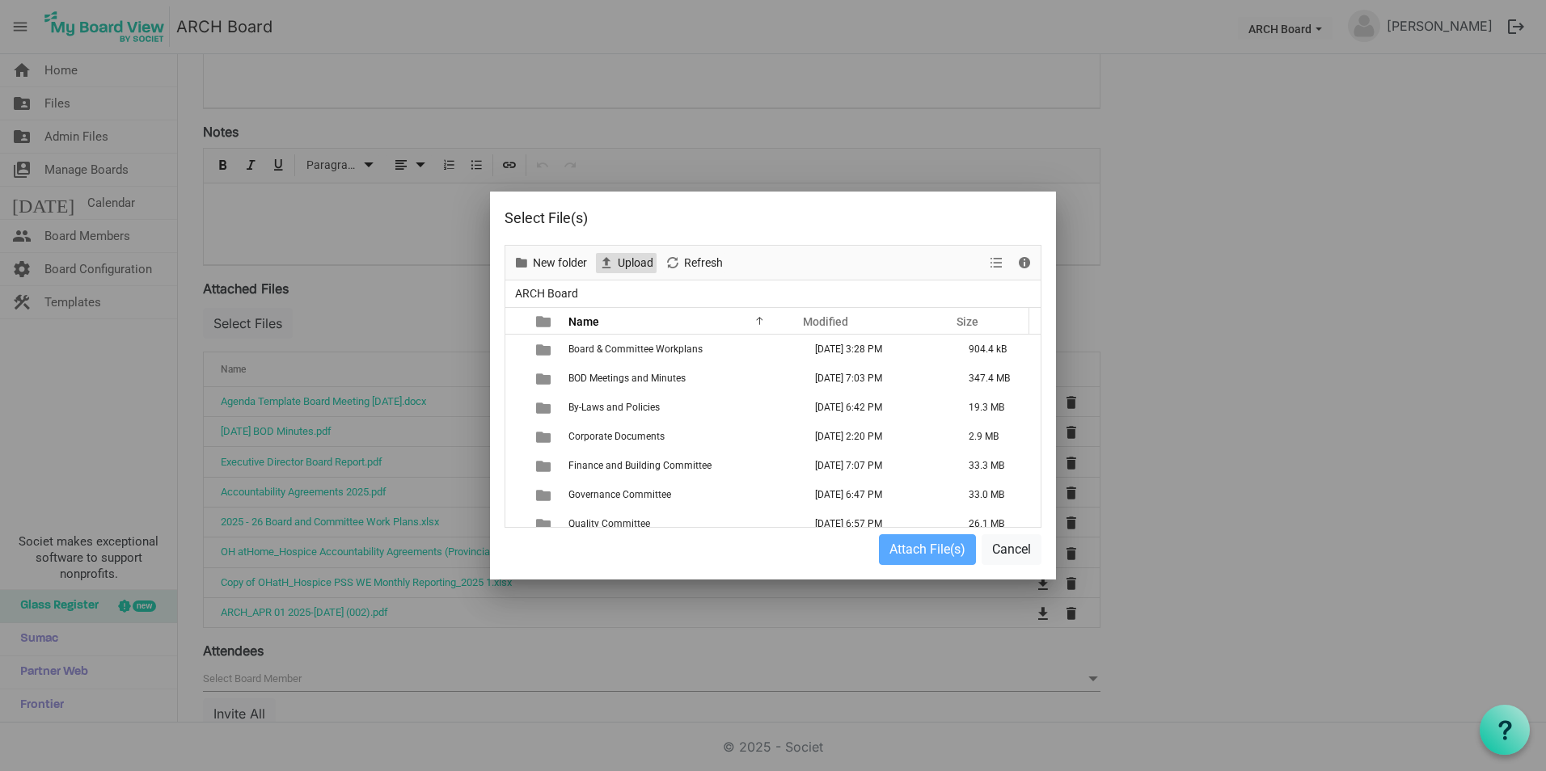
click at [639, 262] on span "Upload" at bounding box center [635, 263] width 39 height 20
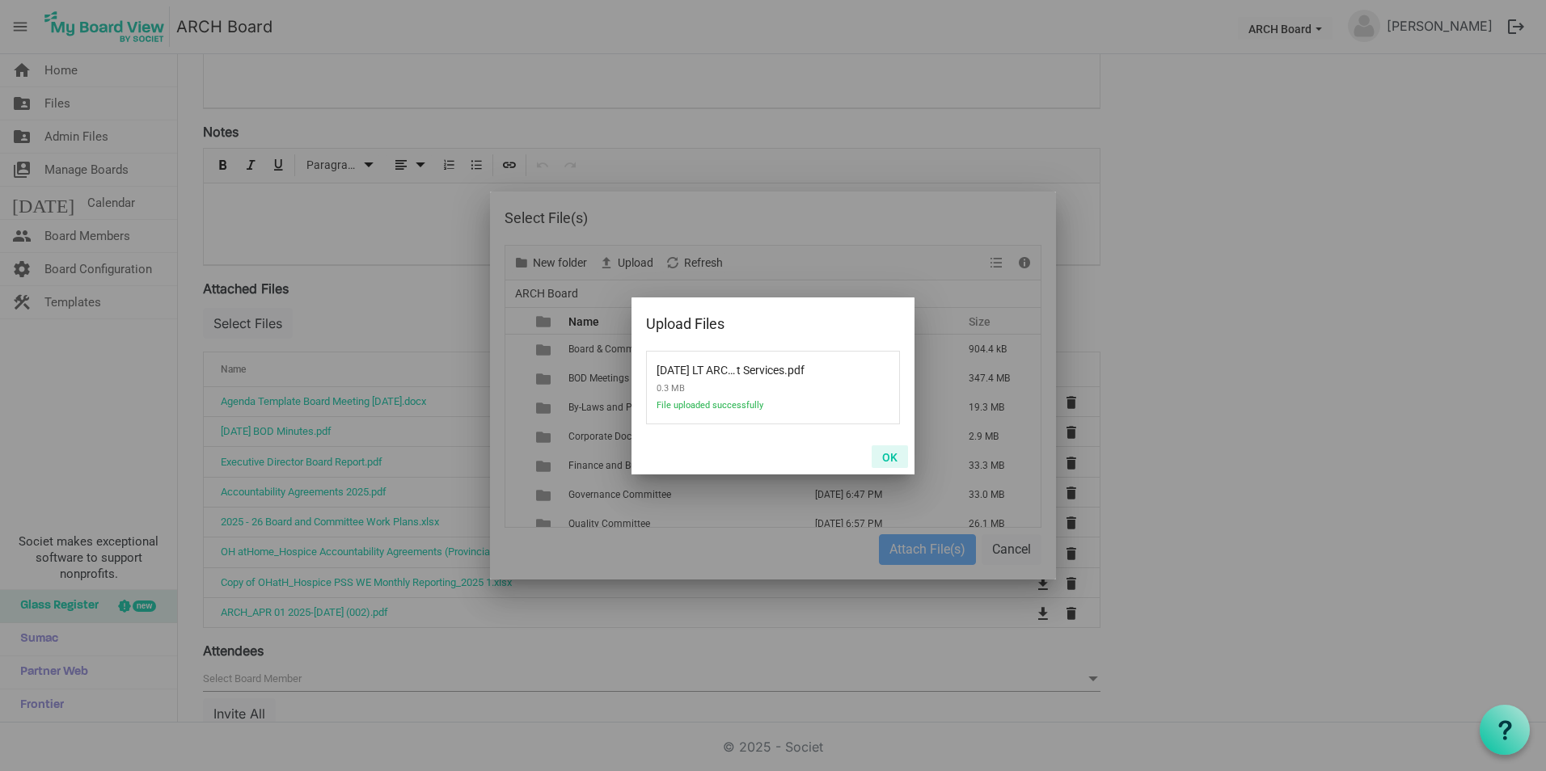
click at [893, 452] on button "OK" at bounding box center [889, 456] width 36 height 23
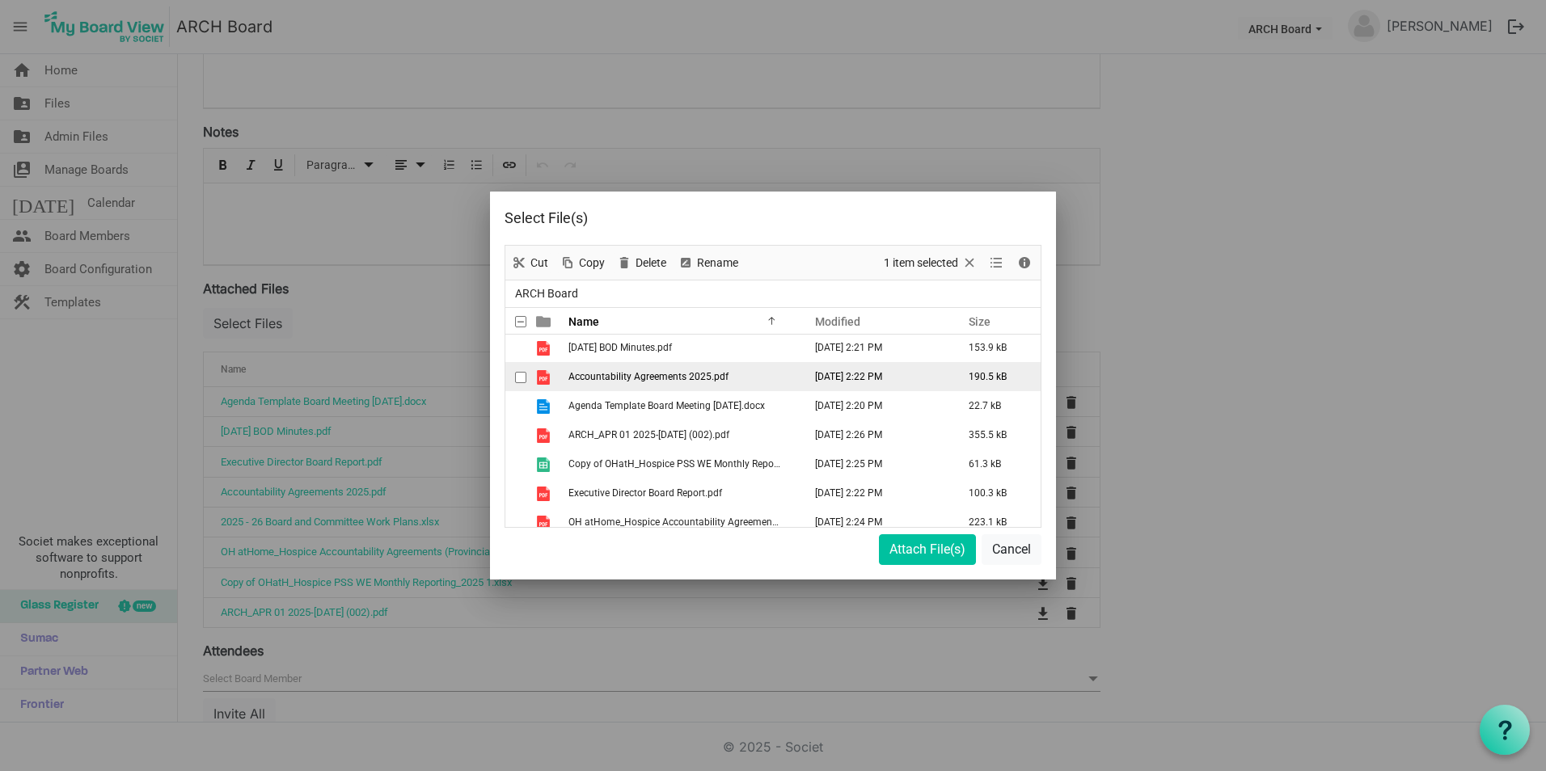
scroll to position [302, 0]
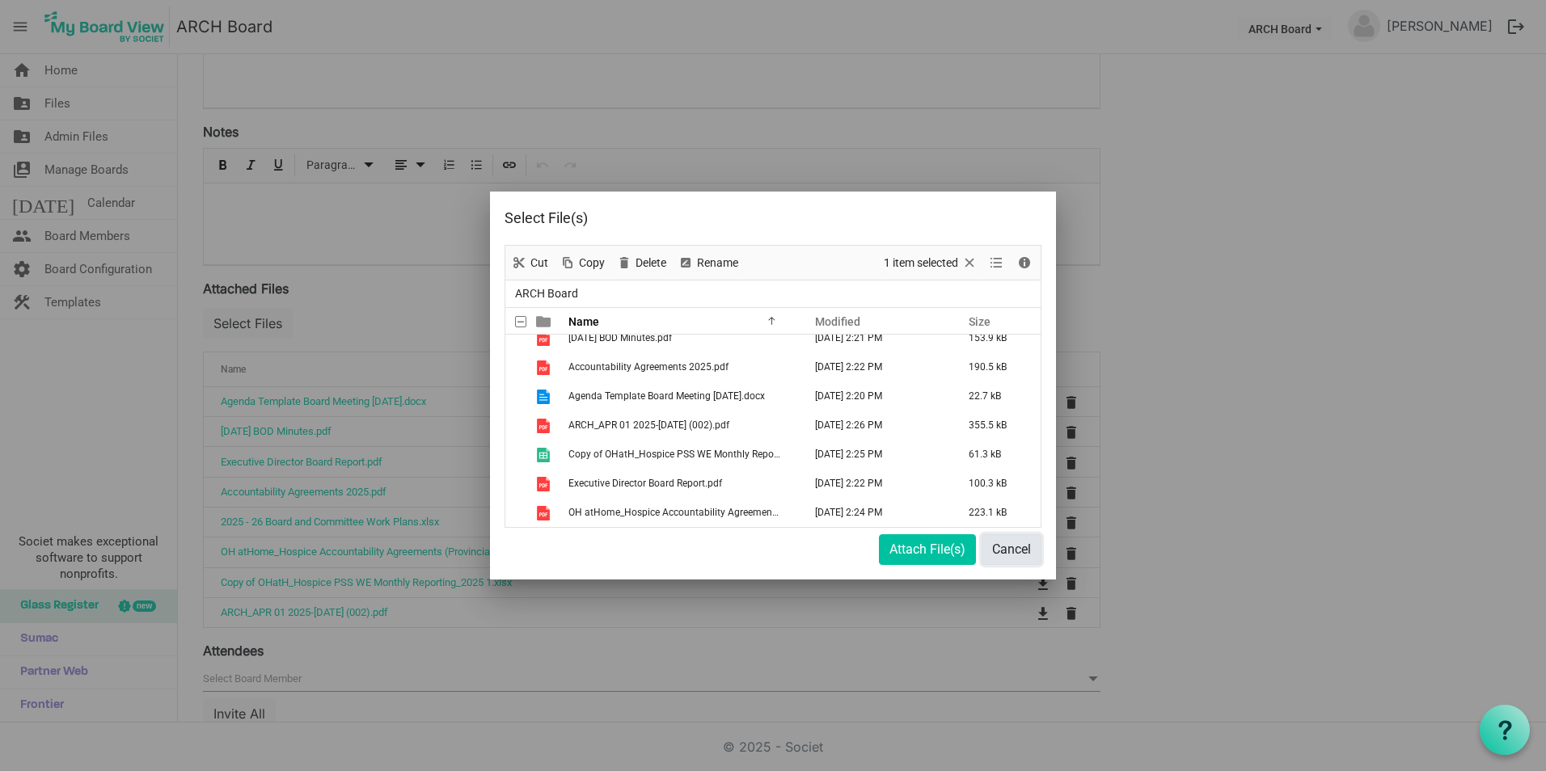
click at [1018, 546] on button "Cancel" at bounding box center [1011, 549] width 60 height 31
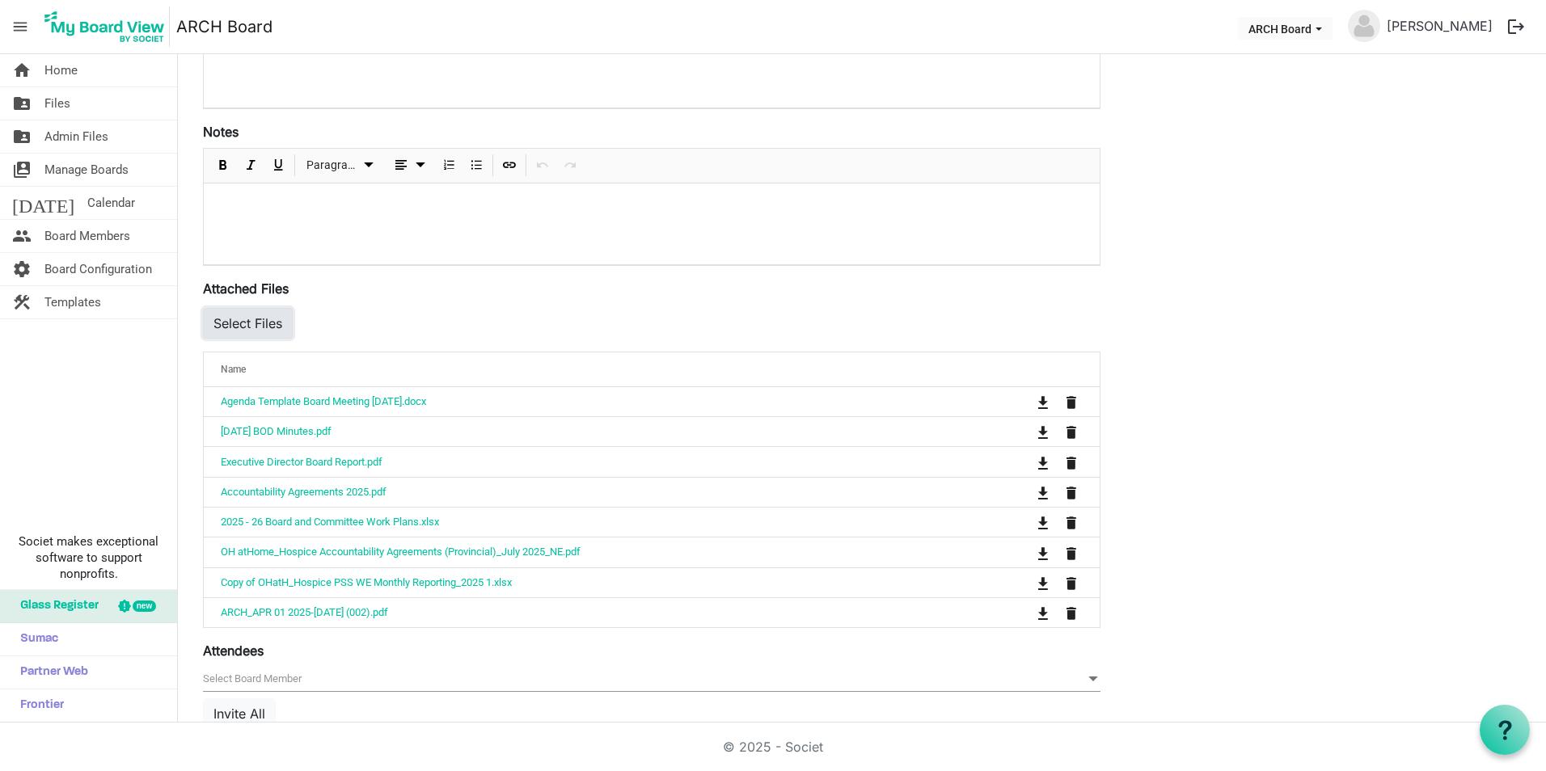
click at [238, 321] on button "Select Files" at bounding box center [248, 323] width 90 height 31
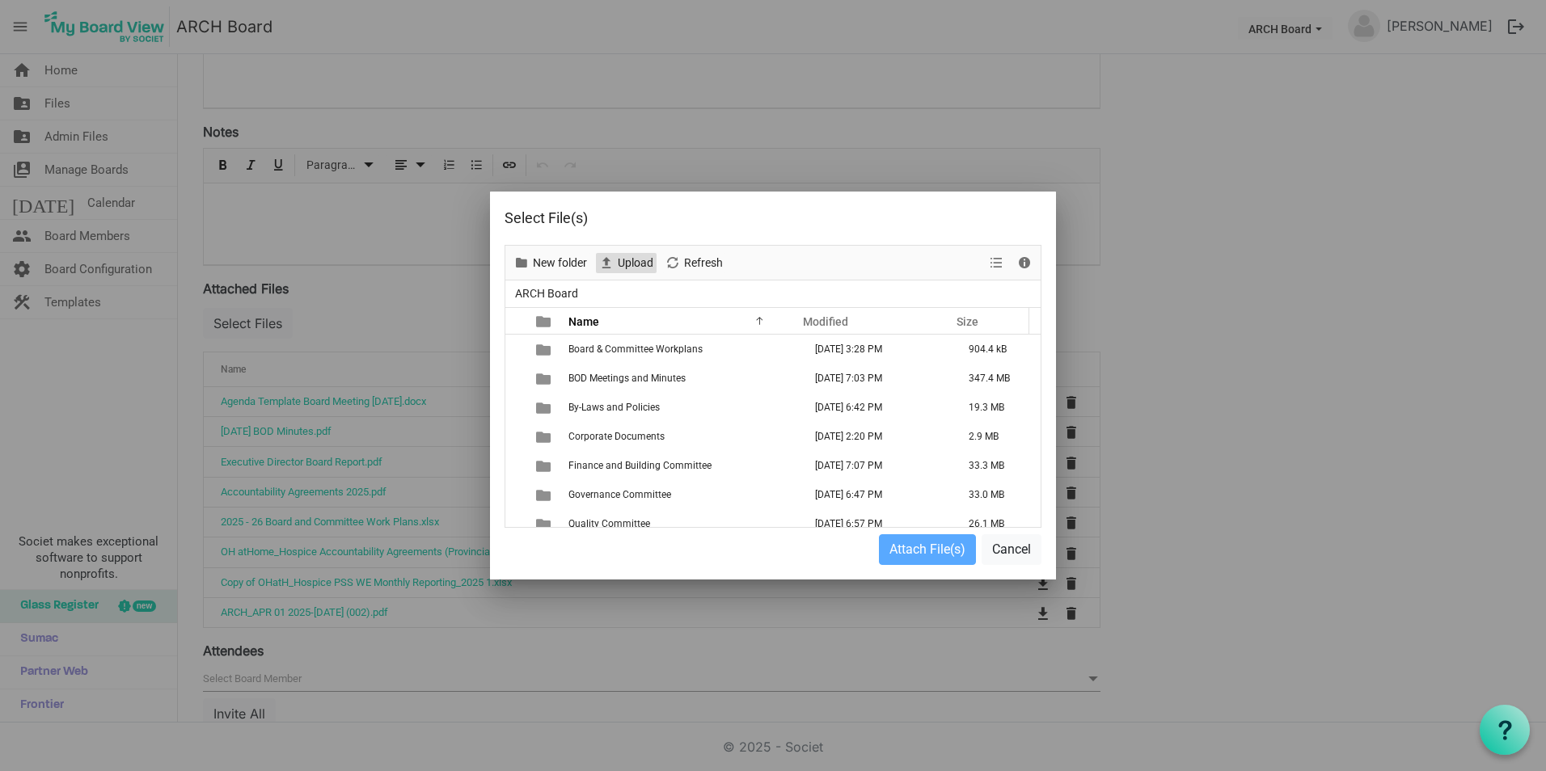
click at [624, 253] on span "Upload" at bounding box center [635, 263] width 39 height 20
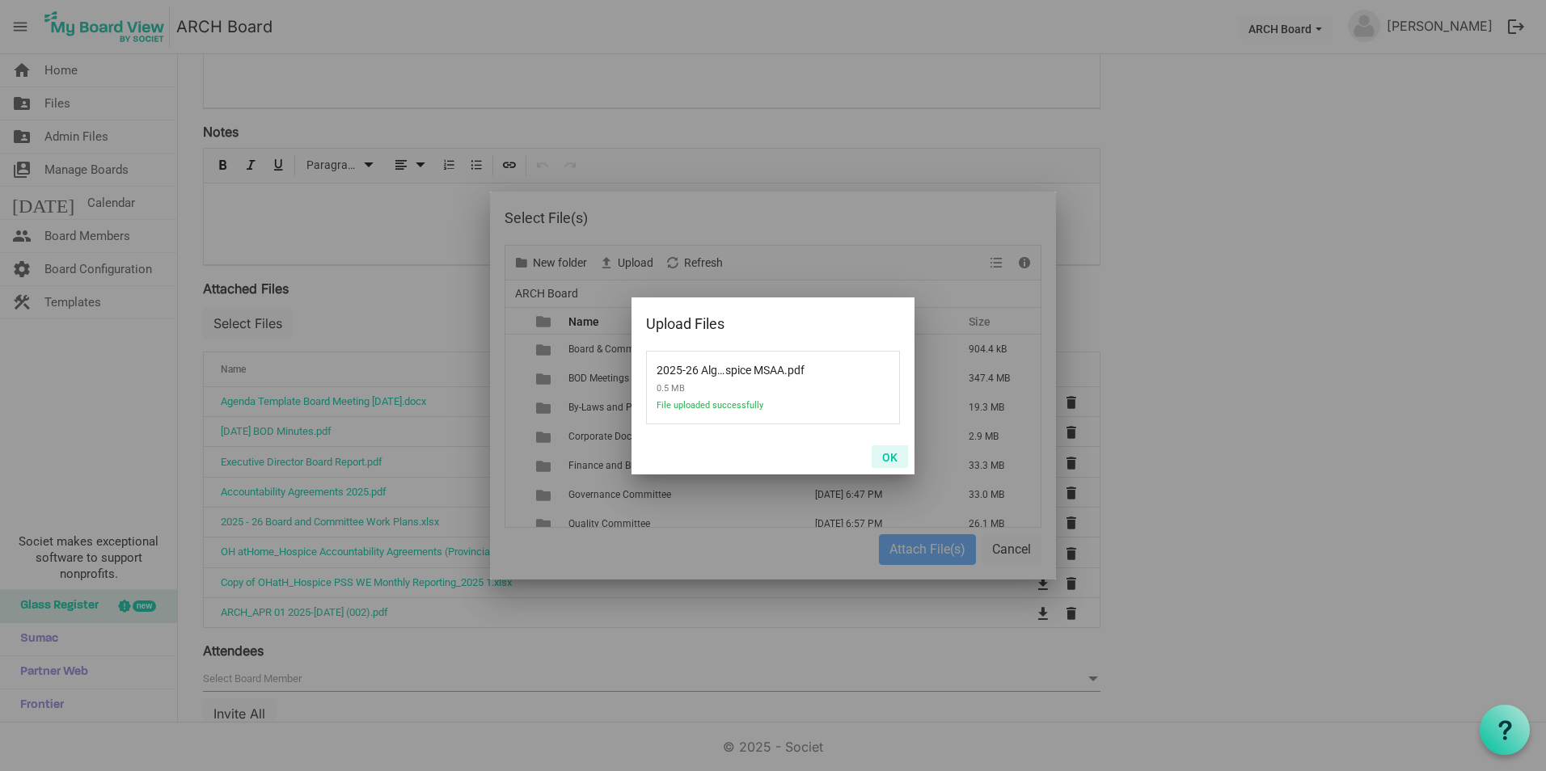
click at [894, 451] on button "OK" at bounding box center [889, 456] width 36 height 23
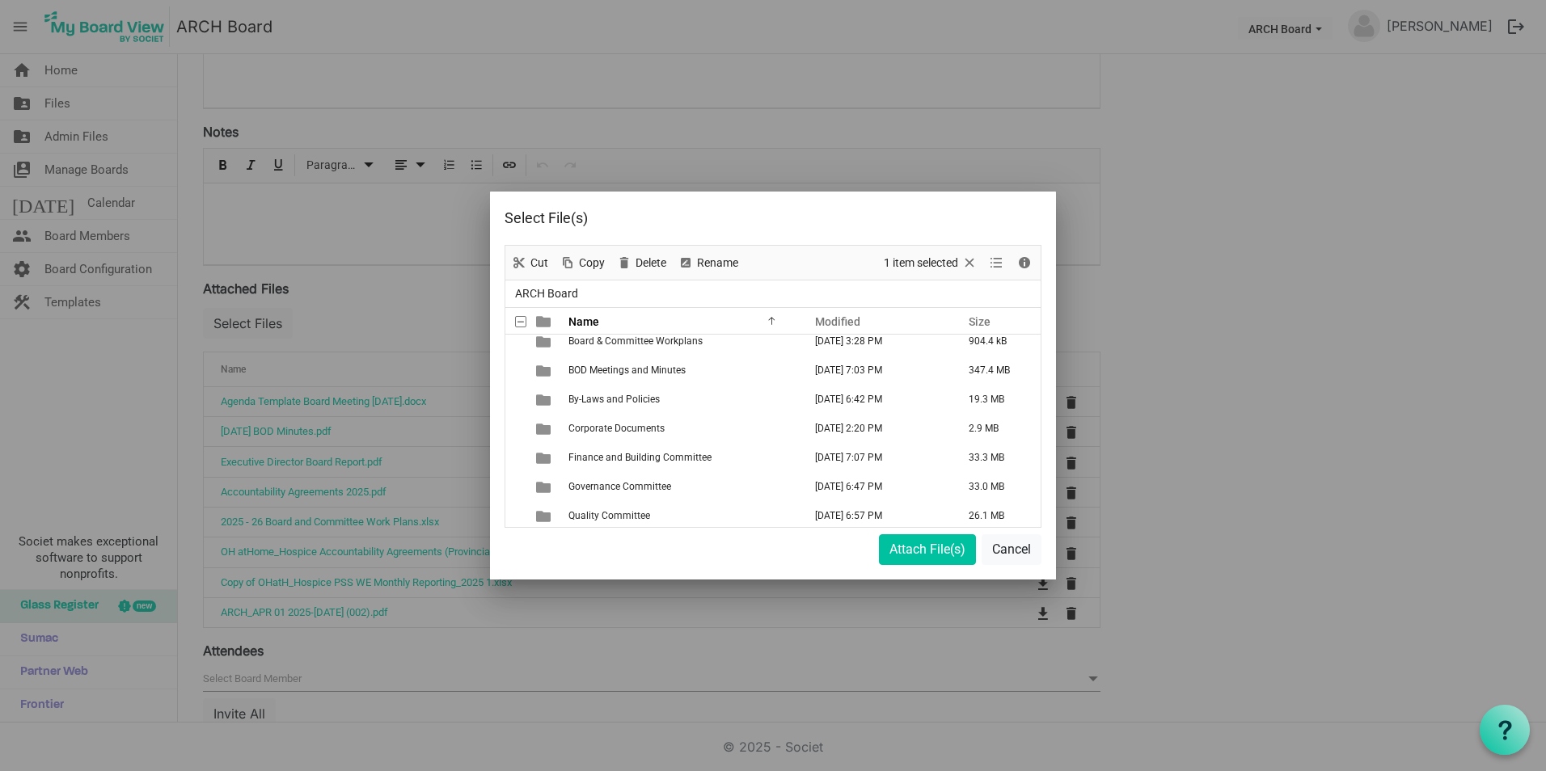
scroll to position [0, 0]
click at [1016, 542] on button "Cancel" at bounding box center [1011, 549] width 60 height 31
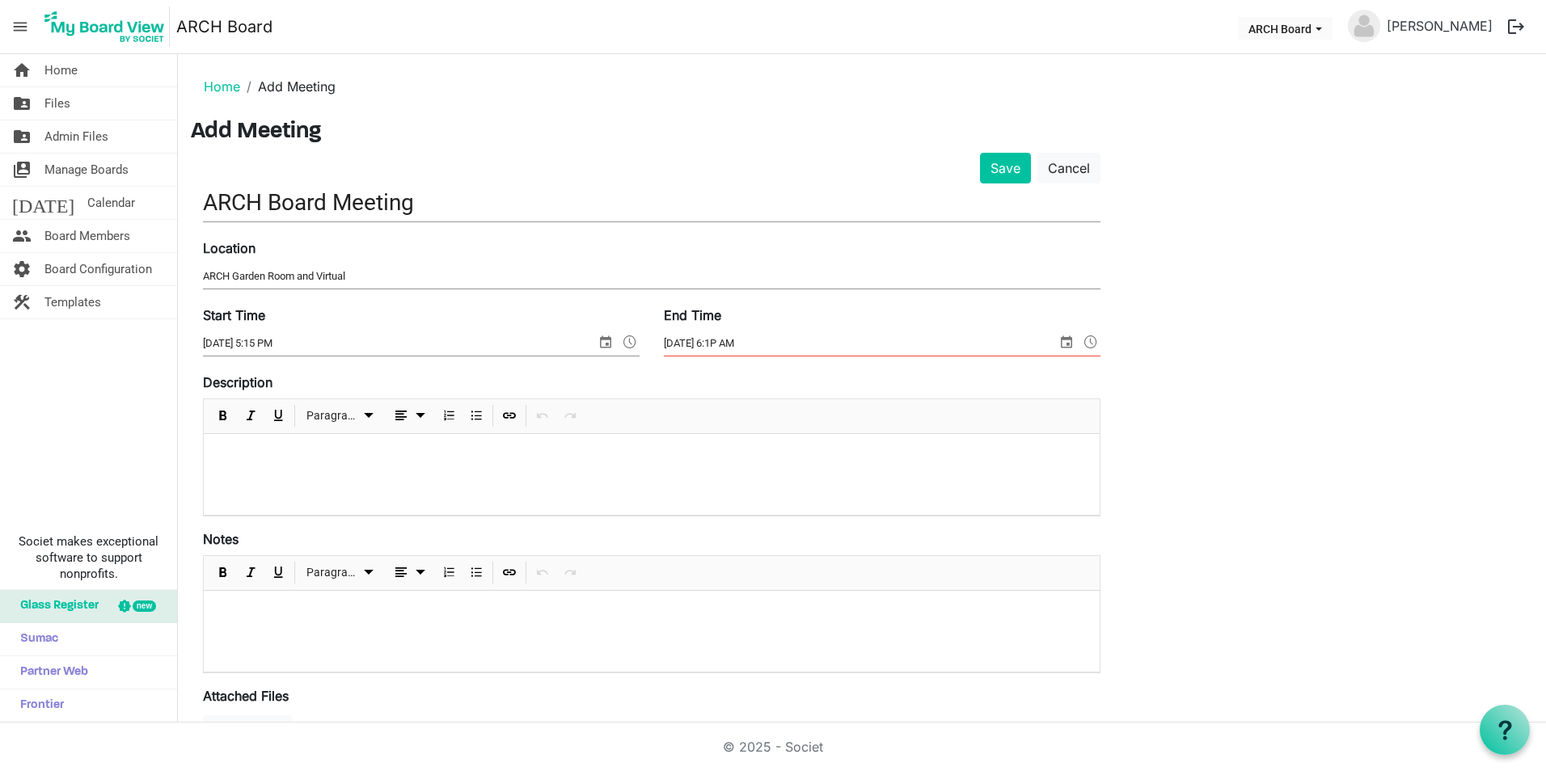
click at [735, 342] on input "9/3/2025 6:1P AM" at bounding box center [860, 343] width 393 height 24
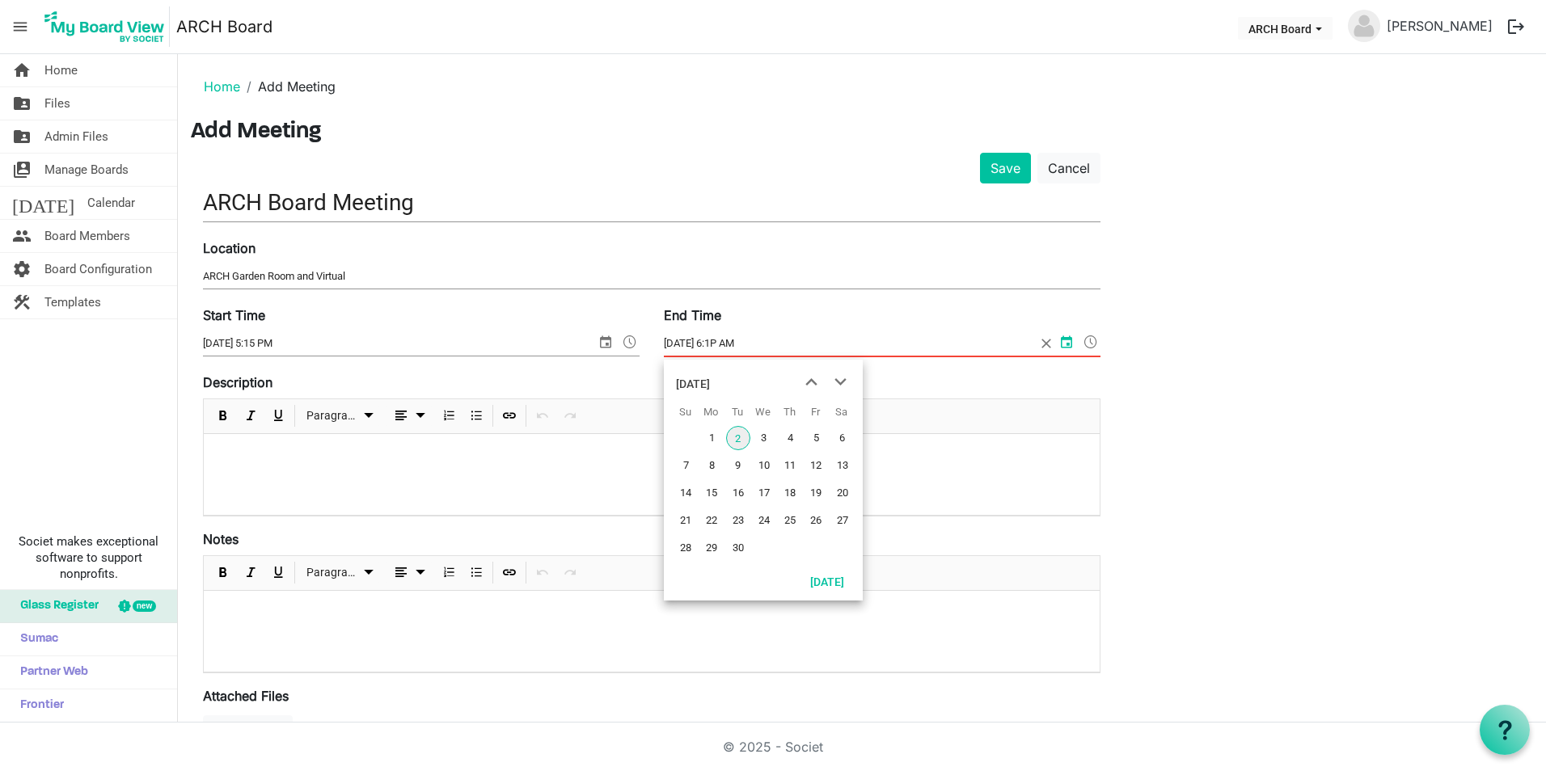
click at [750, 335] on input "9/3/2025 6:1P AM" at bounding box center [850, 343] width 372 height 24
click at [753, 344] on input "9/3/2025 6:1P AM" at bounding box center [850, 343] width 372 height 24
type input "9/3/2025 6:15 PM"
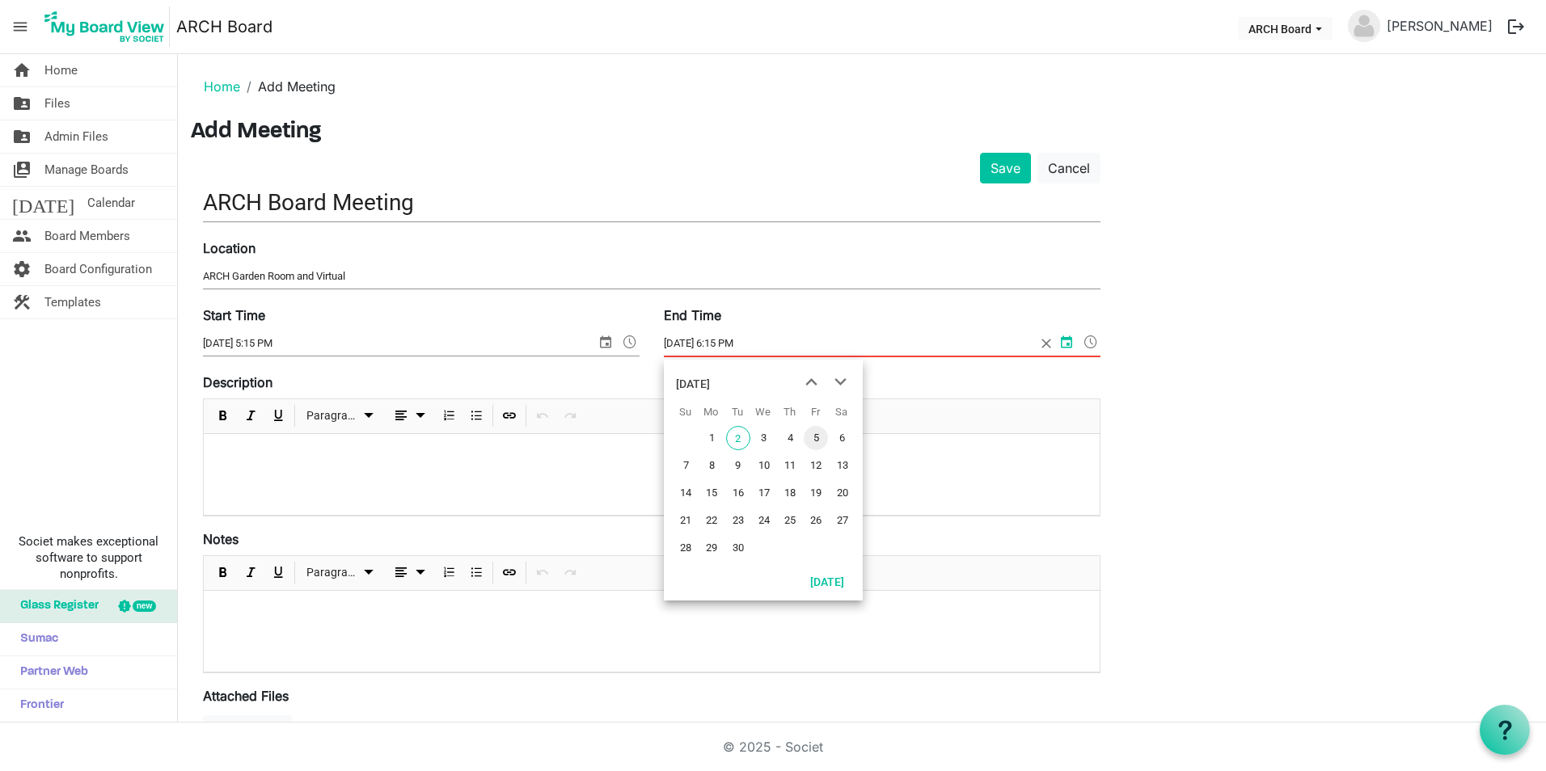
click at [1175, 377] on div "Save Cancel ARCH Board Meeting Location ARCH Garden Room and Virtual Start Time…" at bounding box center [862, 692] width 1342 height 1078
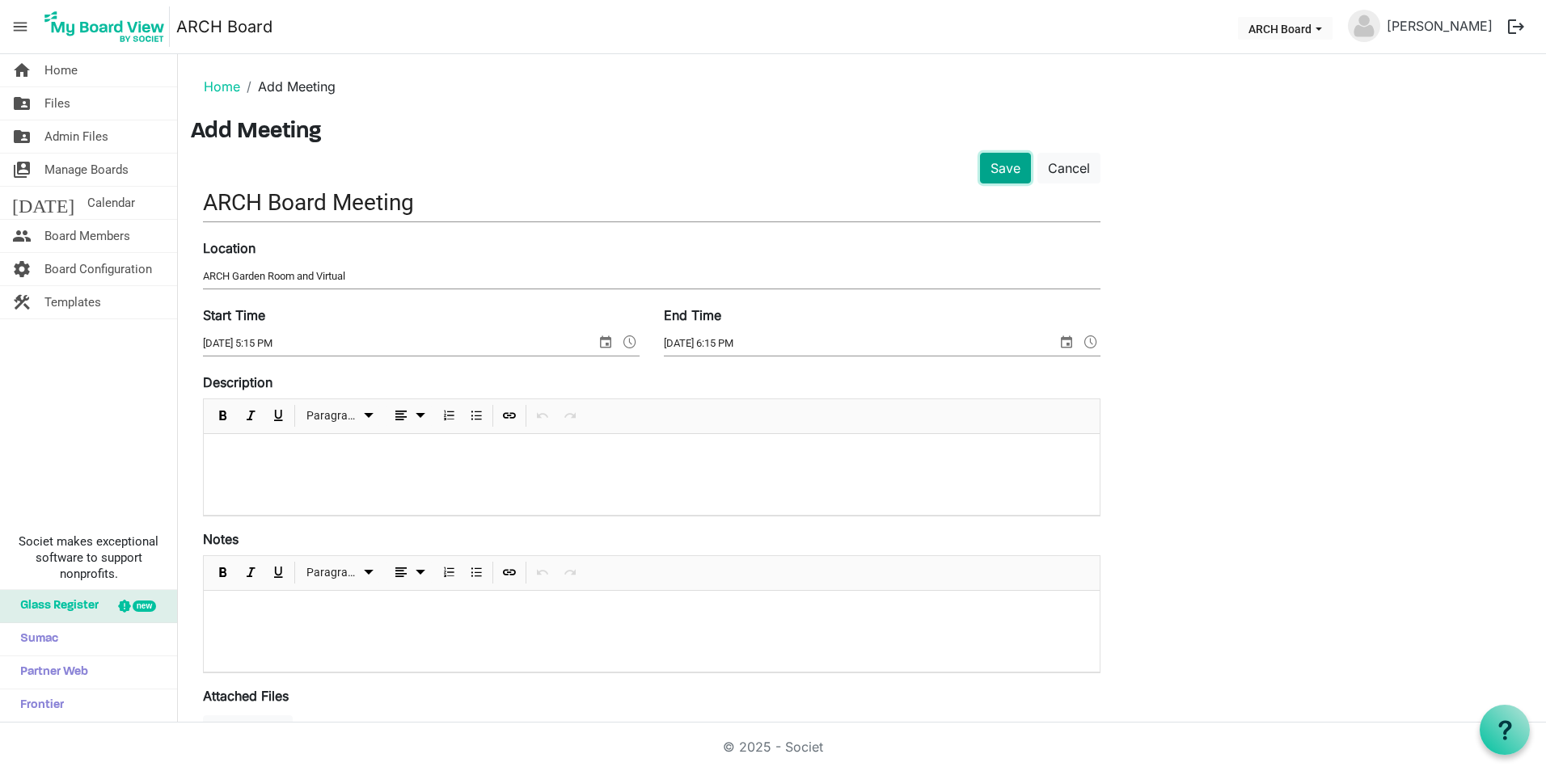
click at [1017, 161] on button "Save" at bounding box center [1005, 168] width 51 height 31
